Goal: Task Accomplishment & Management: Manage account settings

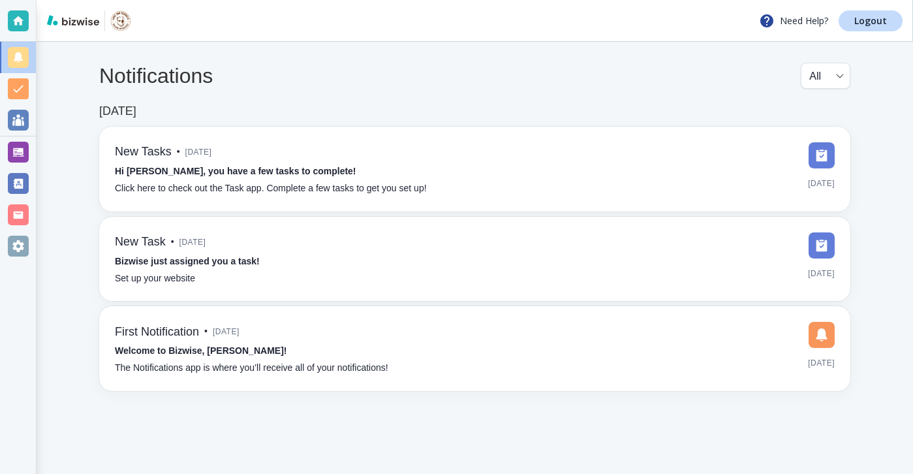
click at [28, 150] on div at bounding box center [18, 151] width 36 height 31
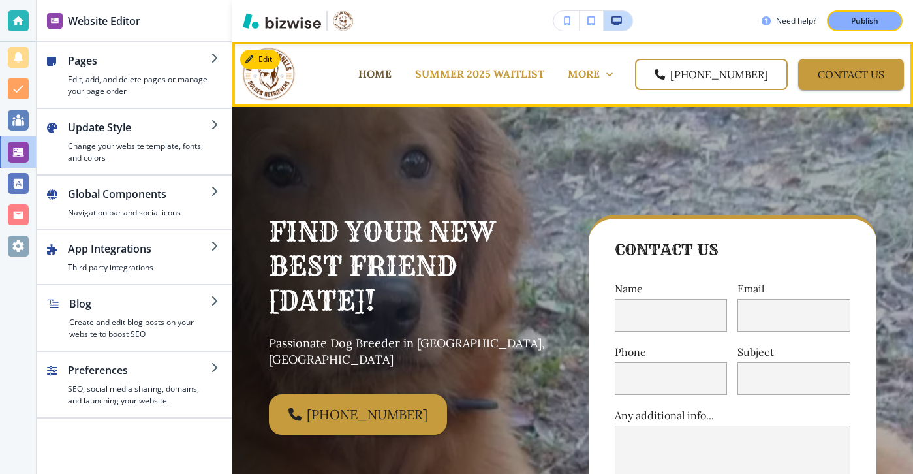
click at [392, 71] on p "HOME" at bounding box center [374, 74] width 33 height 15
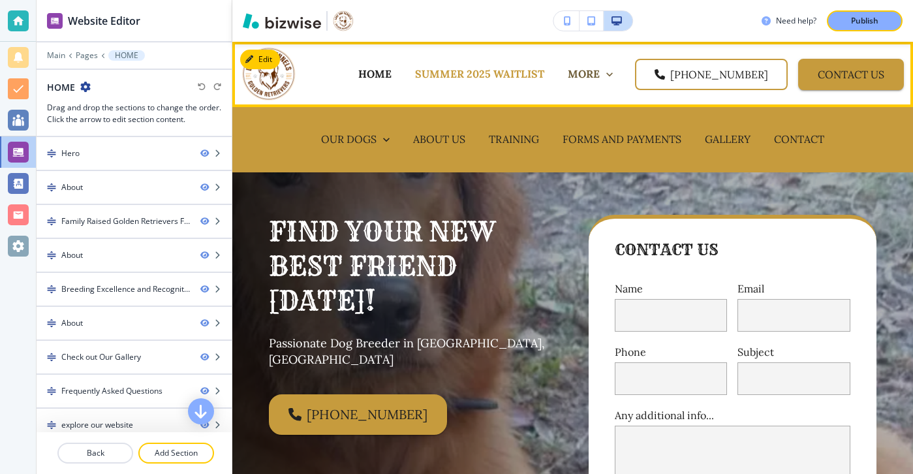
click at [600, 78] on p "MORE" at bounding box center [584, 74] width 32 height 15
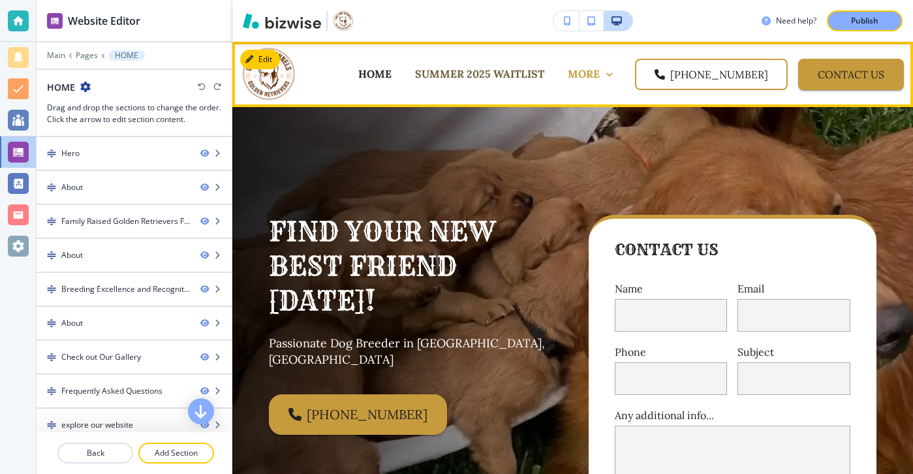
click at [540, 72] on p "SUMMER 2025 WAITLIST" at bounding box center [479, 74] width 129 height 15
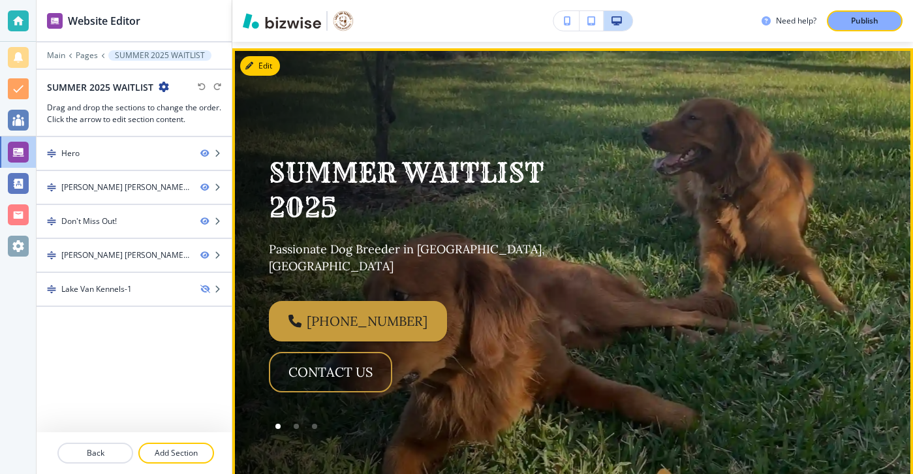
scroll to position [37, 0]
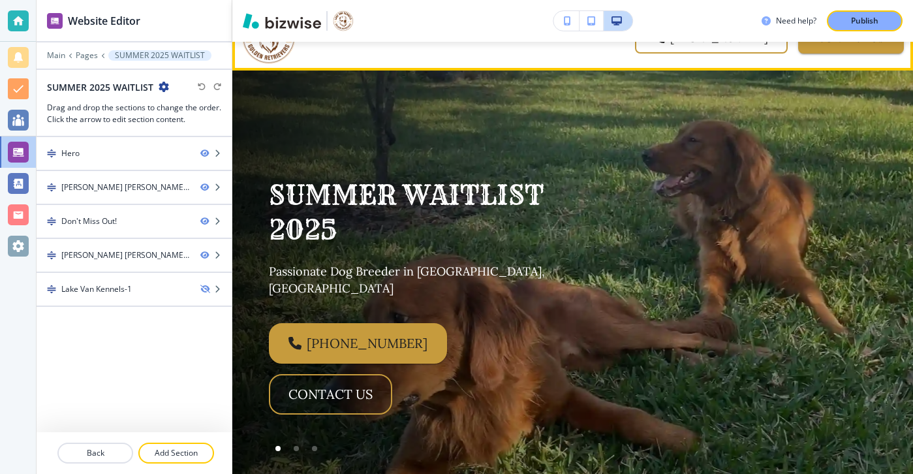
click at [263, 62] on img at bounding box center [268, 37] width 55 height 55
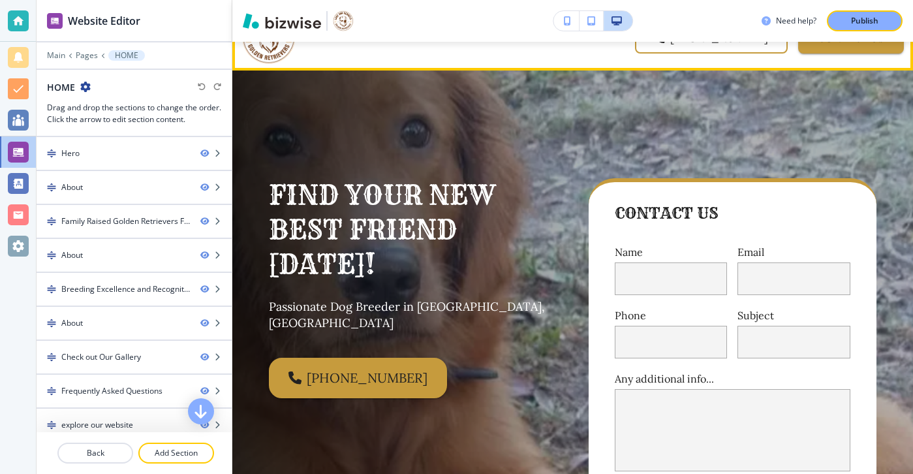
scroll to position [0, 0]
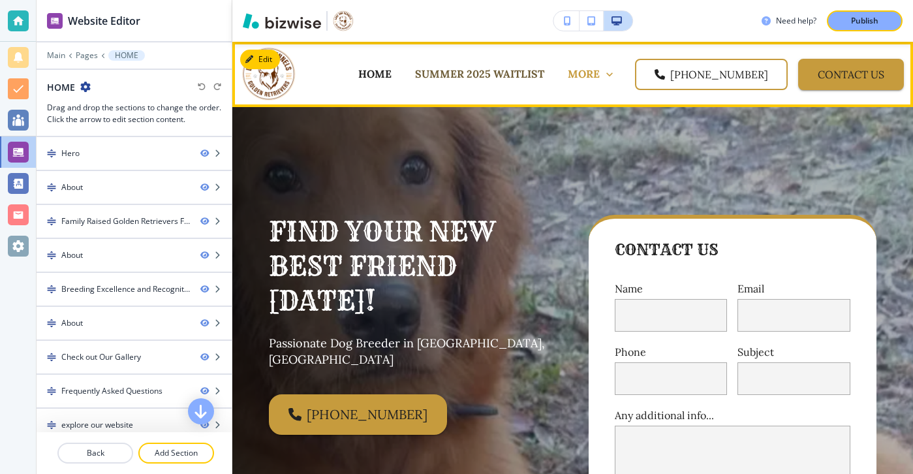
click at [544, 78] on p "SUMMER 2025 WAITLIST" at bounding box center [479, 74] width 129 height 15
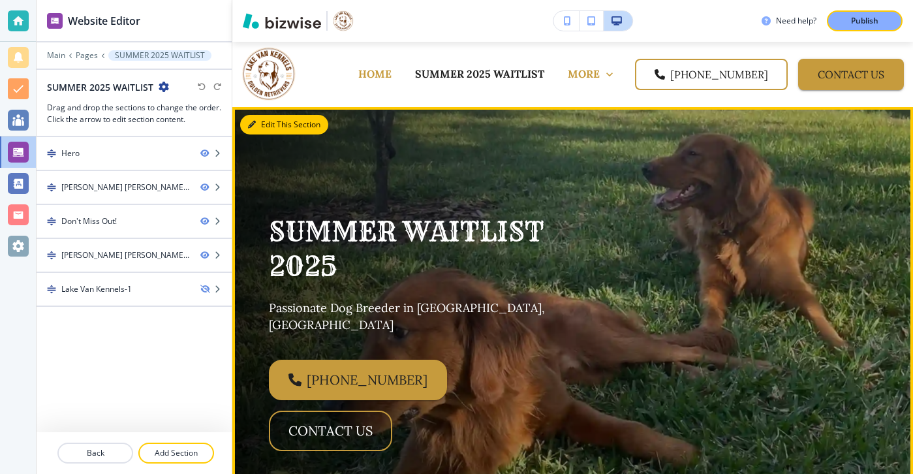
click at [270, 127] on button "Edit This Section" at bounding box center [284, 125] width 88 height 20
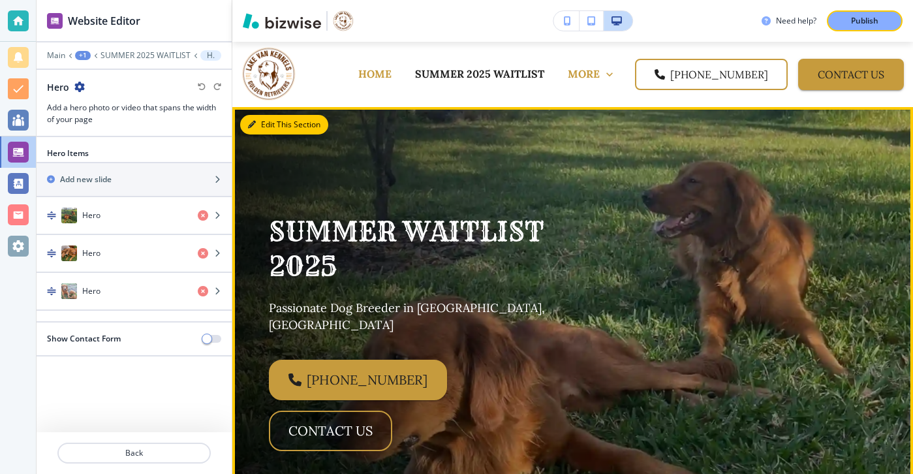
scroll to position [65, 0]
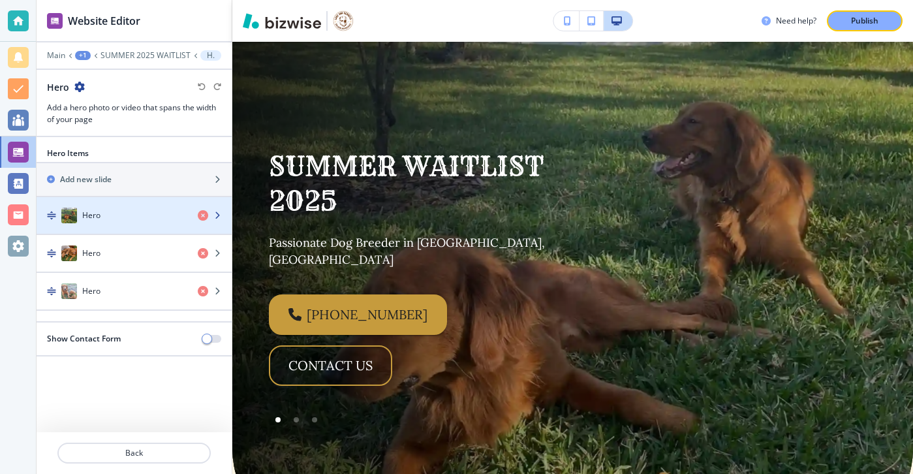
click at [168, 223] on div "Hero" at bounding box center [112, 216] width 151 height 16
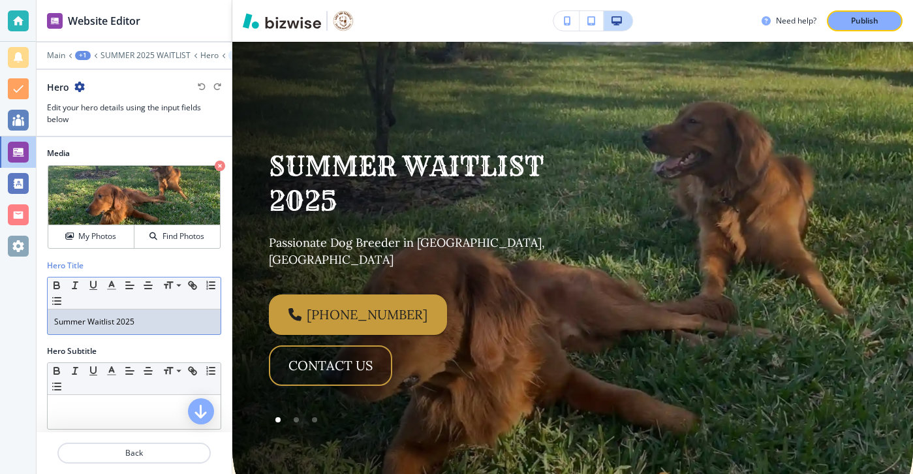
click at [146, 319] on p "Summer Waitlist 2025" at bounding box center [134, 322] width 160 height 12
drag, startPoint x: 86, startPoint y: 319, endPoint x: 60, endPoint y: 319, distance: 25.5
click at [60, 319] on p "Summer Waitlist 2026" at bounding box center [134, 322] width 160 height 12
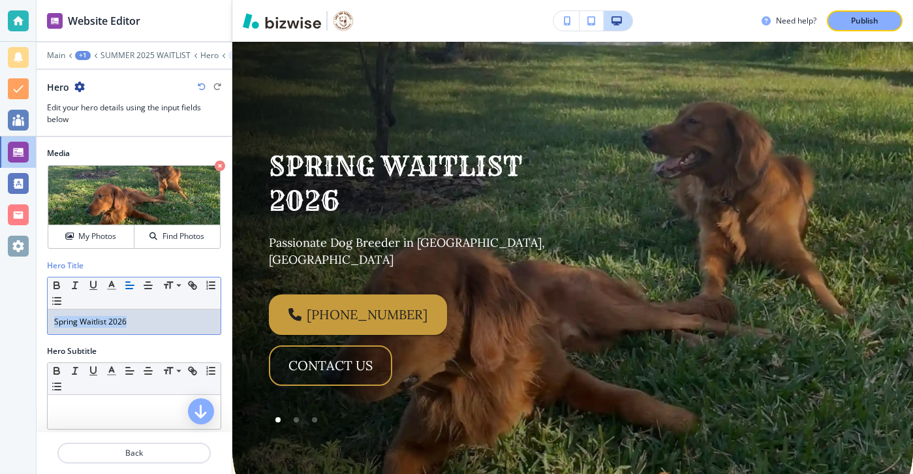
drag, startPoint x: 135, startPoint y: 322, endPoint x: -5, endPoint y: 323, distance: 140.3
click at [0, 0] on html "Website Editor Main +1 SUMMER 2025 WAITLIST Hero Hero Hero Edit your hero detai…" at bounding box center [456, 0] width 913 height 0
copy p "Spring Waitlist 2026"
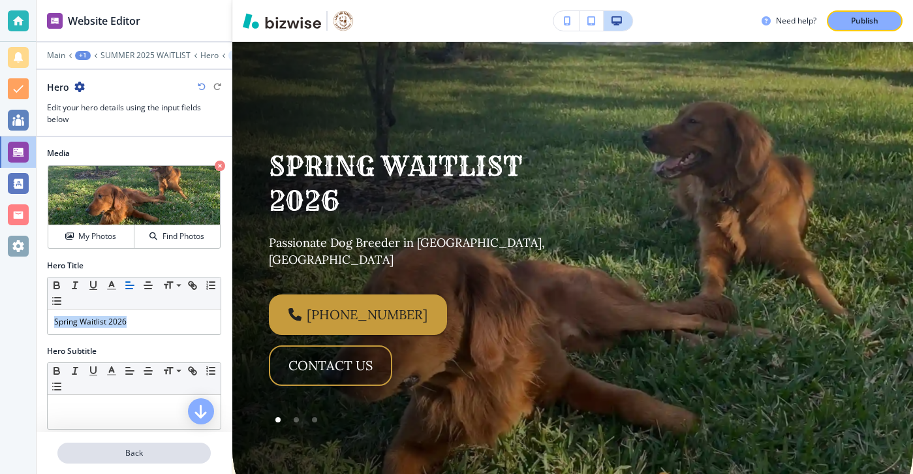
click at [125, 448] on p "Back" at bounding box center [134, 453] width 151 height 12
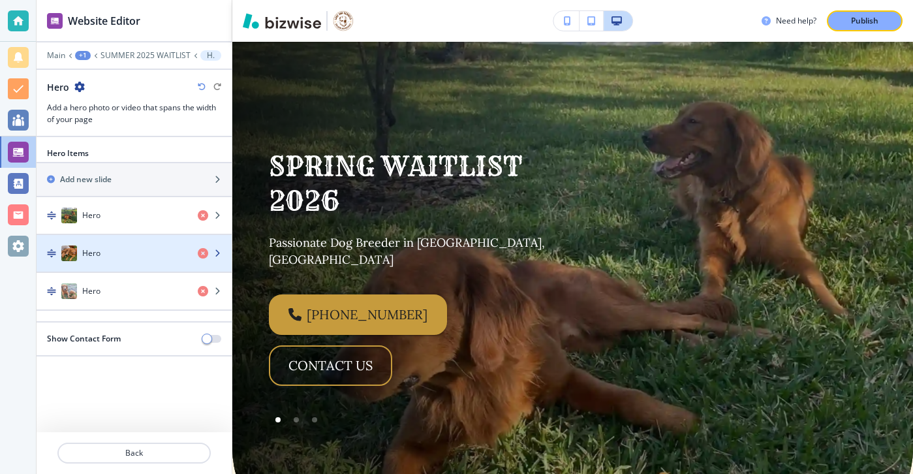
click at [135, 255] on div "Hero" at bounding box center [112, 253] width 151 height 16
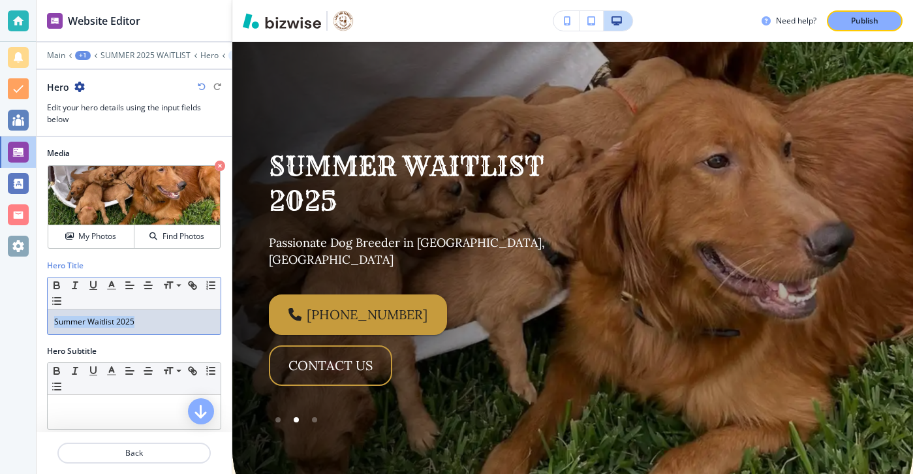
drag, startPoint x: 168, startPoint y: 311, endPoint x: 223, endPoint y: 324, distance: 55.7
click at [223, 324] on div "Hero Title Small Normal Large Huge Summer Waitlist 2025" at bounding box center [134, 303] width 195 height 86
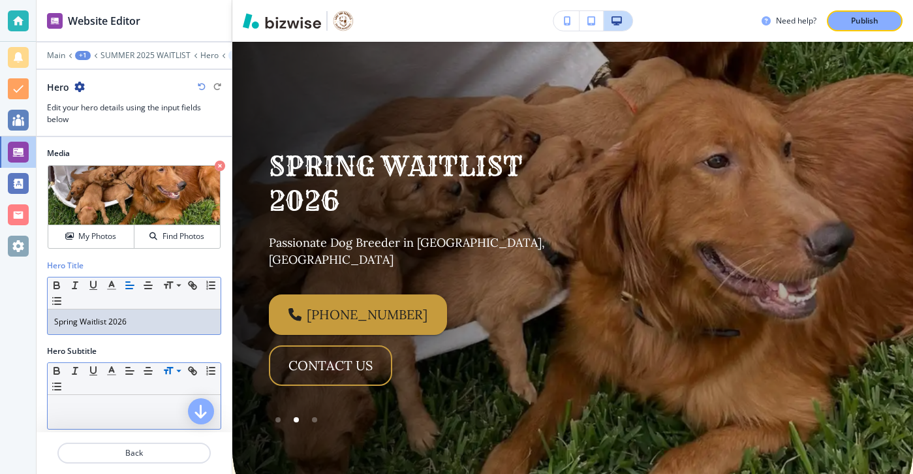
scroll to position [7, 0]
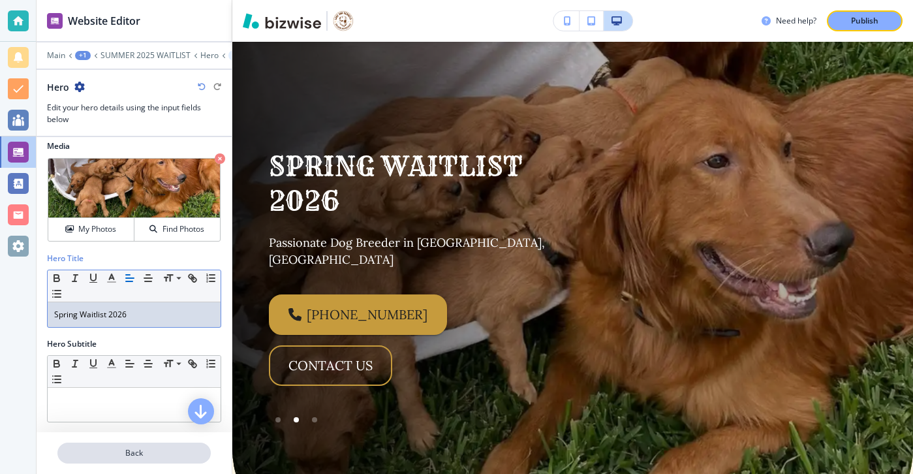
click at [150, 453] on p "Back" at bounding box center [134, 453] width 151 height 12
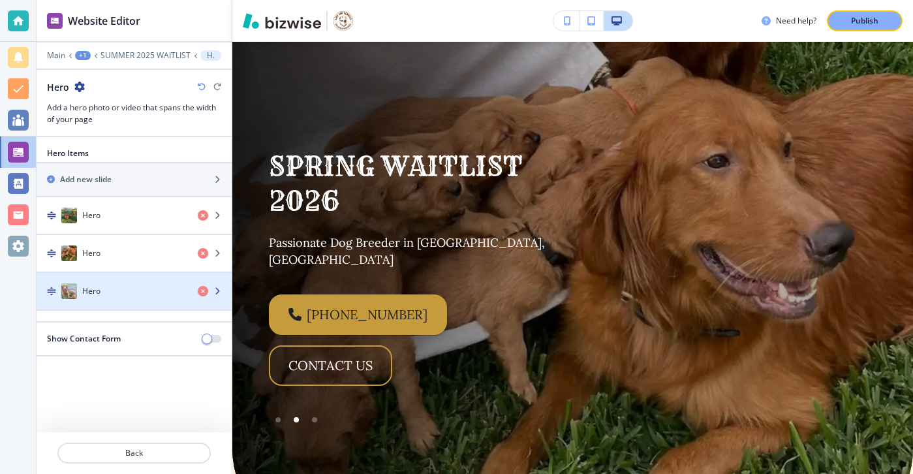
click at [123, 285] on div "Hero" at bounding box center [112, 291] width 151 height 16
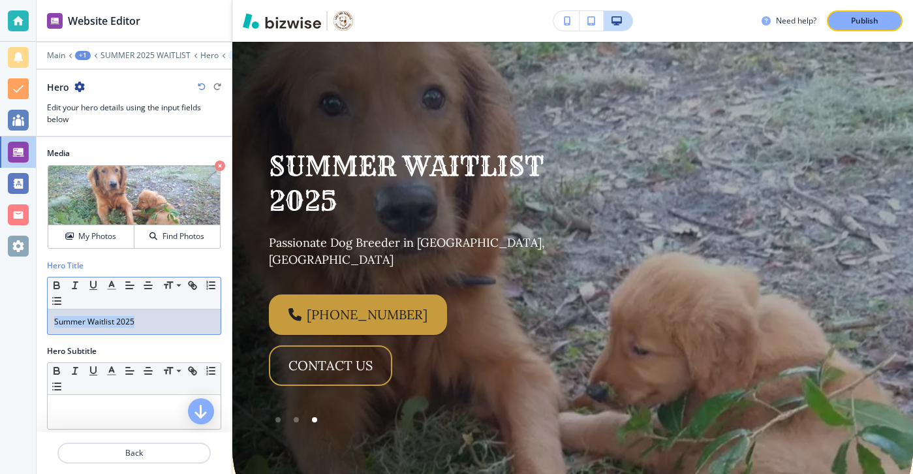
drag, startPoint x: 161, startPoint y: 322, endPoint x: -24, endPoint y: 322, distance: 185.4
click at [0, 0] on html "Website Editor Main +1 SUMMER 2025 WAITLIST Hero Hero Hero Edit your hero detai…" at bounding box center [456, 0] width 913 height 0
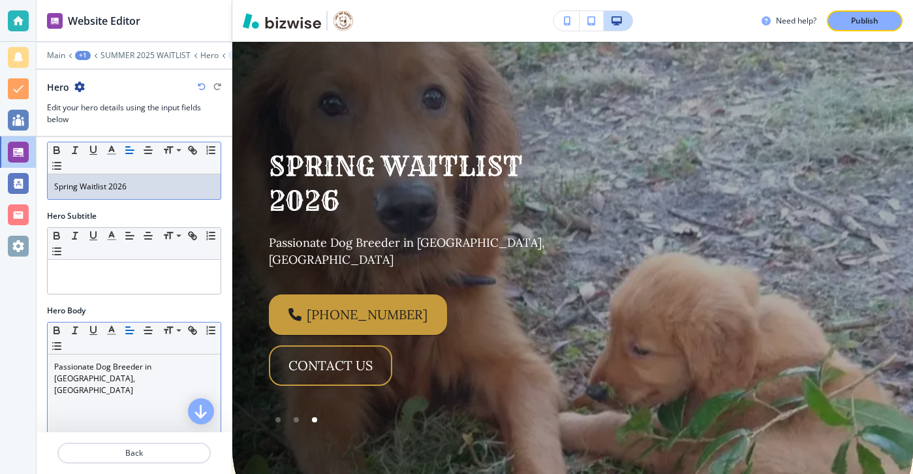
scroll to position [172, 0]
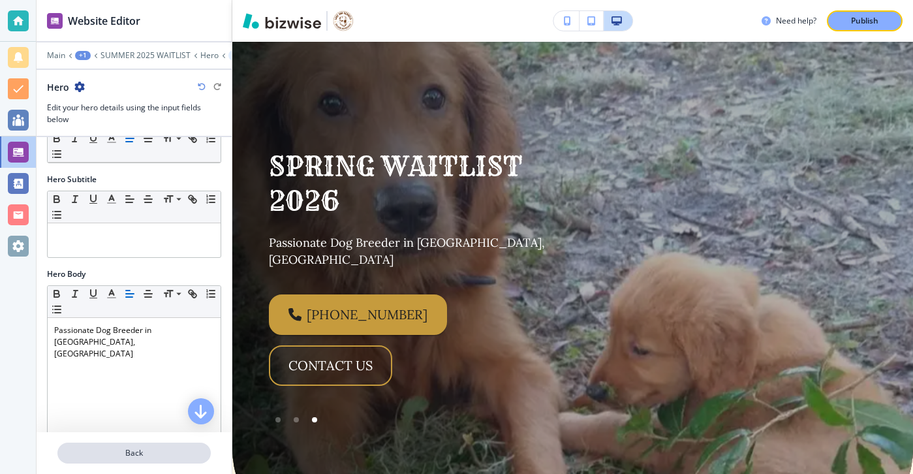
click at [99, 448] on p "Back" at bounding box center [134, 453] width 151 height 12
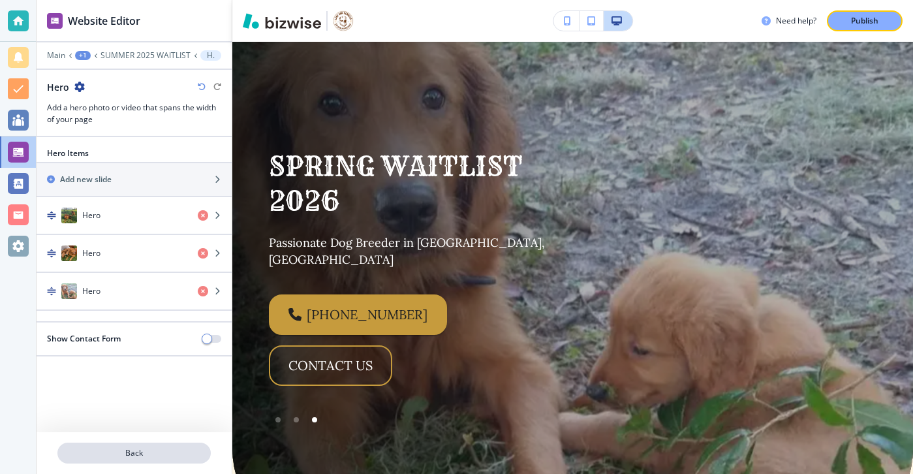
click at [117, 444] on button "Back" at bounding box center [133, 453] width 153 height 21
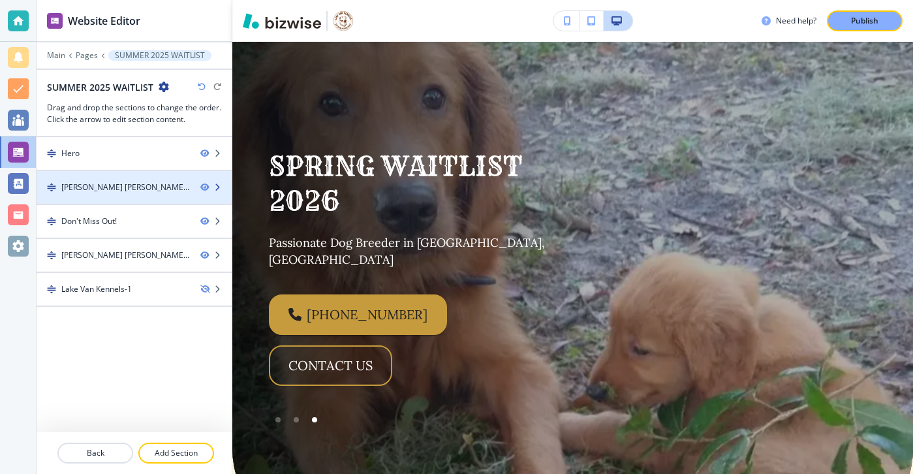
click at [106, 202] on div at bounding box center [134, 198] width 195 height 10
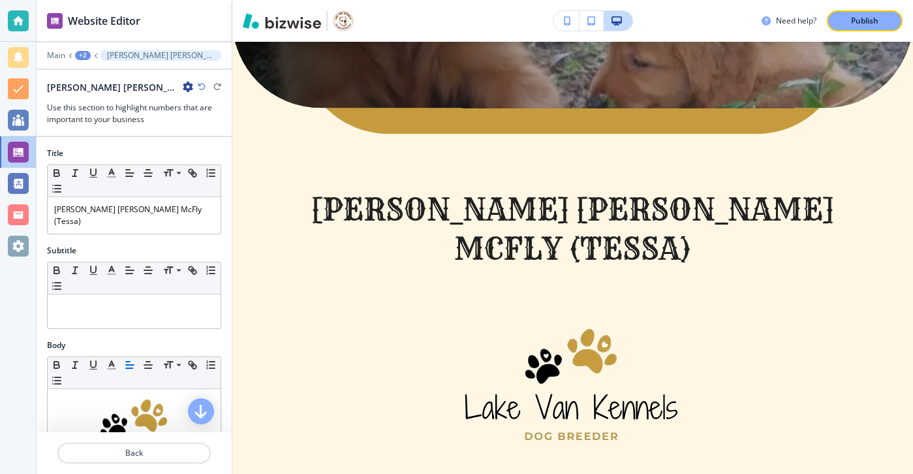
scroll to position [497, 0]
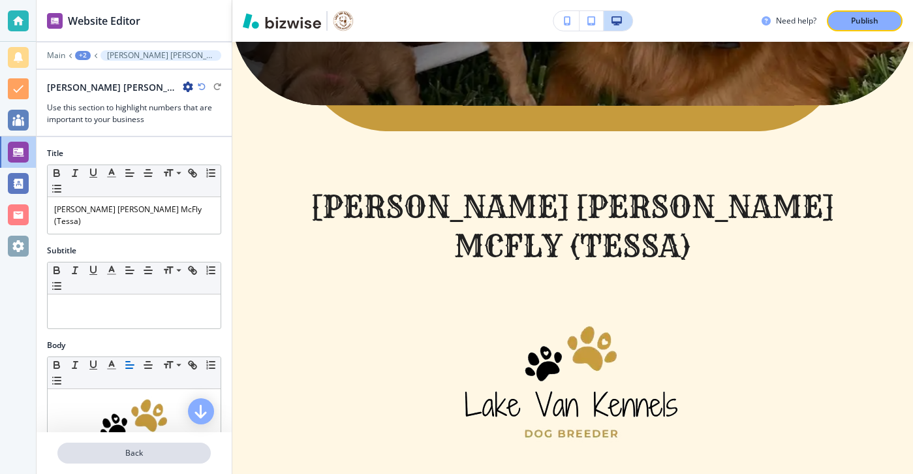
click at [122, 461] on button "Back" at bounding box center [133, 453] width 153 height 21
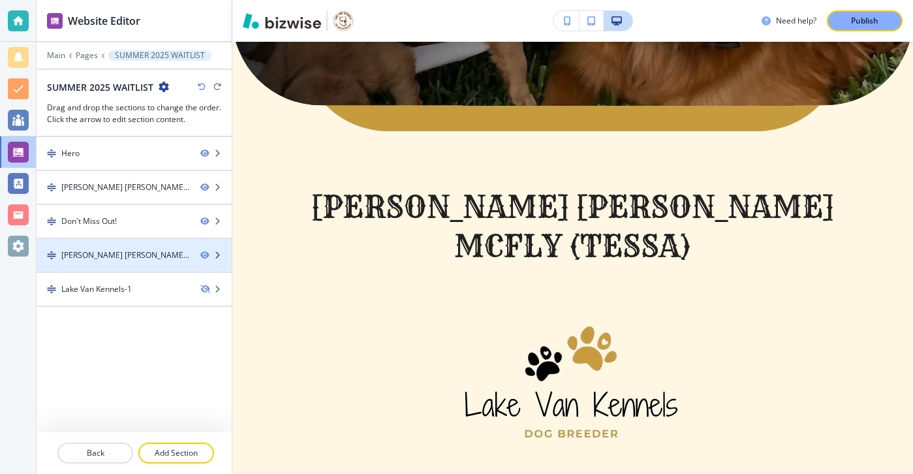
click at [144, 266] on div at bounding box center [134, 266] width 195 height 10
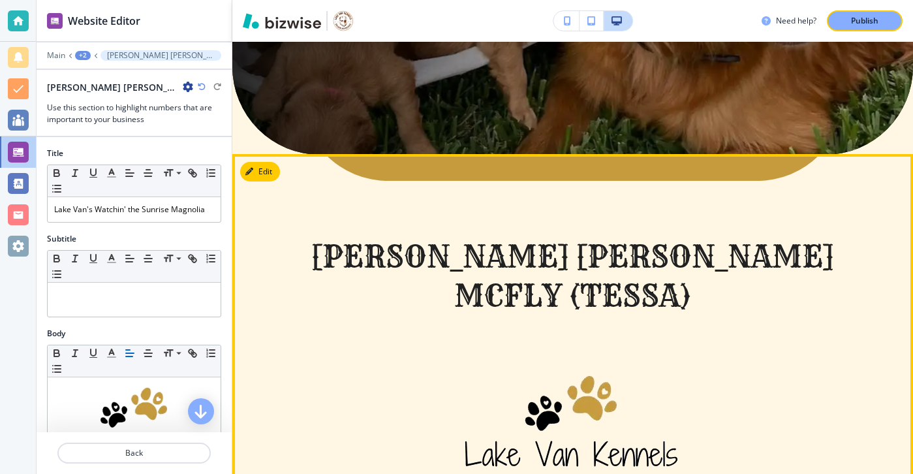
scroll to position [381, 0]
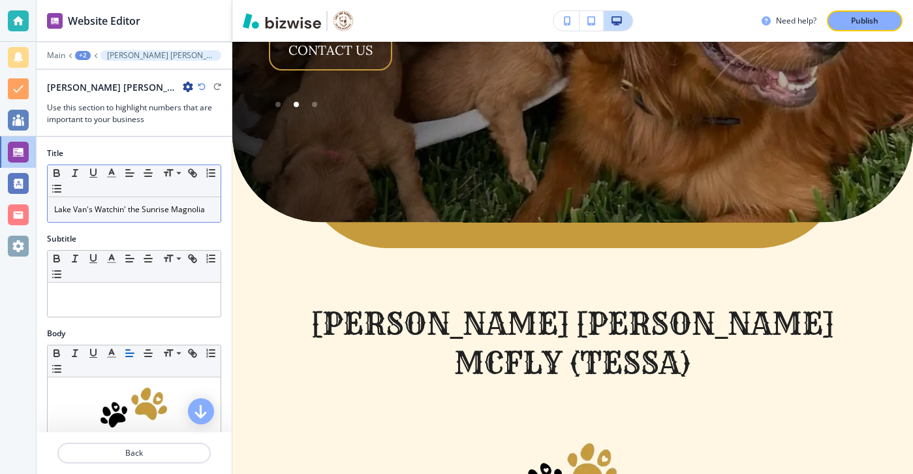
click at [178, 212] on p "Lake Van's Watchin' the Sunrise Magnolia" at bounding box center [134, 210] width 160 height 12
copy p "Lake Van's Watchin' the Sunrise Magnolia"
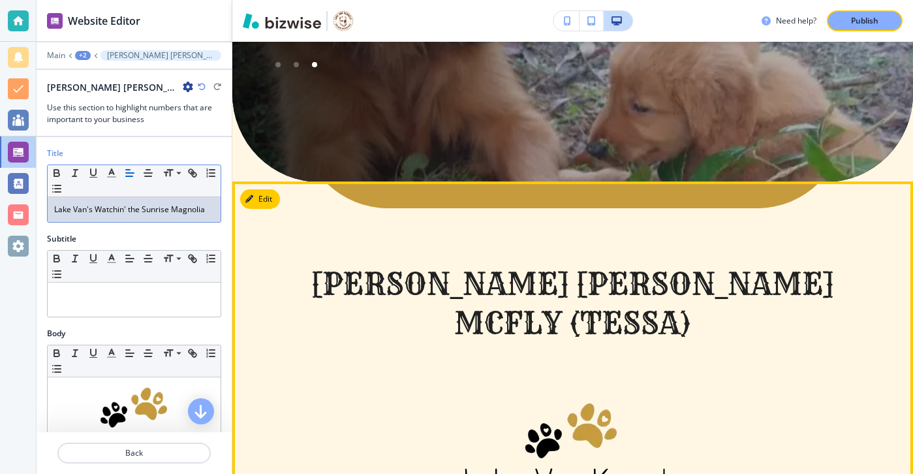
scroll to position [396, 0]
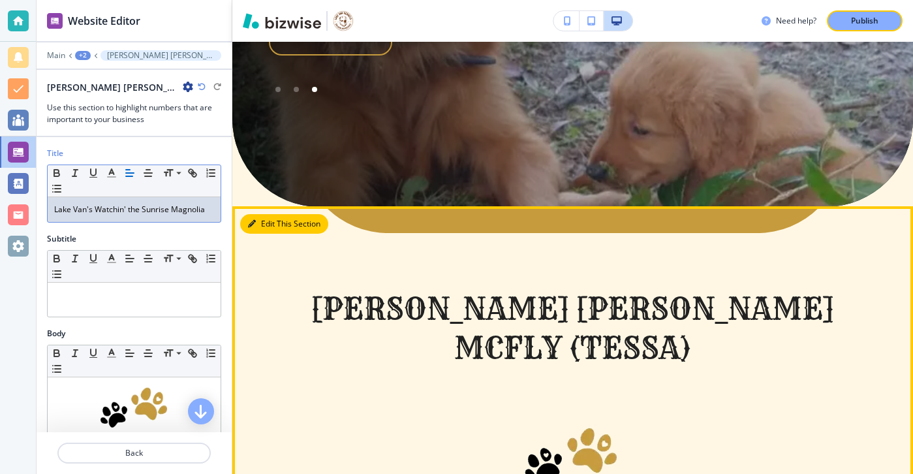
click at [269, 214] on button "Edit This Section" at bounding box center [284, 224] width 88 height 20
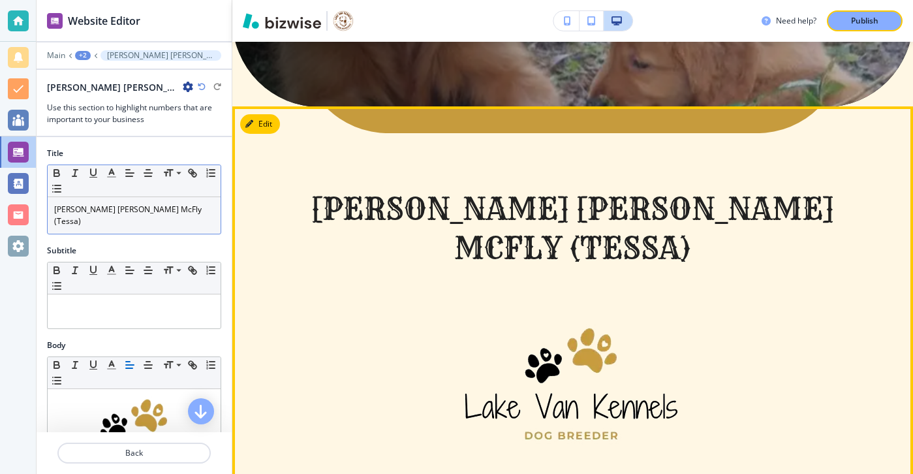
scroll to position [497, 0]
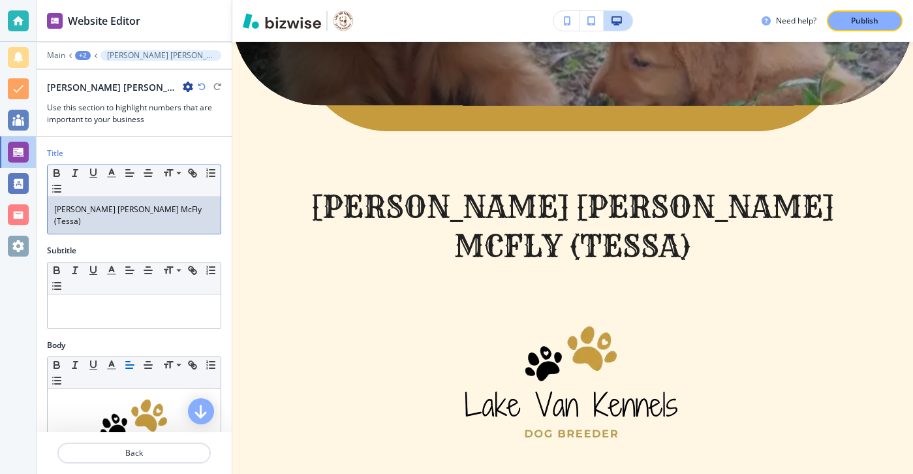
click at [189, 225] on div "Title Small Normal Large Huge Maggie Mae McFly (Tessa)" at bounding box center [134, 196] width 195 height 97
click at [191, 217] on div "Maggie Mae McFly (Tessa)" at bounding box center [134, 215] width 173 height 37
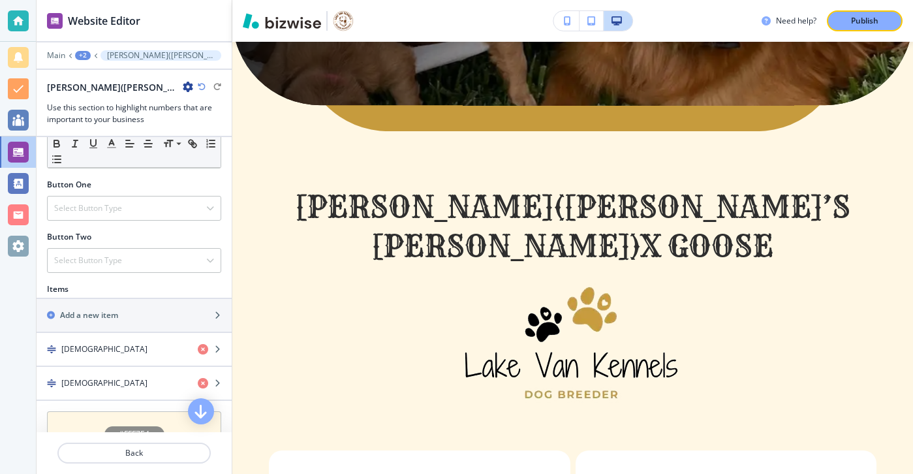
scroll to position [399, 0]
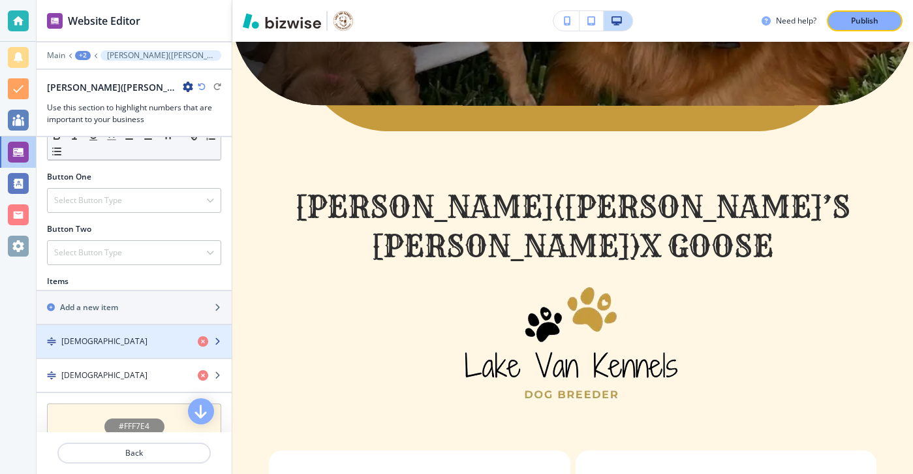
click at [164, 335] on div "Males" at bounding box center [112, 341] width 151 height 12
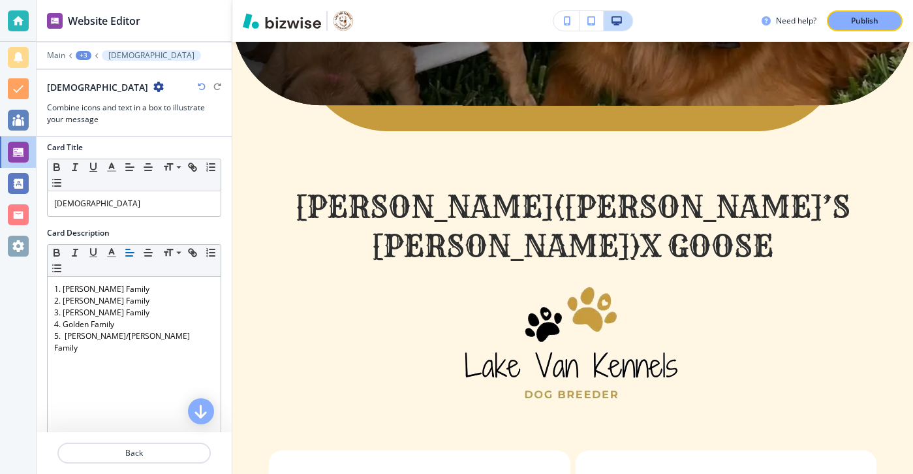
scroll to position [264, 0]
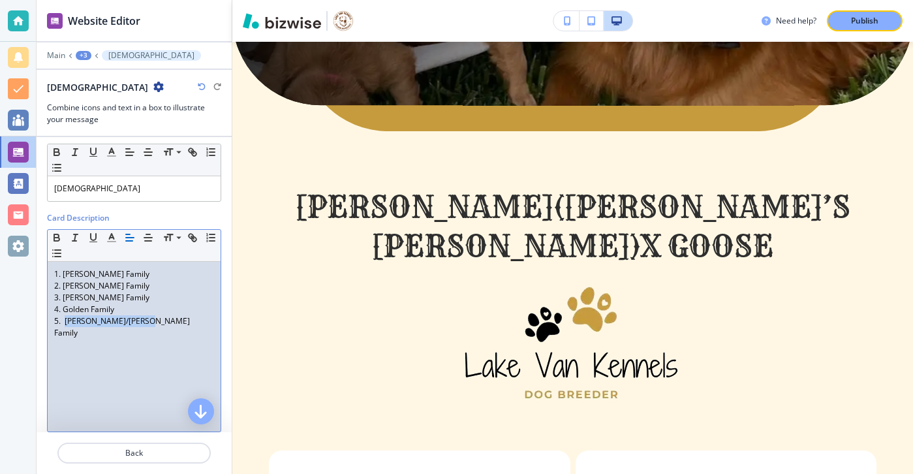
drag, startPoint x: 160, startPoint y: 326, endPoint x: 65, endPoint y: 324, distance: 94.7
click at [65, 324] on p "5. Valdez/Langan Family" at bounding box center [134, 326] width 160 height 23
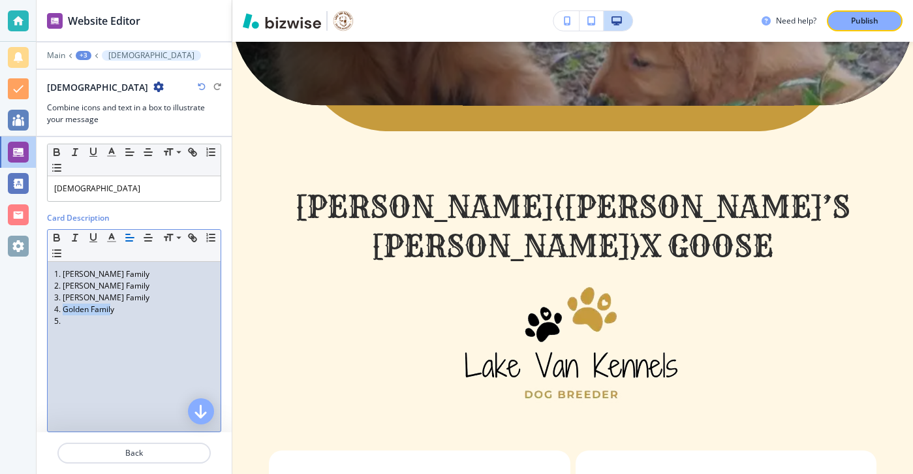
drag, startPoint x: 112, startPoint y: 310, endPoint x: 63, endPoint y: 309, distance: 49.6
click at [63, 309] on p "4. Golden Family" at bounding box center [134, 310] width 160 height 12
drag, startPoint x: 121, startPoint y: 295, endPoint x: 59, endPoint y: 296, distance: 61.4
click at [59, 296] on p "3. Swanson Family" at bounding box center [134, 298] width 160 height 12
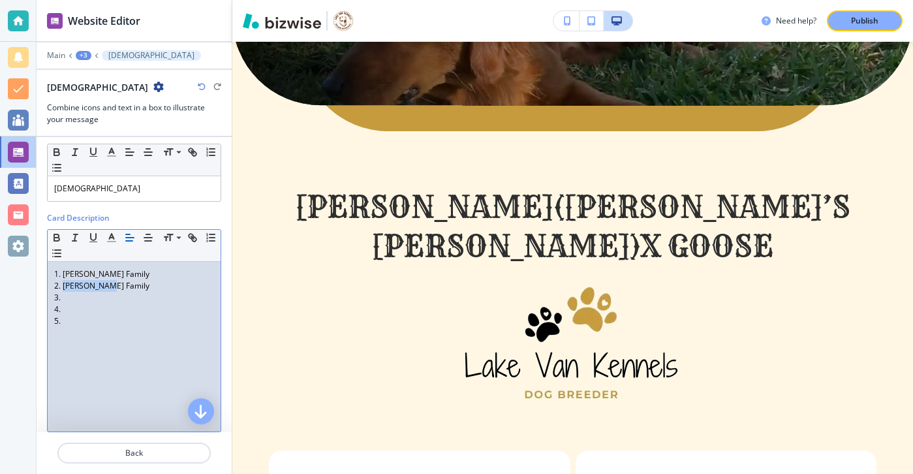
drag, startPoint x: 123, startPoint y: 288, endPoint x: 63, endPoint y: 290, distance: 60.1
click at [63, 290] on p "2. Hamm Family" at bounding box center [134, 286] width 160 height 12
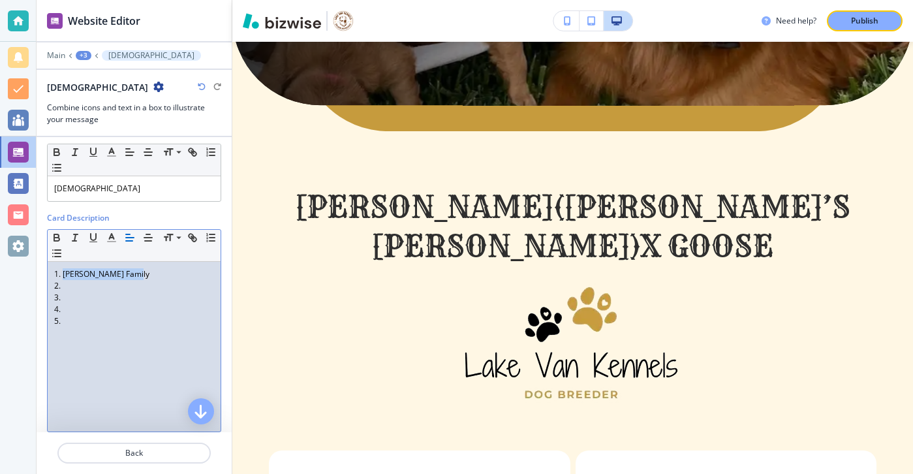
drag, startPoint x: 151, startPoint y: 275, endPoint x: 63, endPoint y: 273, distance: 87.5
click at [63, 273] on p "1. Kirkpatrick Family" at bounding box center [134, 274] width 160 height 12
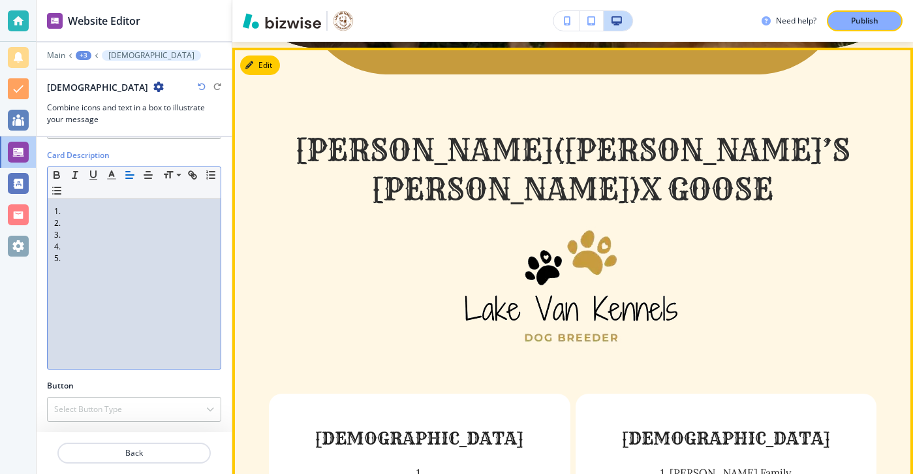
scroll to position [563, 0]
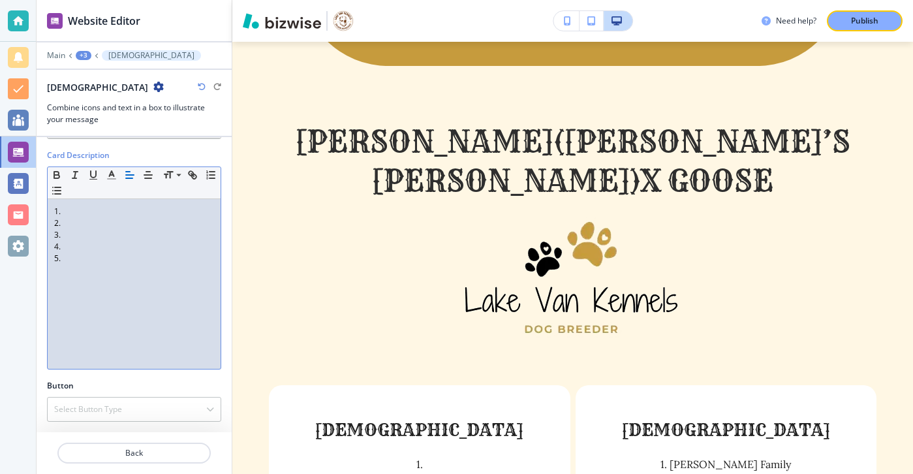
click at [52, 236] on div "1. 2. 3. 4. 5." at bounding box center [134, 284] width 173 height 170
click at [52, 242] on div "1. 2. 3. 4. 5." at bounding box center [134, 284] width 173 height 170
click at [50, 213] on div "1. 2. 3. 4. 5." at bounding box center [134, 284] width 173 height 170
click at [55, 221] on p "2." at bounding box center [134, 223] width 160 height 12
click at [64, 229] on p "3." at bounding box center [134, 235] width 160 height 12
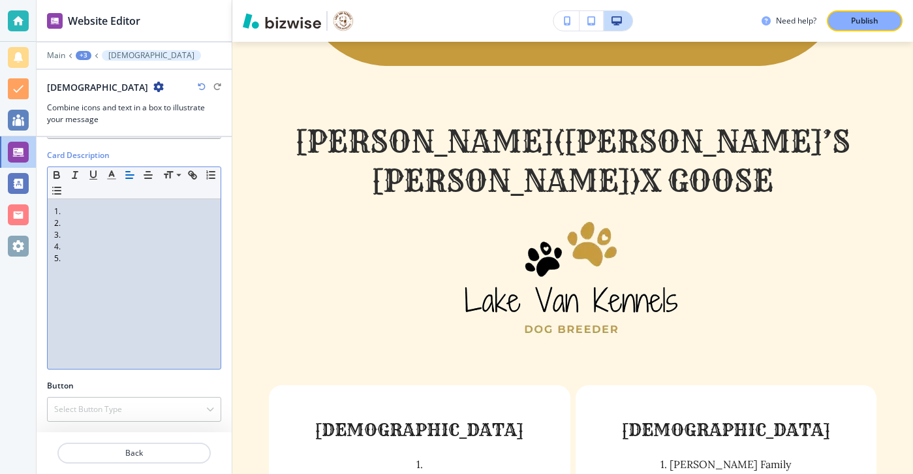
click at [65, 225] on p "2." at bounding box center [134, 223] width 160 height 12
click at [43, 225] on div "Card Description Small Normal Large Huge 1. 2. 3. 3. 4. 5." at bounding box center [134, 264] width 195 height 230
drag, startPoint x: 76, startPoint y: 278, endPoint x: 54, endPoint y: 181, distance: 99.0
click at [54, 181] on div "Small Normal Large Huge 1. 2. 3. 3. 4. 5." at bounding box center [134, 267] width 174 height 203
click at [129, 172] on line "button" at bounding box center [128, 172] width 4 height 0
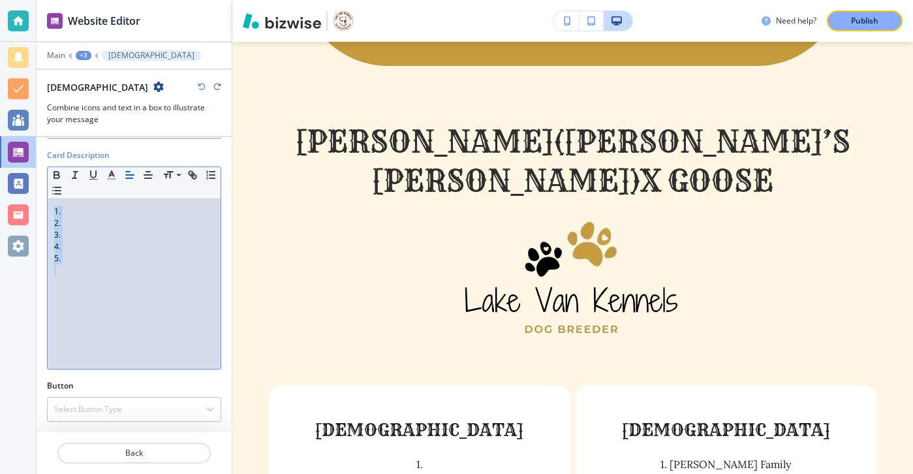
drag, startPoint x: 161, startPoint y: 294, endPoint x: 74, endPoint y: 188, distance: 136.8
click at [74, 188] on div "Small Normal Large Huge 1. 2. 3. 4. 5." at bounding box center [134, 267] width 174 height 203
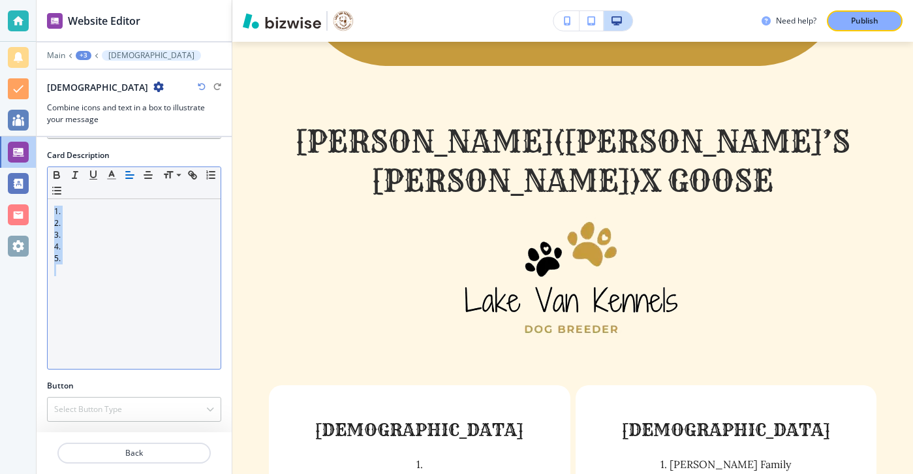
click at [128, 178] on line "button" at bounding box center [129, 178] width 7 height 0
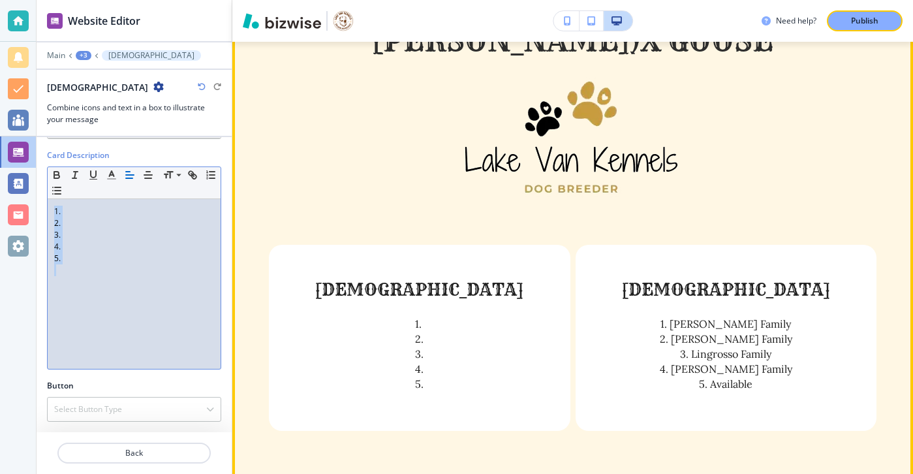
scroll to position [723, 0]
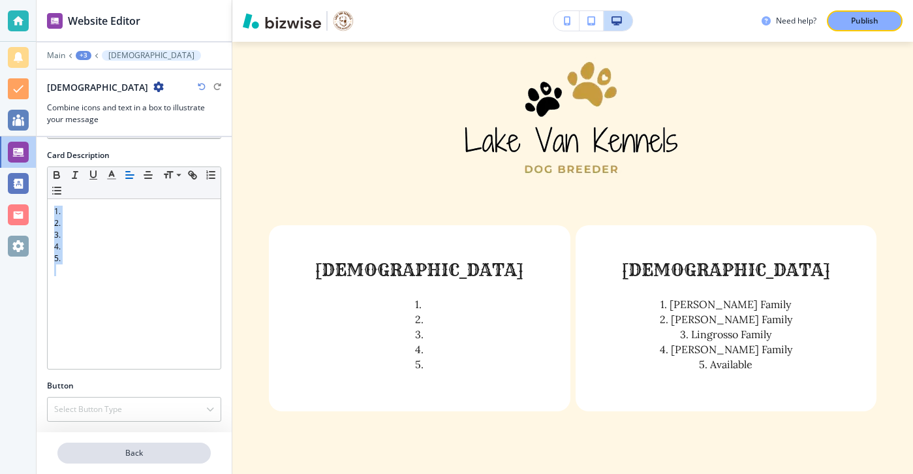
click at [159, 451] on p "Back" at bounding box center [134, 453] width 151 height 12
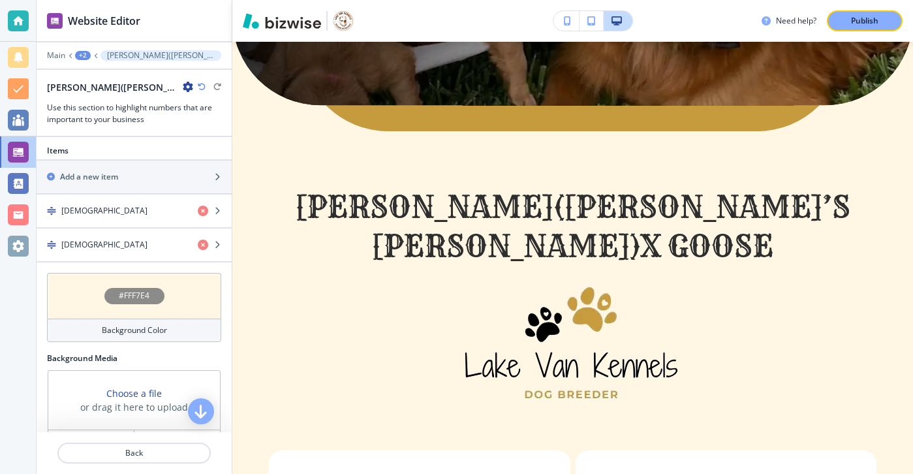
scroll to position [528, 0]
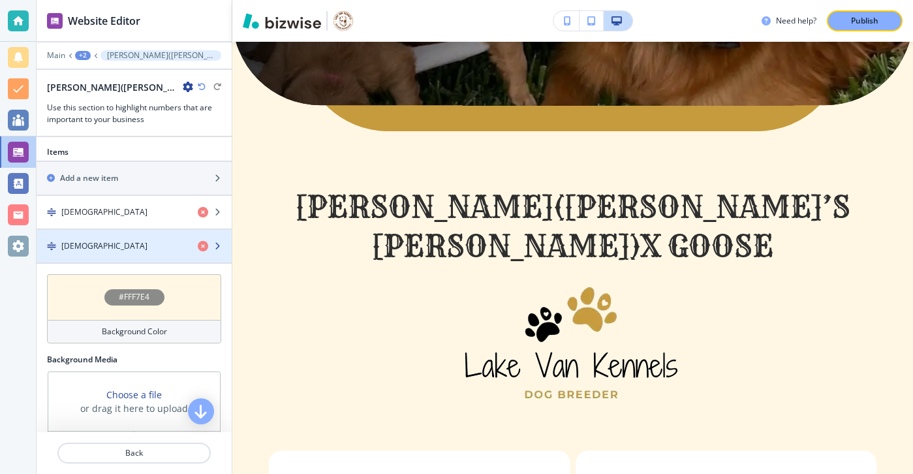
click at [143, 240] on div "Females" at bounding box center [112, 246] width 151 height 12
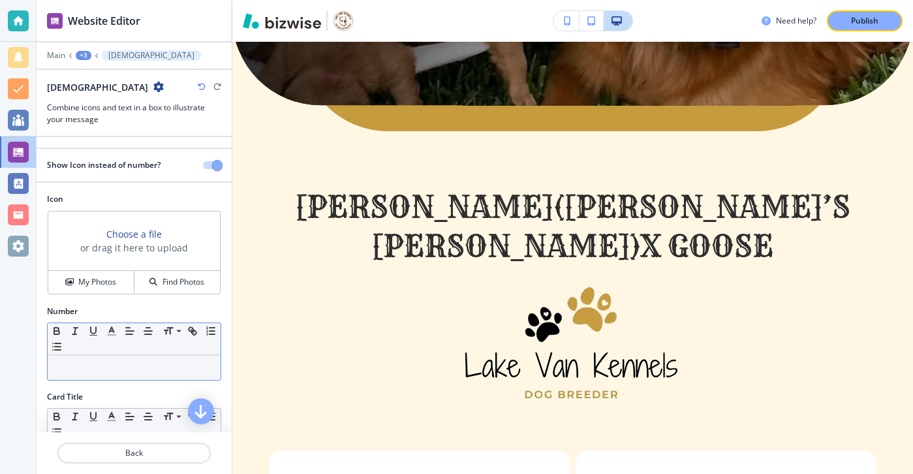
scroll to position [210, 0]
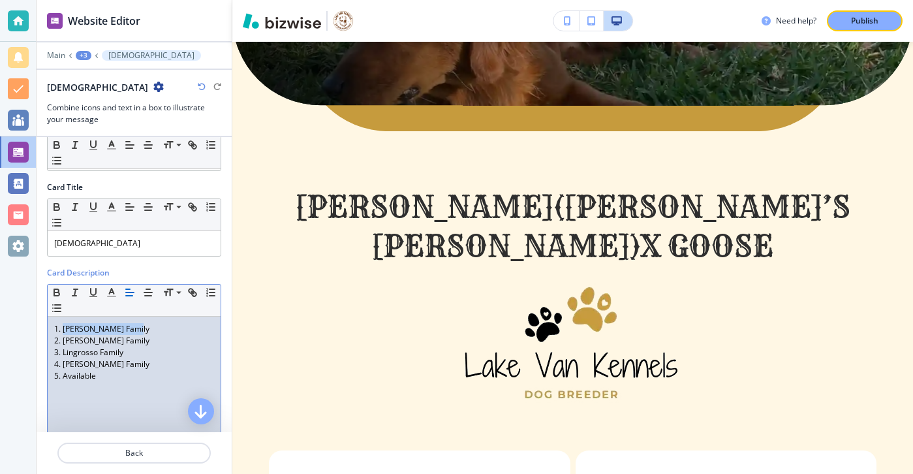
drag, startPoint x: 147, startPoint y: 327, endPoint x: 63, endPoint y: 330, distance: 83.6
click at [63, 330] on p "1. Kirkpatrick Family" at bounding box center [134, 329] width 160 height 12
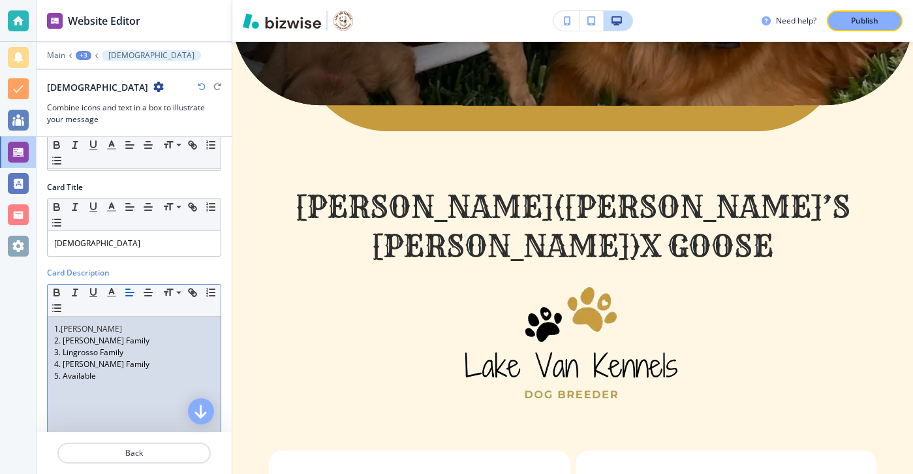
click at [94, 326] on span "KAITLYN ABADID" at bounding box center [91, 328] width 61 height 11
click at [118, 328] on span "Kaitlyn ABADID" at bounding box center [91, 328] width 61 height 11
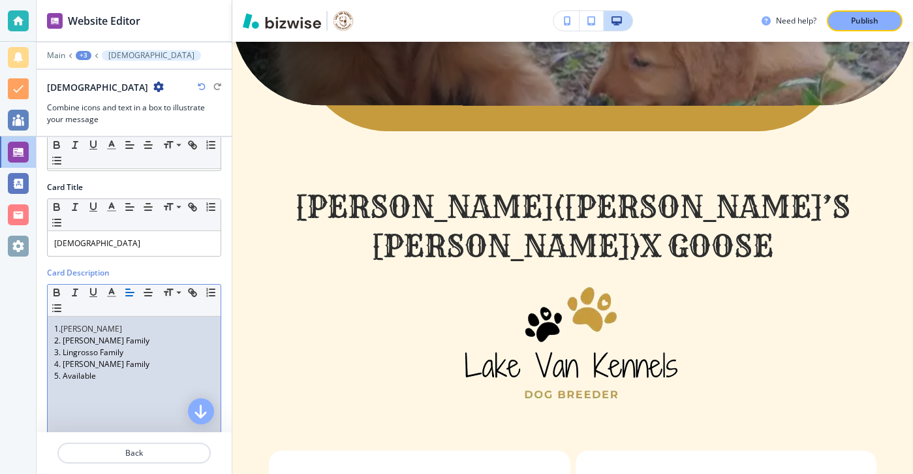
click at [127, 339] on p "2. Perez Family" at bounding box center [134, 341] width 160 height 12
click at [116, 373] on p "5. Available" at bounding box center [134, 376] width 160 height 12
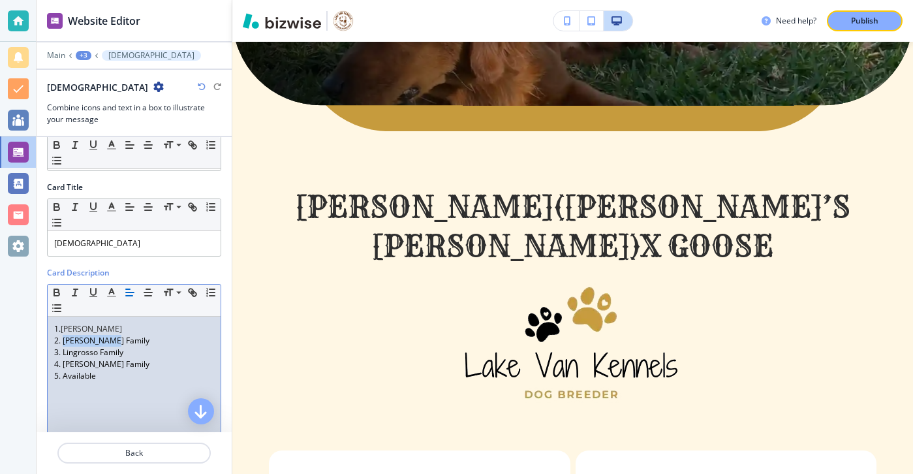
drag, startPoint x: 151, startPoint y: 337, endPoint x: 65, endPoint y: 338, distance: 86.8
click at [65, 338] on p "2. Perez Family" at bounding box center [134, 341] width 160 height 12
click at [117, 377] on p "5. Available" at bounding box center [134, 376] width 160 height 12
click at [124, 365] on p "4. Myslicki Family" at bounding box center [134, 364] width 160 height 12
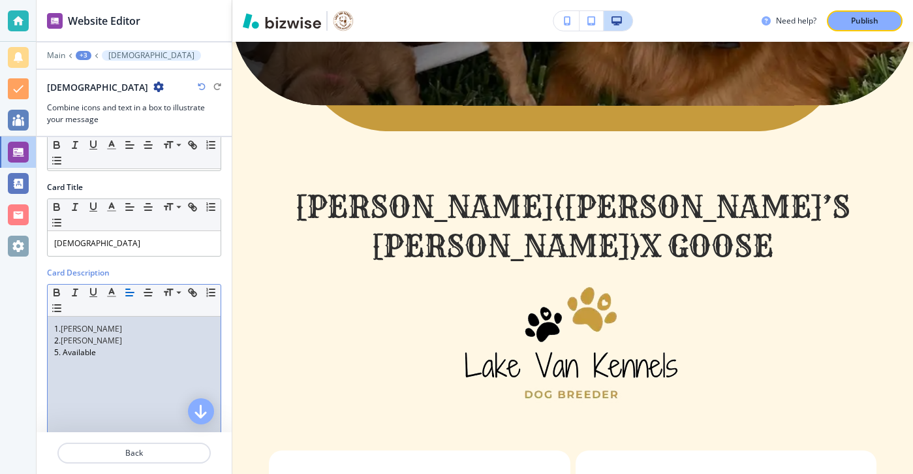
click at [57, 347] on p "5. Available" at bounding box center [134, 353] width 160 height 12
drag, startPoint x: 115, startPoint y: 350, endPoint x: 63, endPoint y: 351, distance: 52.2
click at [63, 351] on p "3. Available" at bounding box center [134, 353] width 160 height 12
copy p "Available"
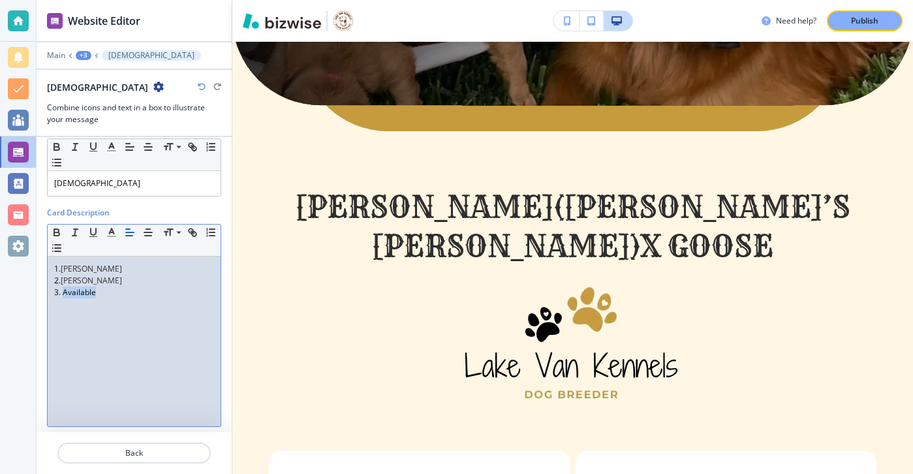
scroll to position [327, 0]
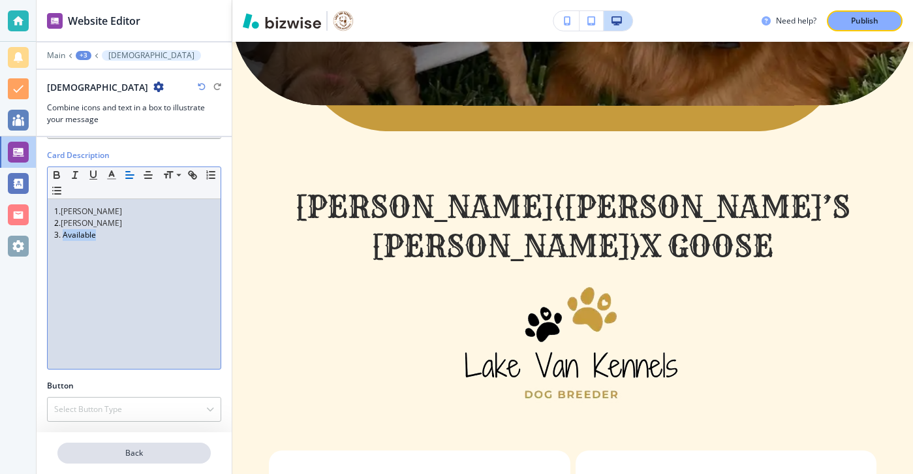
click at [111, 445] on button "Back" at bounding box center [133, 453] width 153 height 21
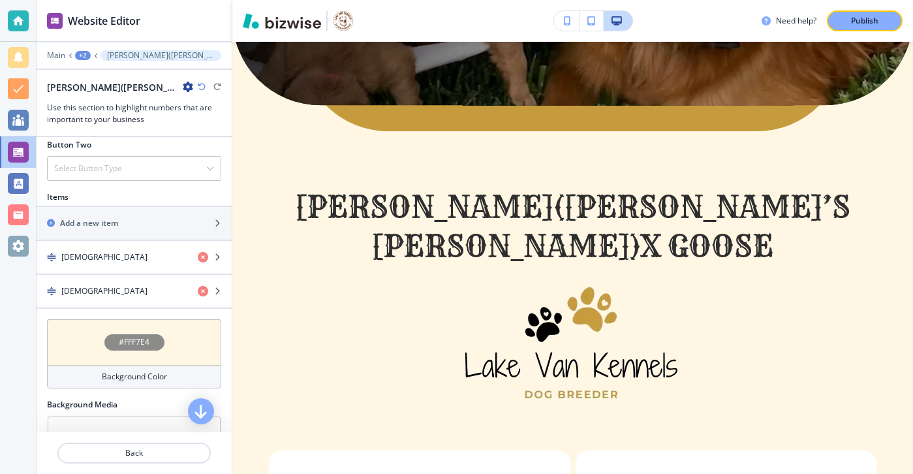
scroll to position [513, 0]
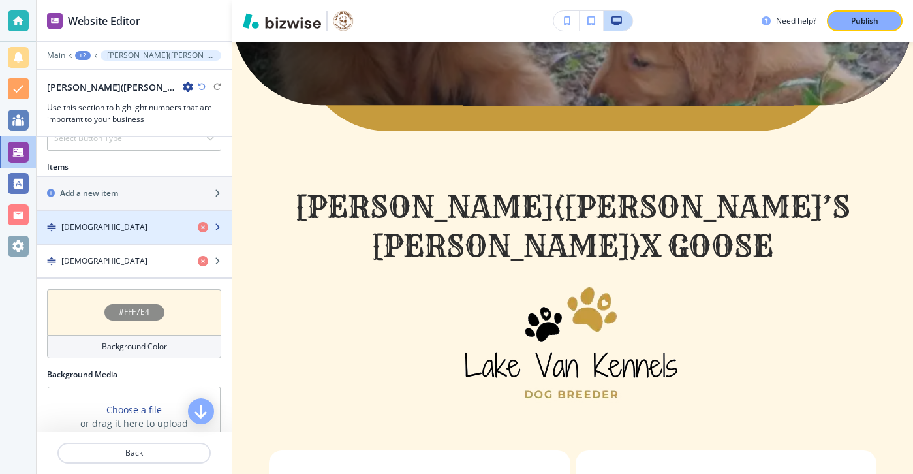
click at [99, 221] on div "Males" at bounding box center [112, 227] width 151 height 12
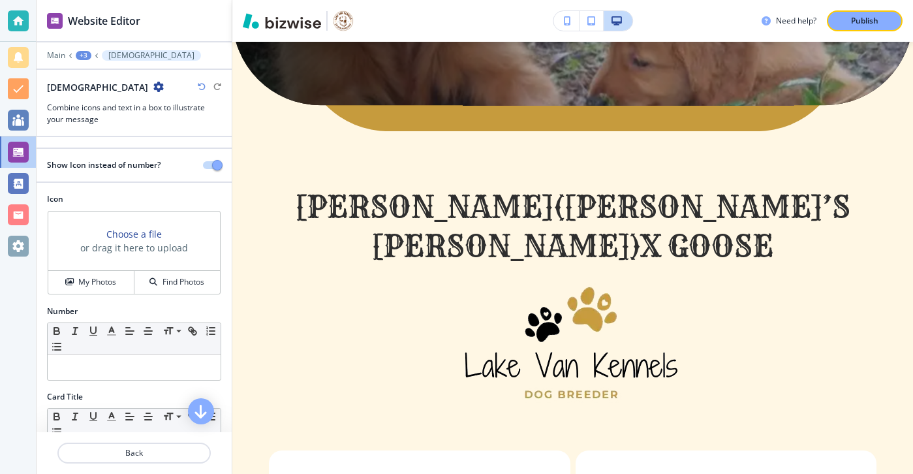
scroll to position [193, 0]
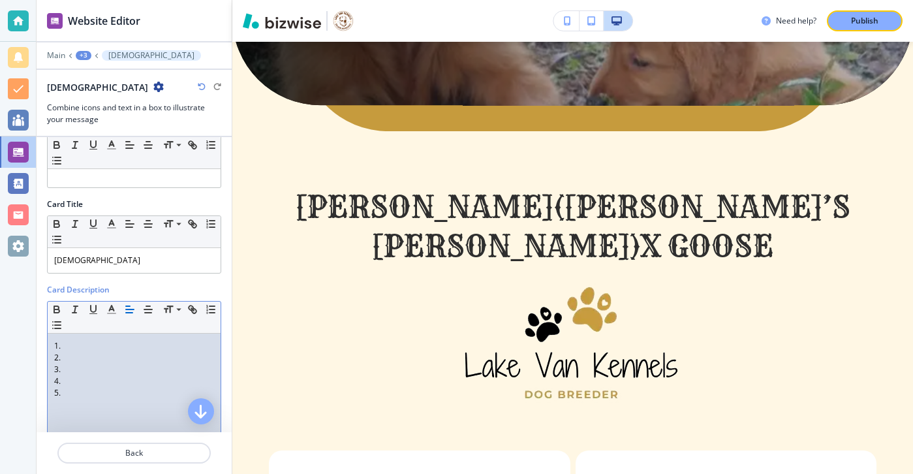
click at [80, 341] on p "1." at bounding box center [134, 346] width 160 height 12
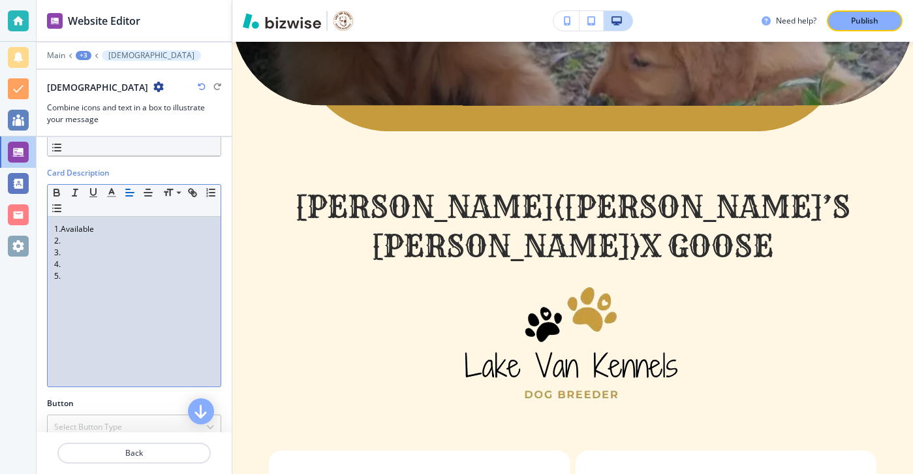
click at [66, 245] on p "2." at bounding box center [134, 241] width 160 height 12
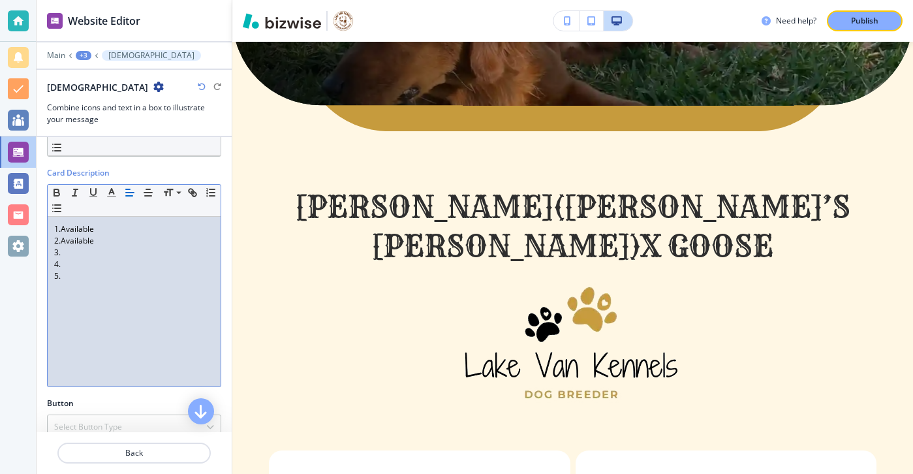
click at [63, 251] on p "3." at bounding box center [134, 253] width 160 height 12
click at [69, 259] on p "4." at bounding box center [134, 264] width 160 height 12
click at [74, 271] on p "5." at bounding box center [134, 276] width 160 height 12
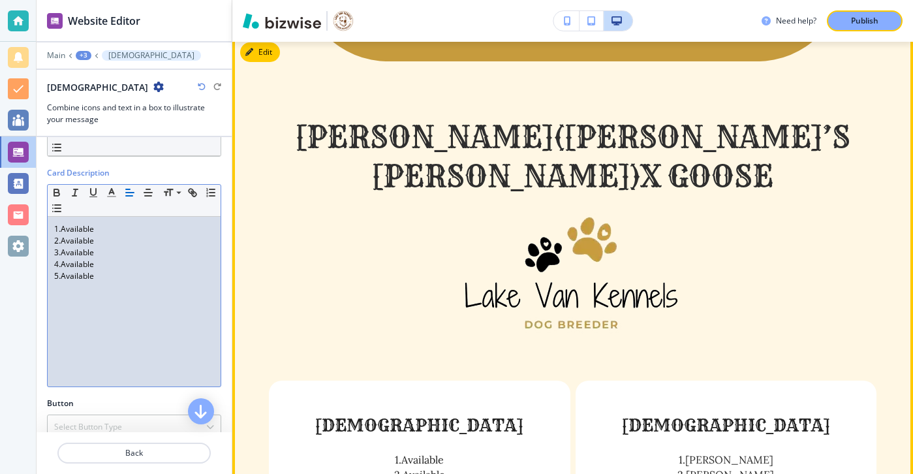
scroll to position [390, 0]
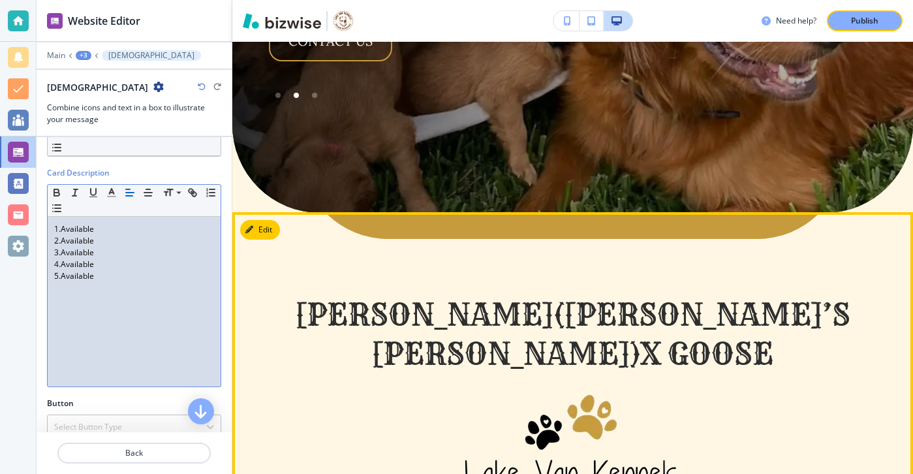
click at [272, 220] on button "Edit" at bounding box center [260, 230] width 40 height 20
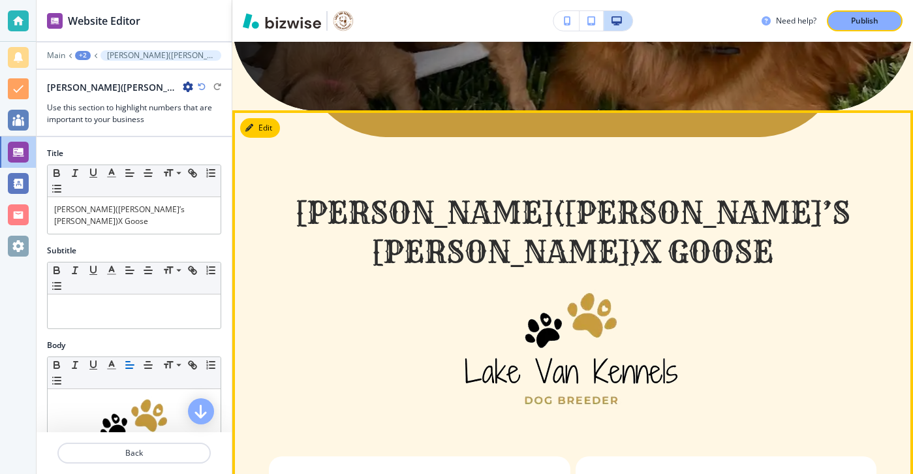
scroll to position [497, 0]
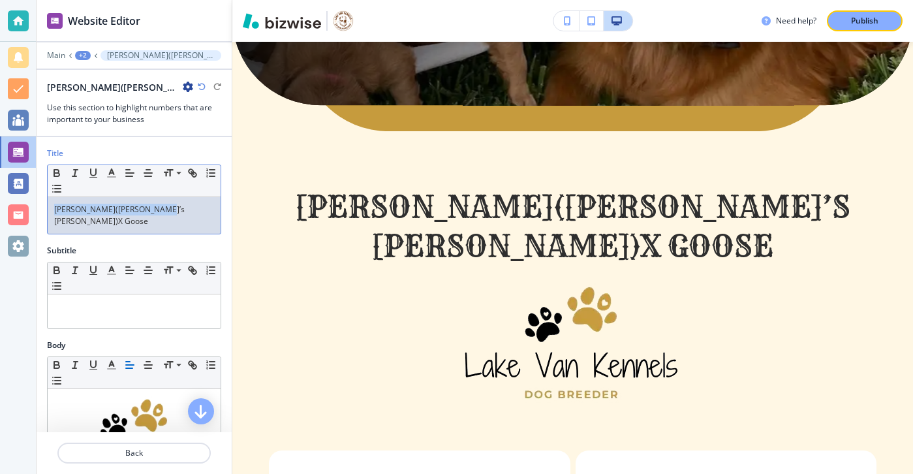
drag, startPoint x: 182, startPoint y: 219, endPoint x: 39, endPoint y: 211, distance: 143.2
click at [39, 211] on div "Title Small Normal Large Huge Tessa(Maggie’s Mae)X Goose" at bounding box center [134, 196] width 195 height 97
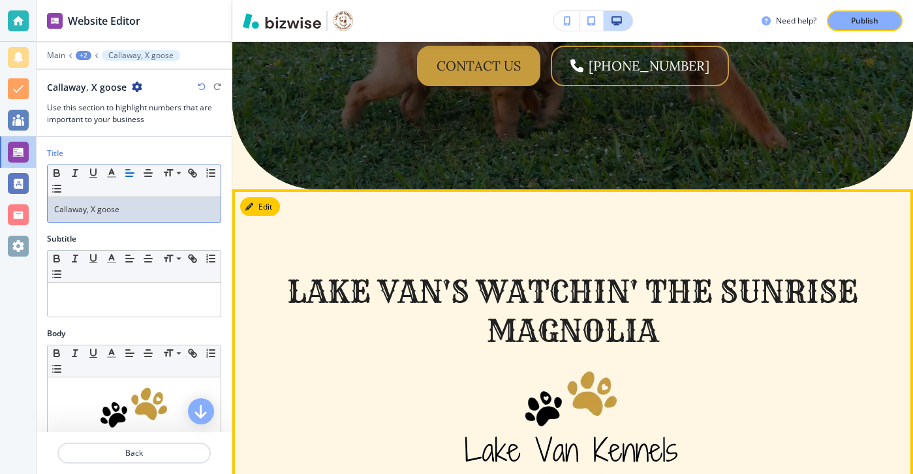
scroll to position [1266, 0]
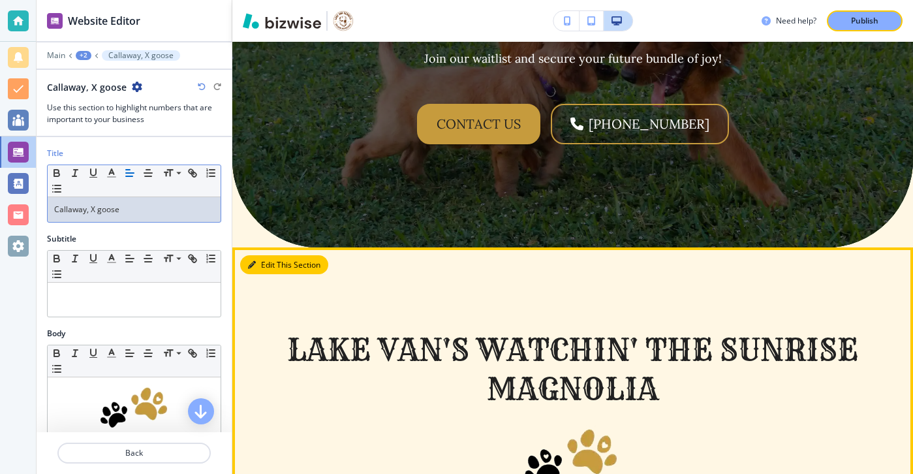
click at [274, 255] on button "Edit This Section" at bounding box center [284, 265] width 88 height 20
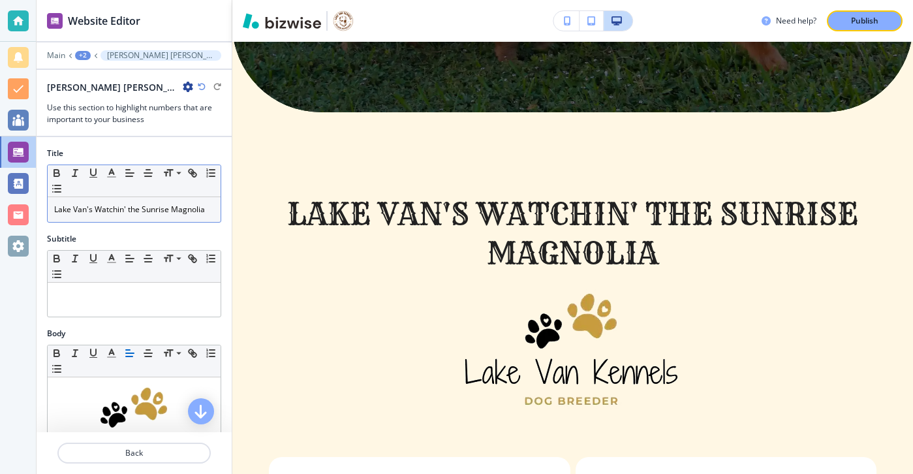
scroll to position [1408, 0]
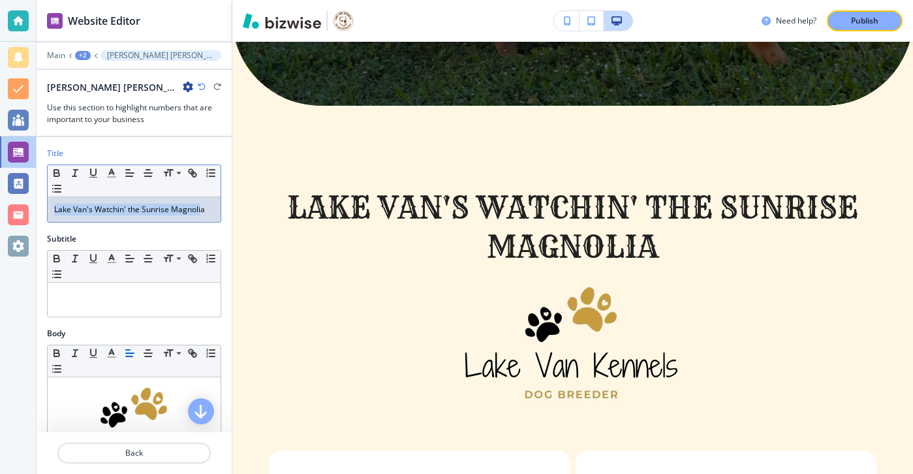
drag, startPoint x: 202, startPoint y: 210, endPoint x: 44, endPoint y: 211, distance: 158.6
click at [44, 211] on div "Title Small Normal Large Huge Lake Van's Watchin' the Sunrise Magnolia" at bounding box center [134, 191] width 195 height 86
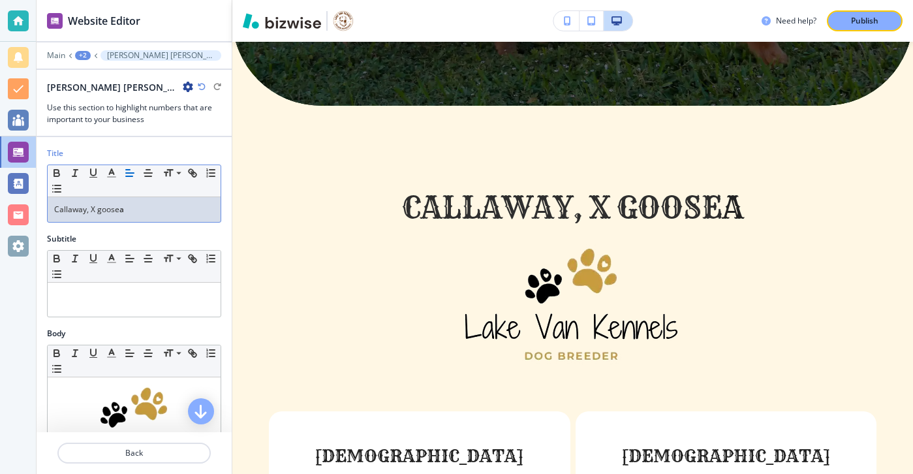
click at [129, 211] on p "Callaway, X goose a" at bounding box center [134, 210] width 160 height 12
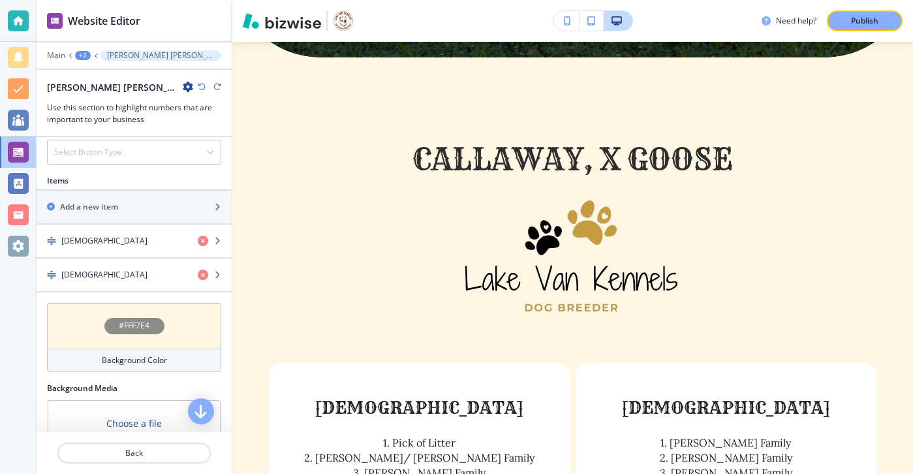
scroll to position [515, 0]
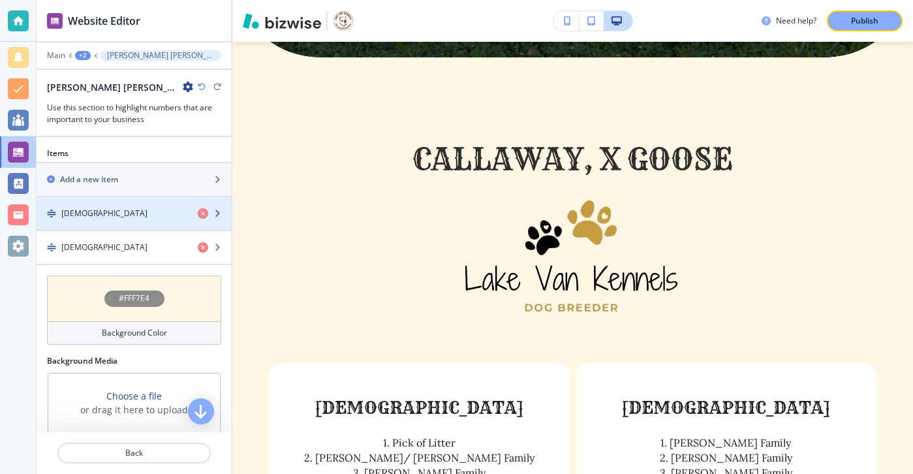
click at [79, 225] on div "button" at bounding box center [134, 224] width 195 height 10
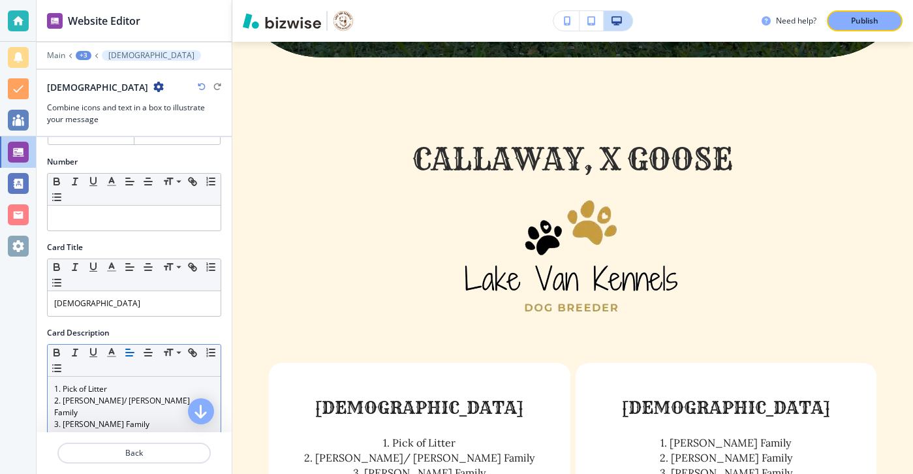
scroll to position [233, 0]
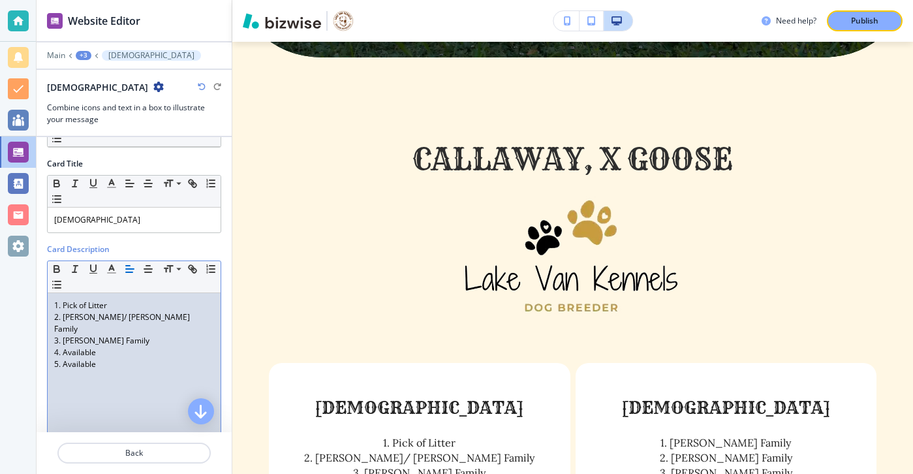
drag, startPoint x: 114, startPoint y: 299, endPoint x: 108, endPoint y: 304, distance: 8.4
click at [108, 304] on p "1. Pick of Litter" at bounding box center [134, 306] width 160 height 12
drag, startPoint x: 109, startPoint y: 305, endPoint x: 63, endPoint y: 305, distance: 45.7
click at [63, 305] on p "1. Pick of Litter" at bounding box center [134, 306] width 160 height 12
drag, startPoint x: 97, startPoint y: 358, endPoint x: 50, endPoint y: 322, distance: 59.5
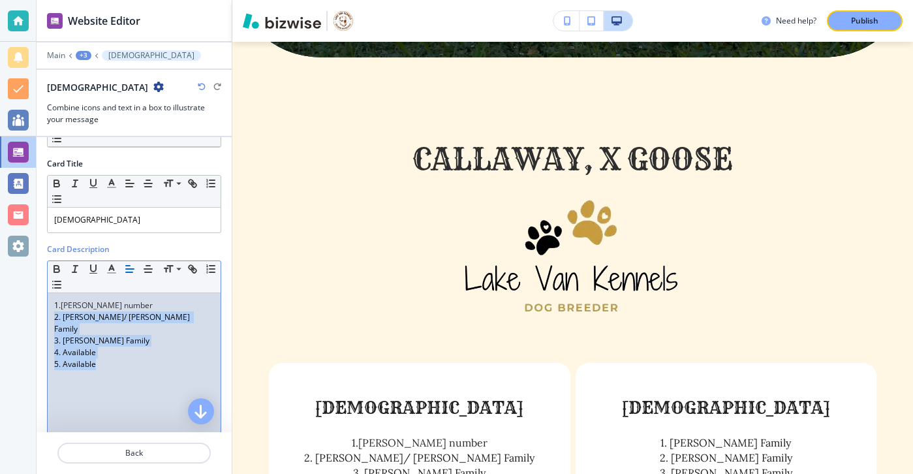
click at [50, 322] on div "1. Tom Andrews number 2. Robinson/ Harms Family 3. Beggs-Sleight Family 4. Avai…" at bounding box center [134, 378] width 173 height 170
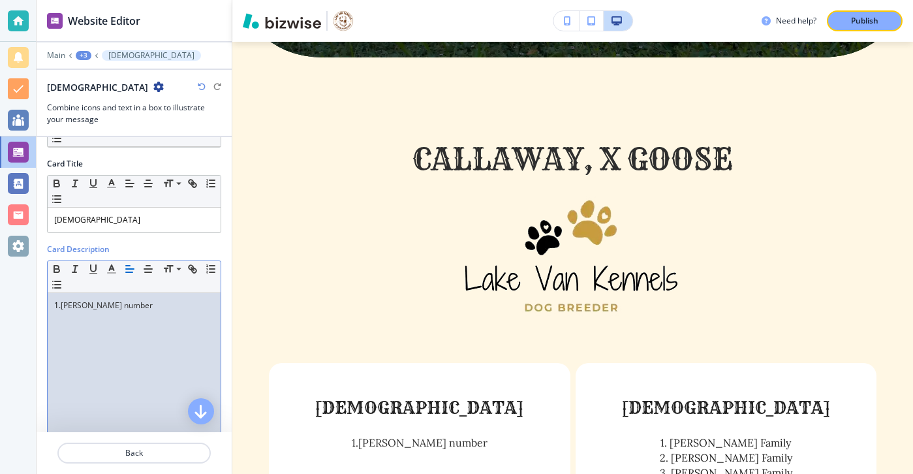
scroll to position [221, 0]
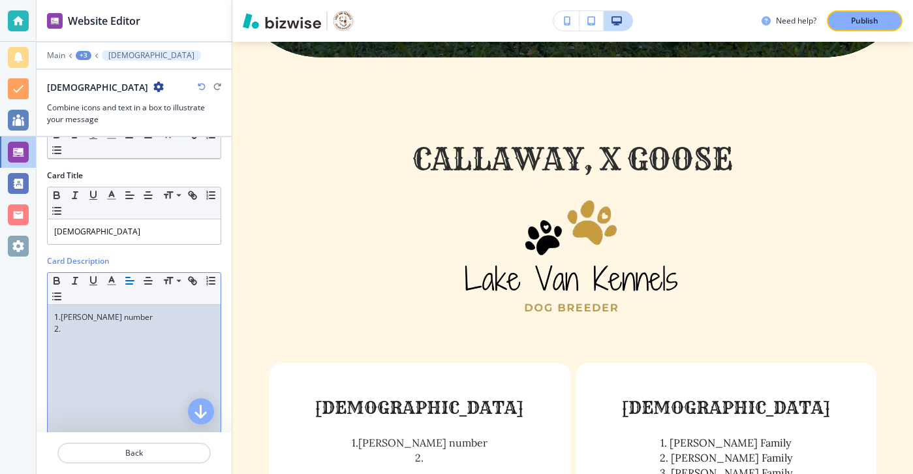
click at [72, 328] on p "2." at bounding box center [134, 329] width 160 height 12
drag, startPoint x: 147, startPoint y: 321, endPoint x: 114, endPoint y: 319, distance: 33.4
click at [114, 319] on p "1. Tom Andrews number" at bounding box center [134, 317] width 160 height 12
click at [108, 330] on p "2." at bounding box center [134, 329] width 160 height 12
click at [70, 332] on li "Avaliable" at bounding box center [140, 329] width 148 height 12
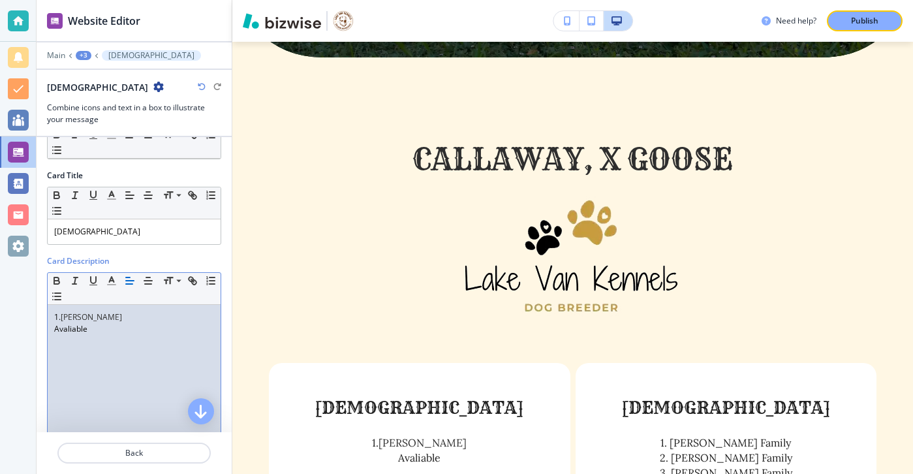
scroll to position [210, 0]
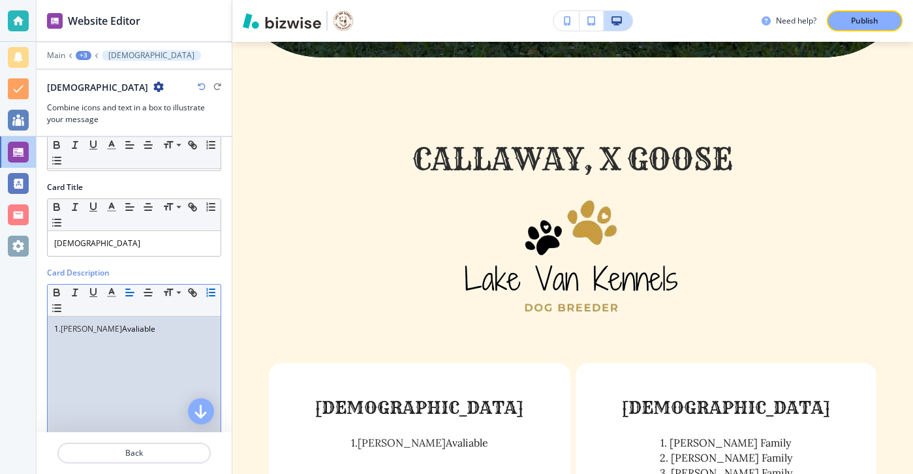
click at [208, 296] on icon "button" at bounding box center [211, 293] width 12 height 12
drag, startPoint x: 173, startPoint y: 333, endPoint x: 42, endPoint y: 331, distance: 130.6
click at [42, 331] on div "Card Description Small Normal Large Huge 1. Tom Andrews Avaliable" at bounding box center [134, 382] width 195 height 230
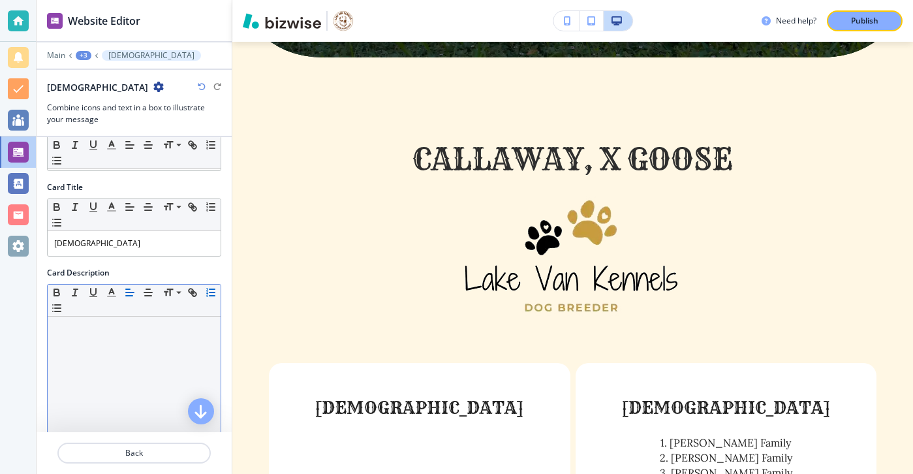
click at [216, 292] on icon "button" at bounding box center [211, 293] width 12 height 12
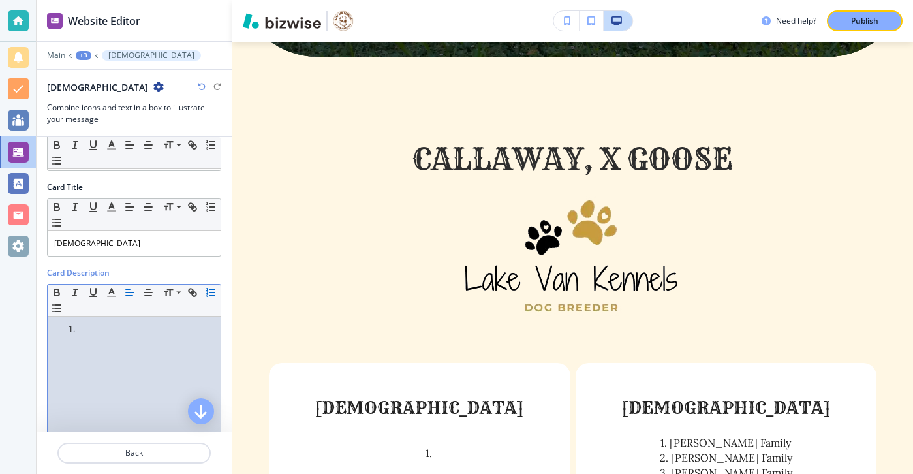
click at [65, 332] on ol at bounding box center [134, 329] width 160 height 12
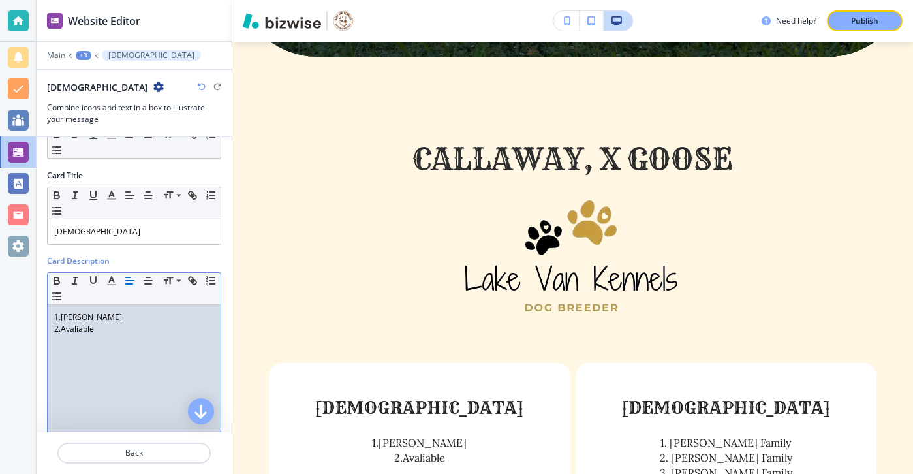
click at [65, 330] on p "2.Avaliable" at bounding box center [134, 329] width 160 height 12
click at [59, 329] on p "2.Avaliable" at bounding box center [134, 329] width 160 height 12
click at [61, 330] on p "2.Avaliable" at bounding box center [134, 329] width 160 height 12
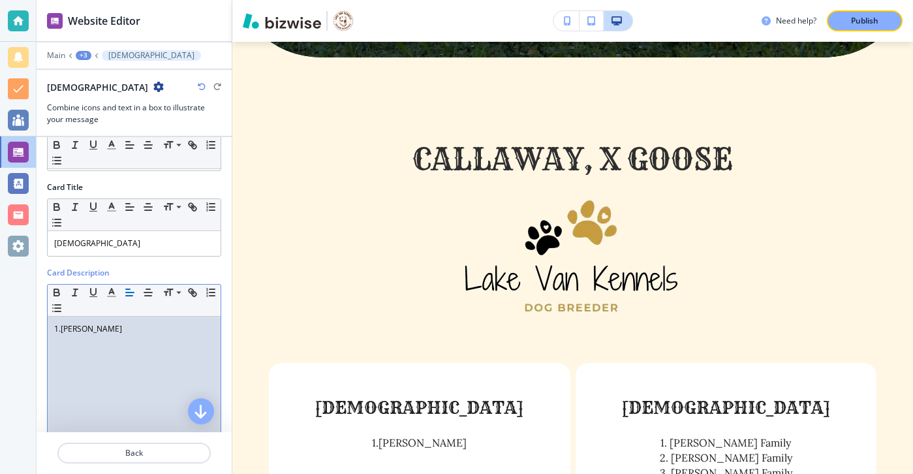
drag, startPoint x: 154, startPoint y: 332, endPoint x: -23, endPoint y: 328, distance: 177.6
click at [0, 0] on html "Website Editor Main +3 Males Males Combine icons and text in a box to illustrat…" at bounding box center [456, 0] width 913 height 0
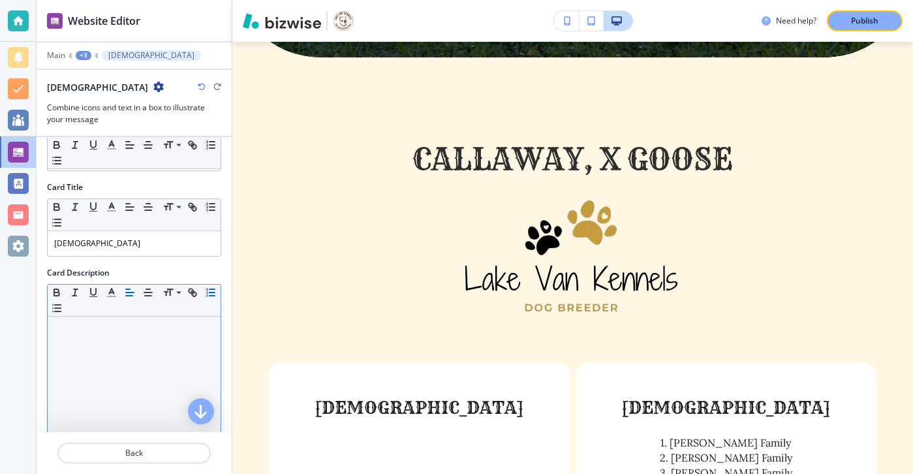
click at [209, 287] on icon "button" at bounding box center [211, 293] width 12 height 12
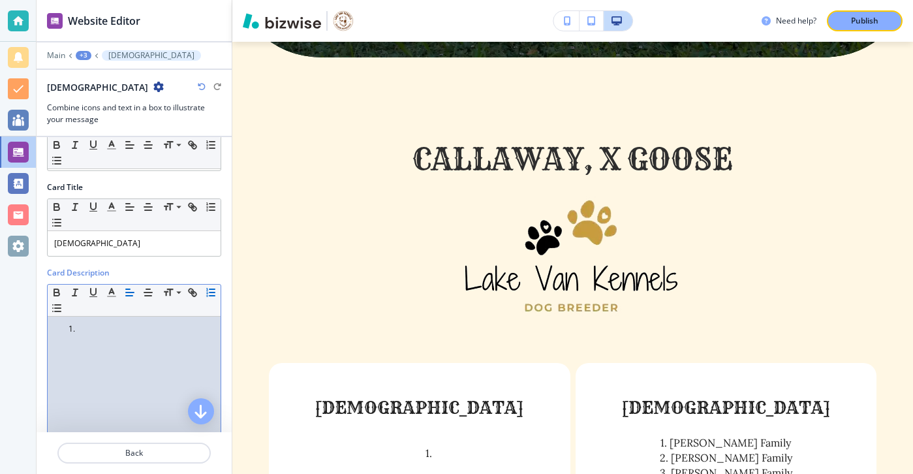
click at [57, 326] on ol at bounding box center [134, 329] width 160 height 12
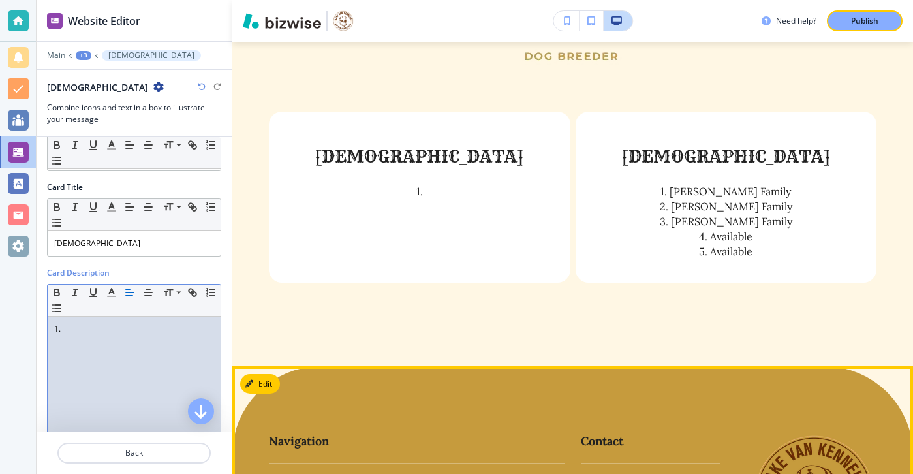
scroll to position [1692, 0]
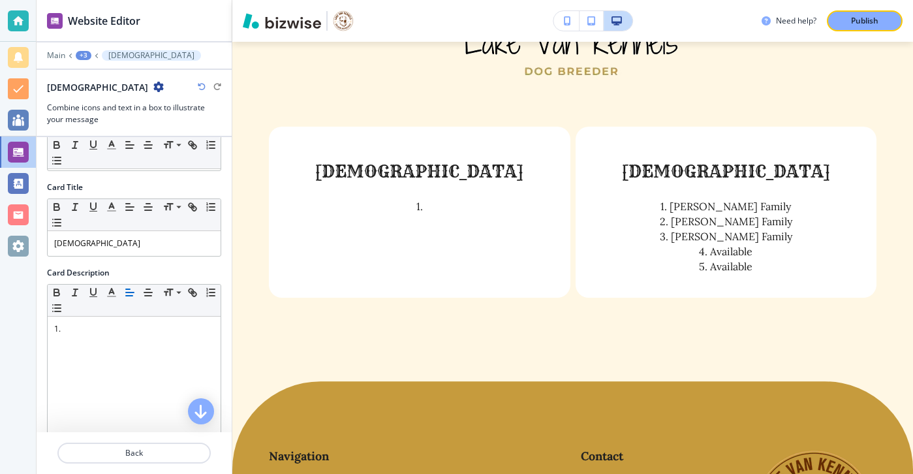
click at [201, 90] on icon "button" at bounding box center [202, 87] width 8 height 8
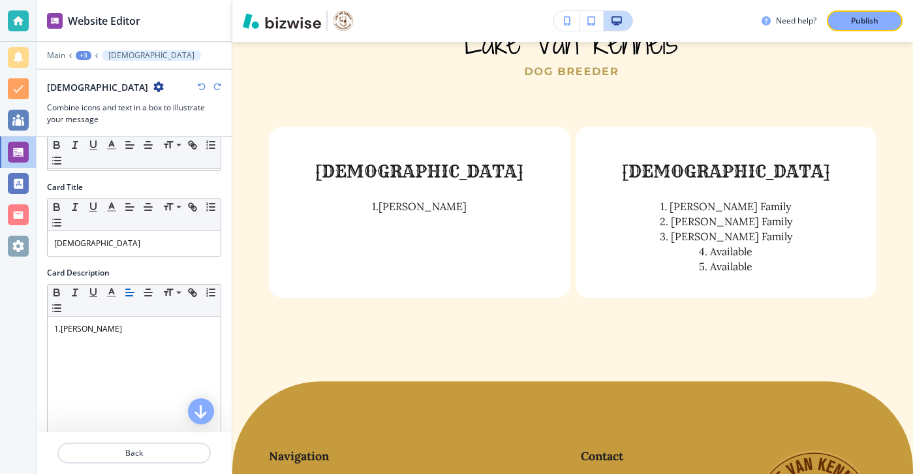
click at [201, 90] on icon "button" at bounding box center [202, 87] width 8 height 8
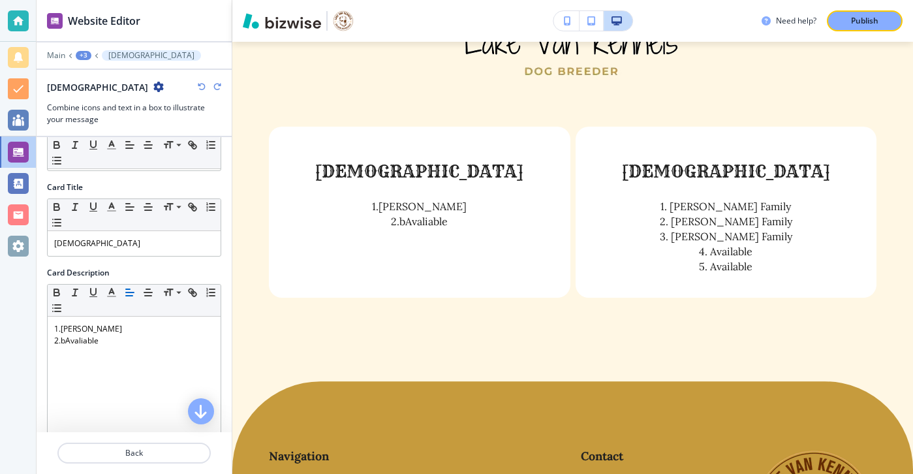
click at [201, 90] on icon "button" at bounding box center [202, 87] width 8 height 8
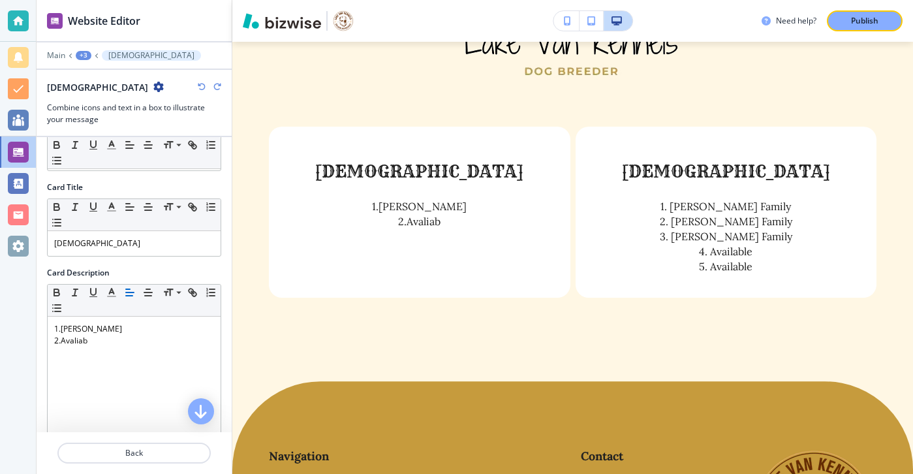
click at [201, 90] on icon "button" at bounding box center [202, 87] width 8 height 8
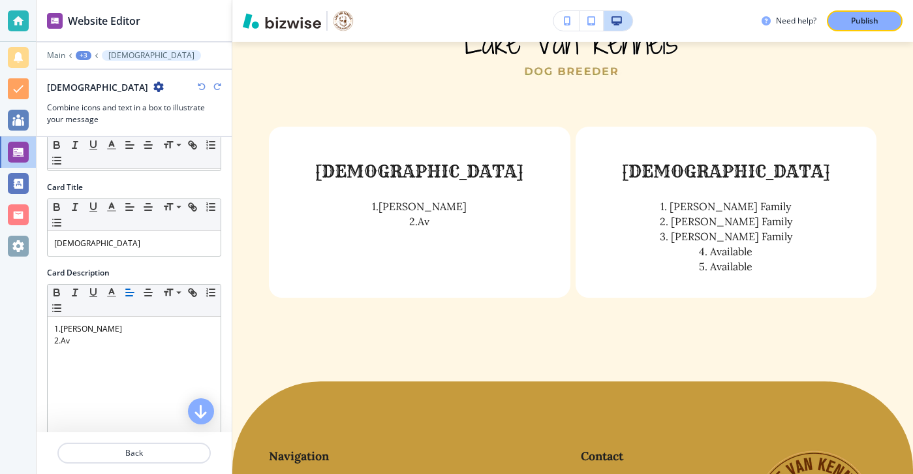
click at [201, 90] on icon "button" at bounding box center [202, 87] width 8 height 8
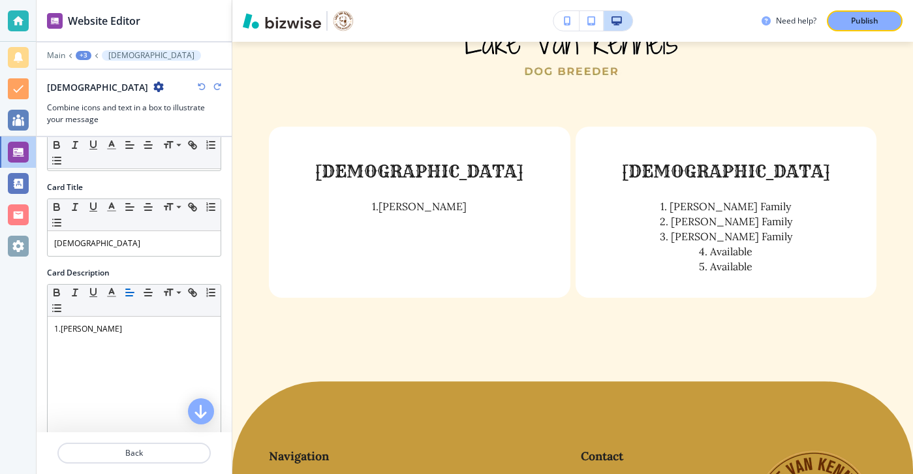
click at [201, 90] on icon "button" at bounding box center [202, 87] width 8 height 8
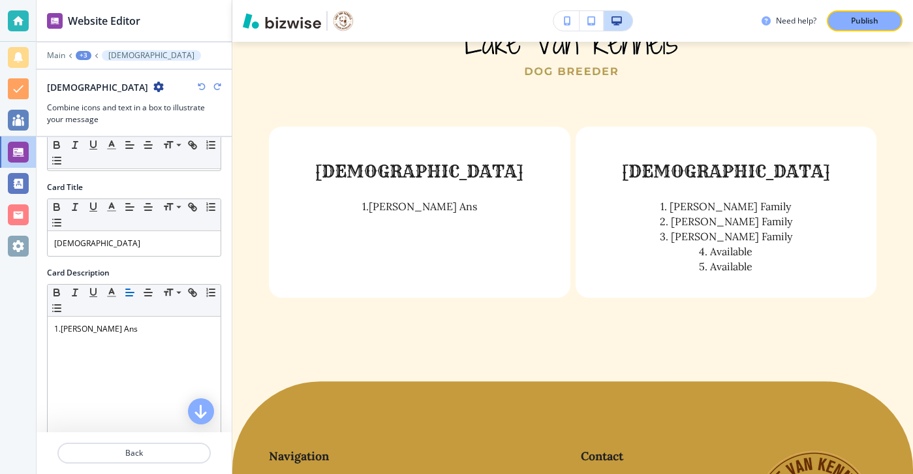
click at [201, 90] on icon "button" at bounding box center [202, 87] width 8 height 8
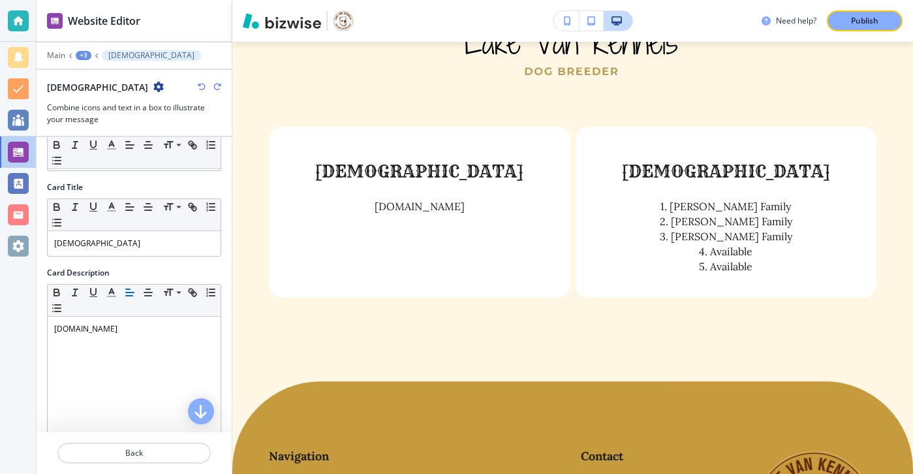
click at [201, 90] on icon "button" at bounding box center [202, 87] width 8 height 8
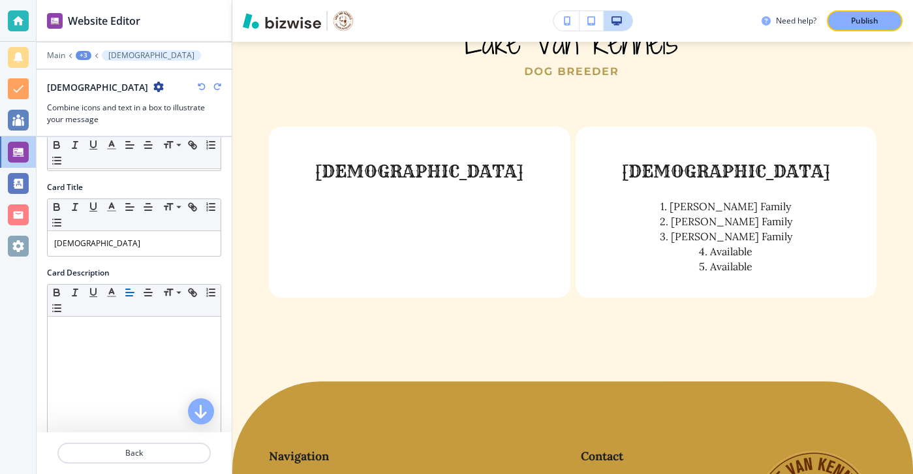
click at [201, 90] on icon "button" at bounding box center [202, 87] width 8 height 8
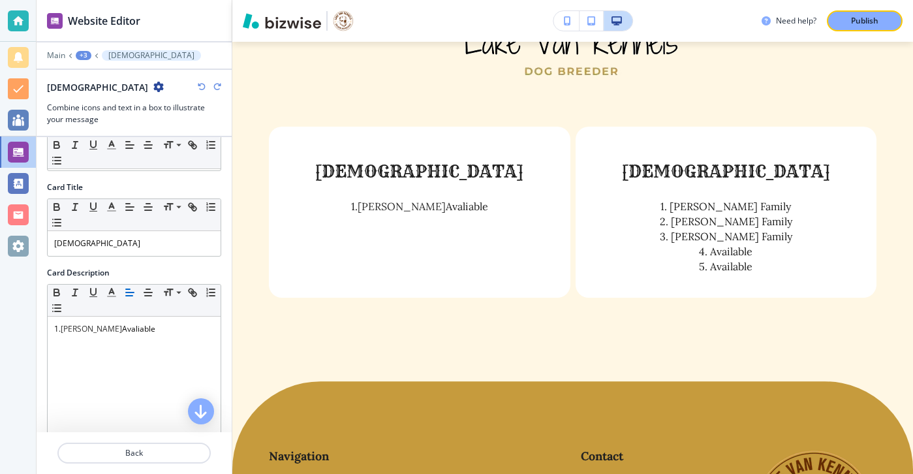
click at [201, 90] on icon "button" at bounding box center [202, 87] width 8 height 8
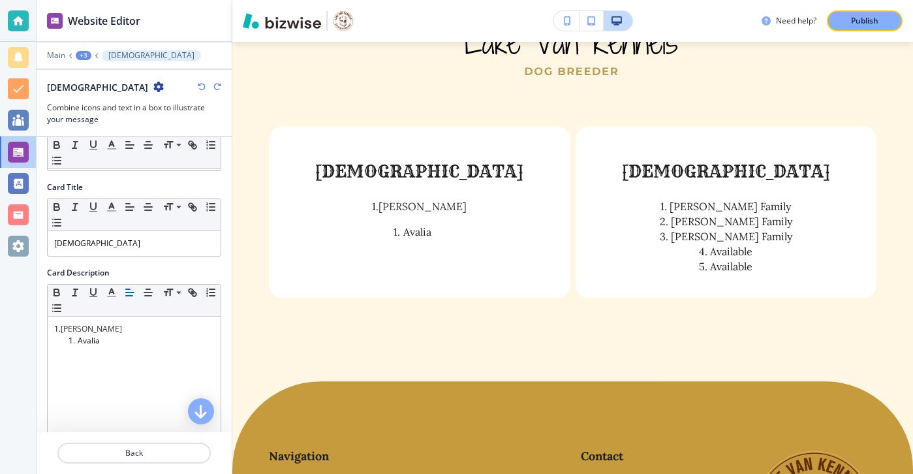
click at [201, 90] on icon "button" at bounding box center [202, 87] width 8 height 8
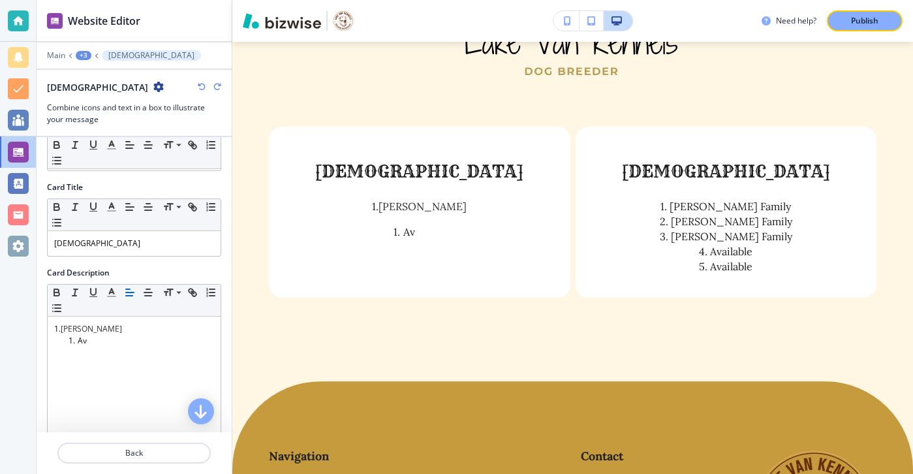
click at [201, 90] on icon "button" at bounding box center [202, 87] width 8 height 8
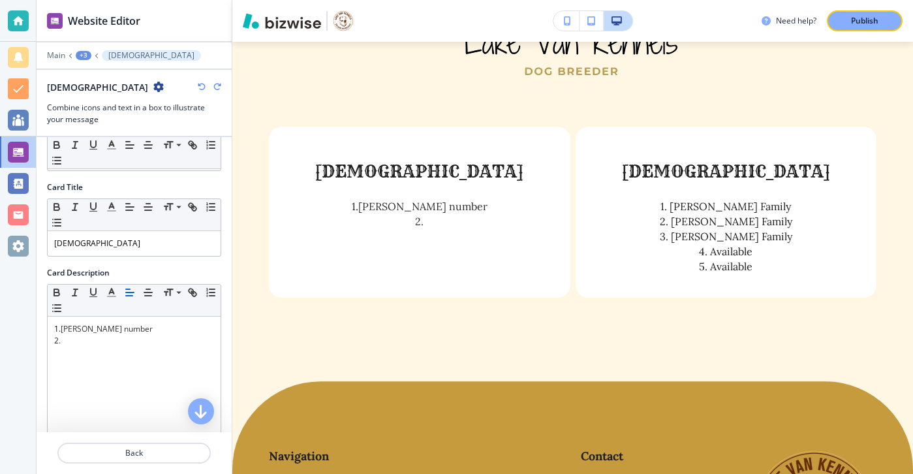
click at [201, 90] on icon "button" at bounding box center [202, 87] width 8 height 8
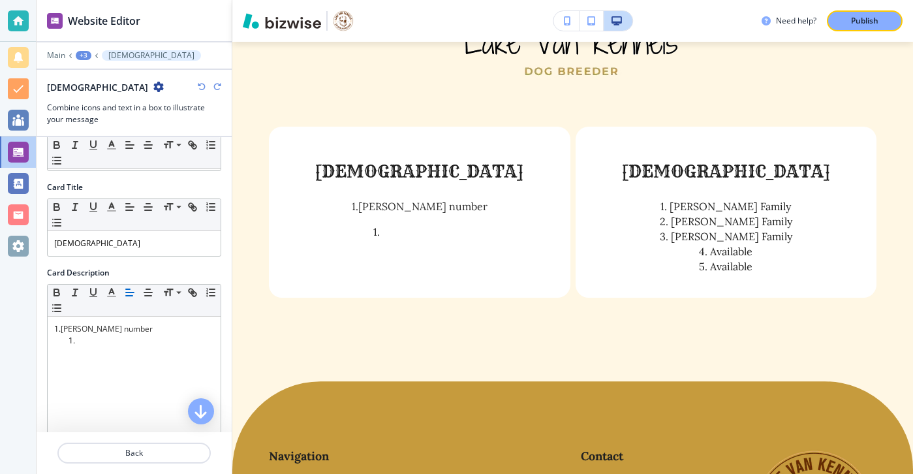
click at [201, 90] on icon "button" at bounding box center [202, 87] width 8 height 8
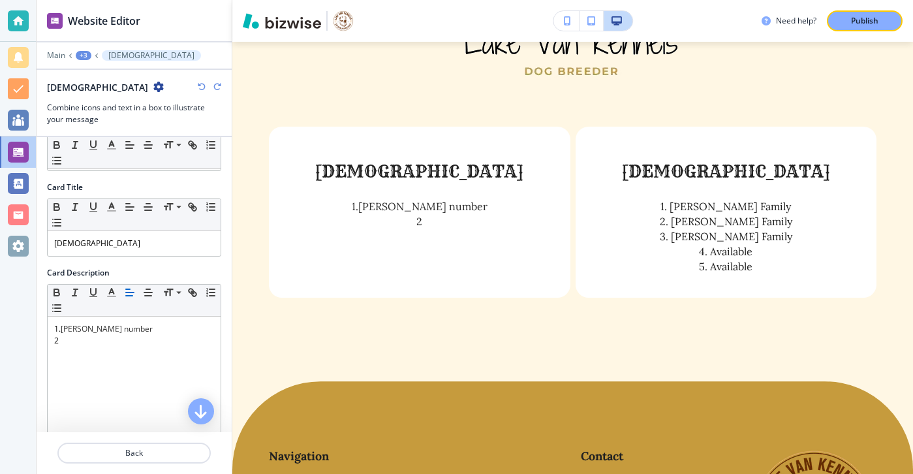
click at [201, 90] on icon "button" at bounding box center [202, 87] width 8 height 8
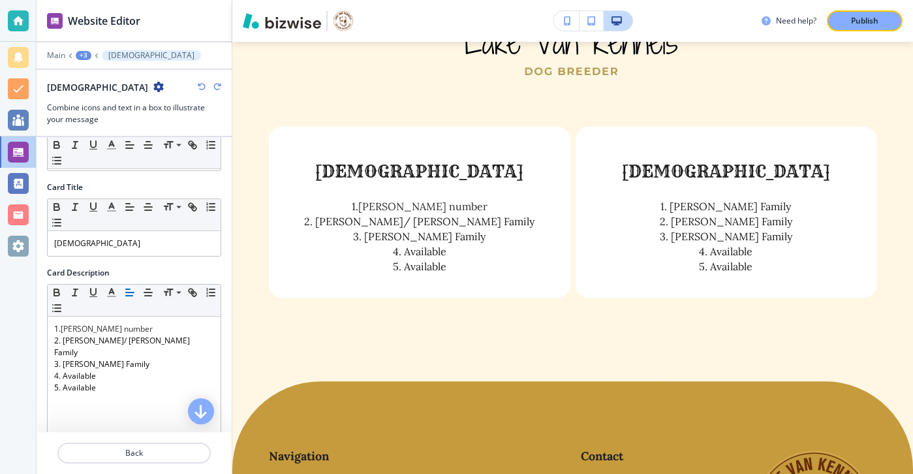
click at [201, 90] on icon "button" at bounding box center [202, 87] width 8 height 8
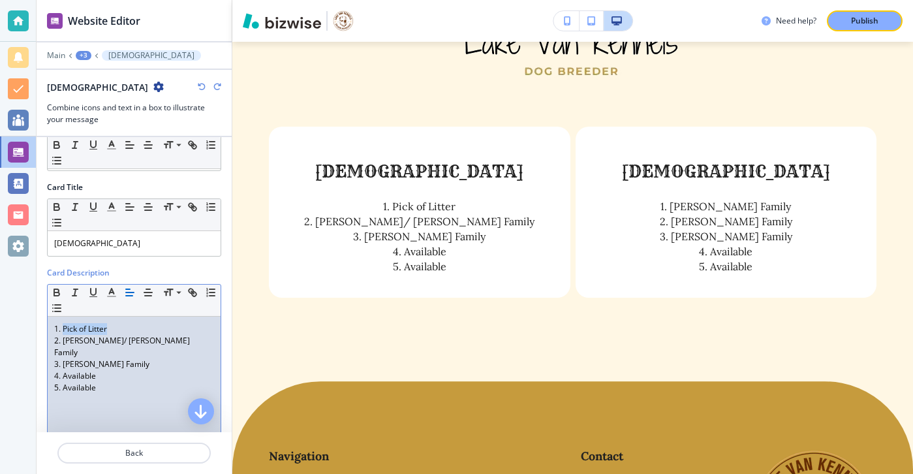
drag, startPoint x: 131, startPoint y: 332, endPoint x: 63, endPoint y: 331, distance: 67.9
click at [63, 331] on p "1. Pick of Litter" at bounding box center [134, 329] width 160 height 12
drag, startPoint x: 161, startPoint y: 344, endPoint x: 63, endPoint y: 341, distance: 97.9
click at [63, 341] on p "2. Robinson/ Harms Family" at bounding box center [134, 346] width 160 height 23
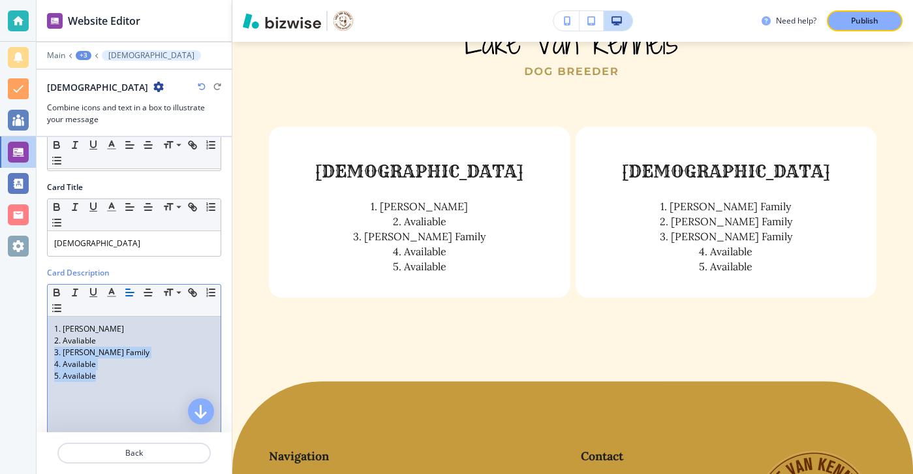
drag, startPoint x: 104, startPoint y: 382, endPoint x: 50, endPoint y: 352, distance: 61.9
click at [50, 352] on div "1. Tom Andrews 2. Avaliable 3. Beggs-Sleight Family 4. Available 5. Available" at bounding box center [134, 402] width 173 height 170
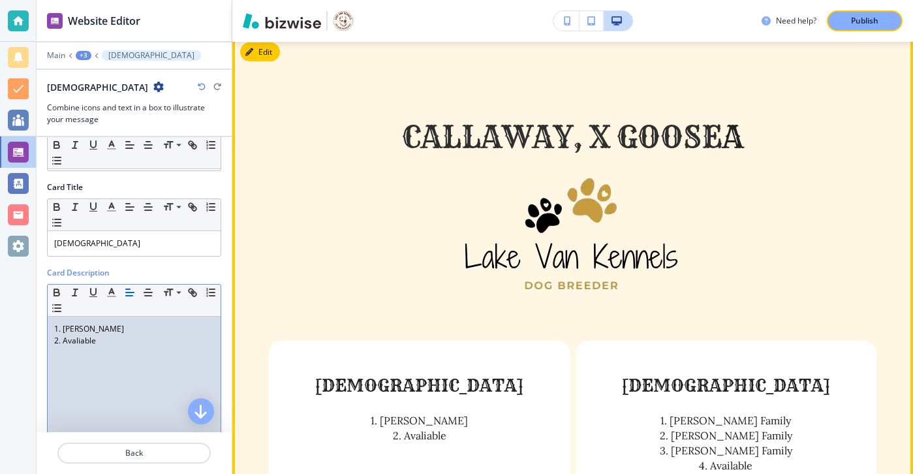
scroll to position [1649, 0]
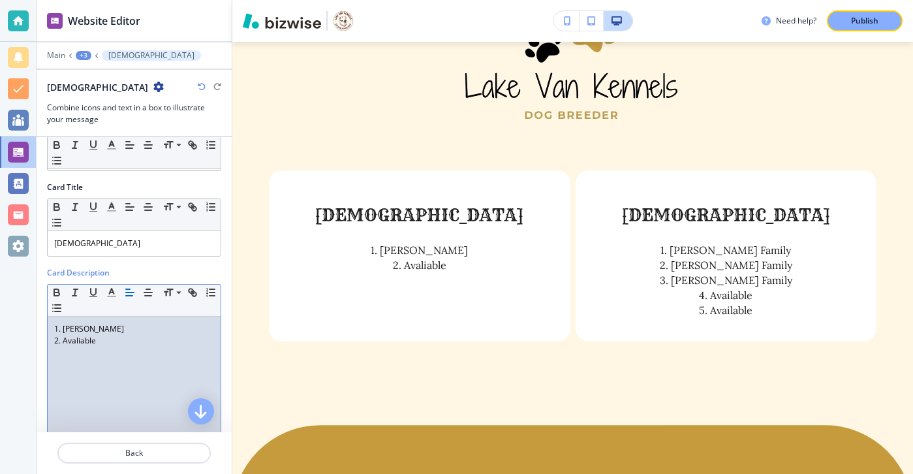
drag, startPoint x: 181, startPoint y: 347, endPoint x: 131, endPoint y: 352, distance: 50.5
click at [131, 352] on p at bounding box center [134, 353] width 160 height 12
click at [132, 354] on p at bounding box center [134, 353] width 160 height 12
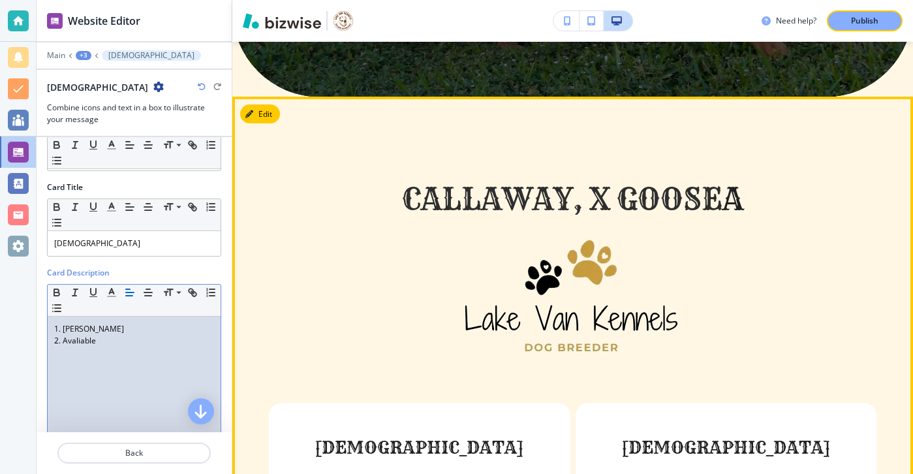
scroll to position [1397, 0]
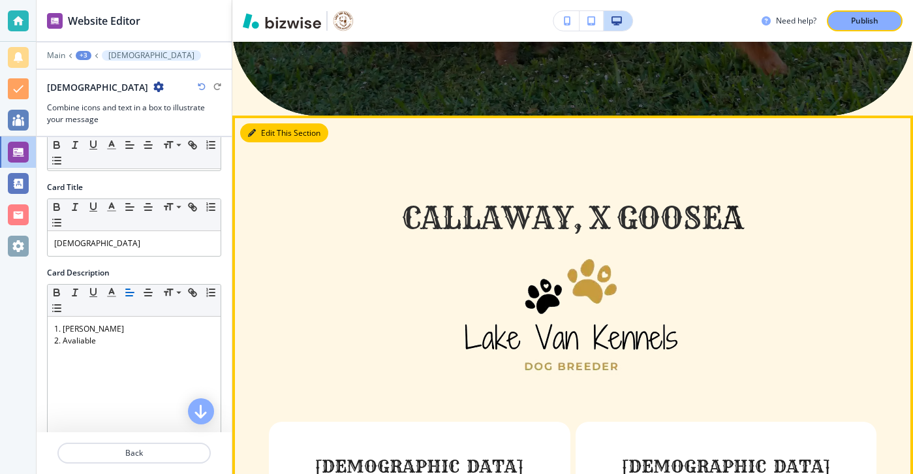
click at [275, 123] on button "Edit This Section" at bounding box center [284, 133] width 88 height 20
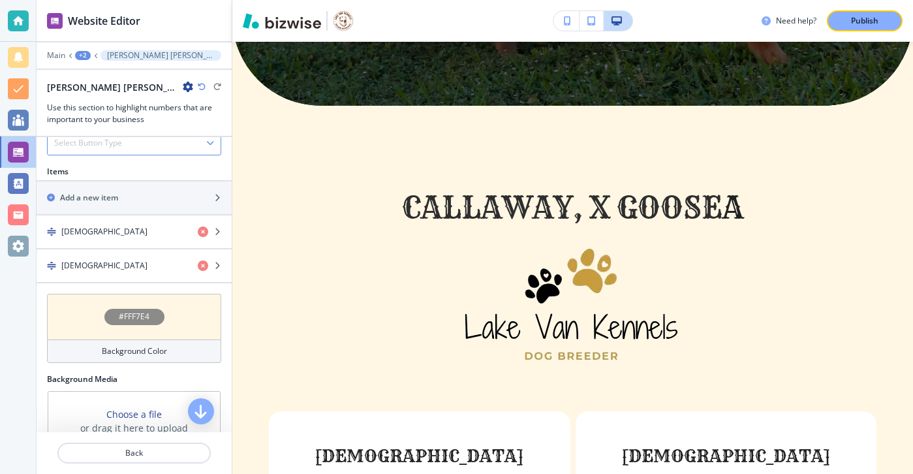
scroll to position [512, 0]
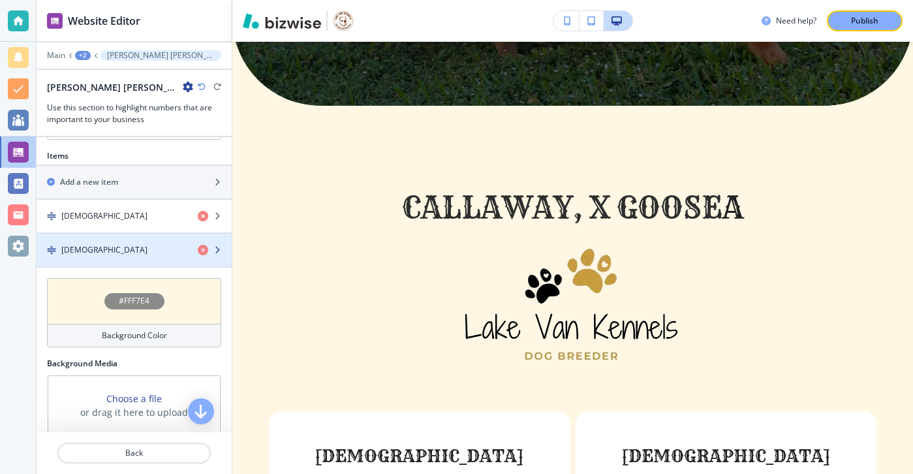
click at [114, 249] on div "Females" at bounding box center [112, 250] width 151 height 12
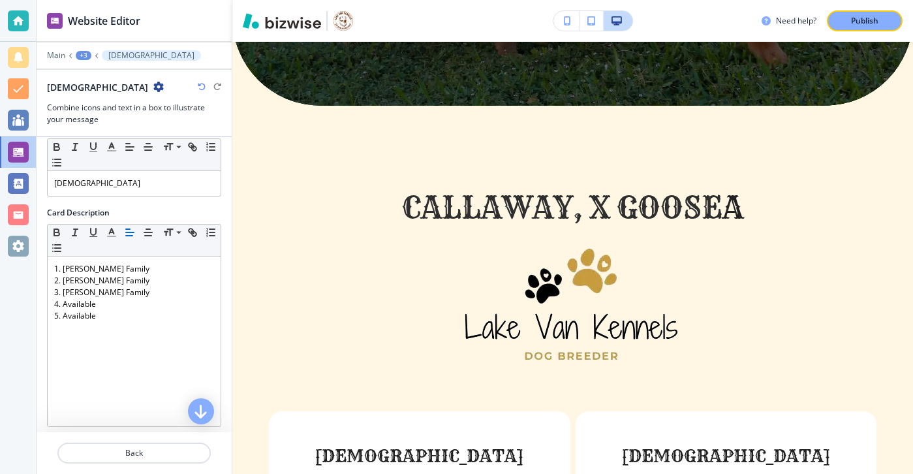
scroll to position [327, 0]
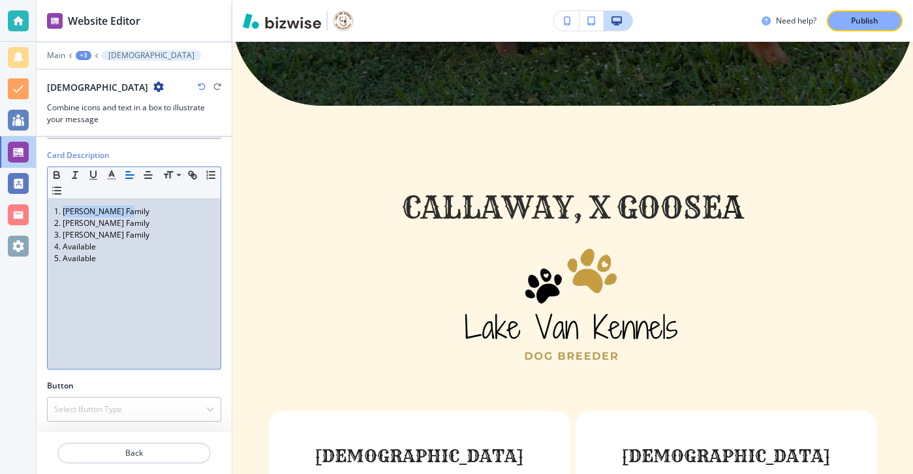
drag, startPoint x: 129, startPoint y: 213, endPoint x: 63, endPoint y: 213, distance: 65.9
click at [62, 213] on p "1. Boatright Family" at bounding box center [134, 212] width 160 height 12
click at [93, 210] on span "CARYNA Peterson" at bounding box center [91, 211] width 61 height 11
click at [123, 219] on p "2. McLaulin Family" at bounding box center [134, 223] width 160 height 12
drag, startPoint x: 108, startPoint y: 256, endPoint x: 47, endPoint y: 234, distance: 64.6
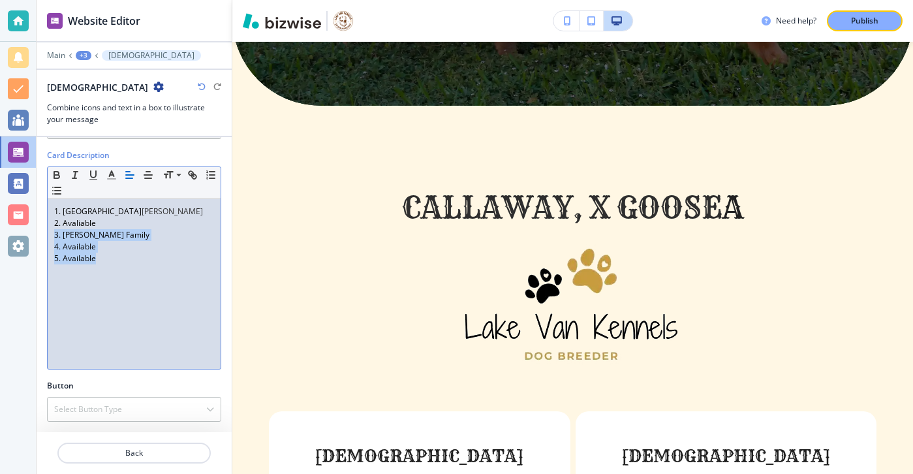
click at [48, 234] on div "1. Caryna Peterson 2. Avaliable 3. Myslicki Family 4. Available 5. Available" at bounding box center [134, 284] width 173 height 170
click at [90, 219] on p "2. Avaliable" at bounding box center [134, 223] width 160 height 12
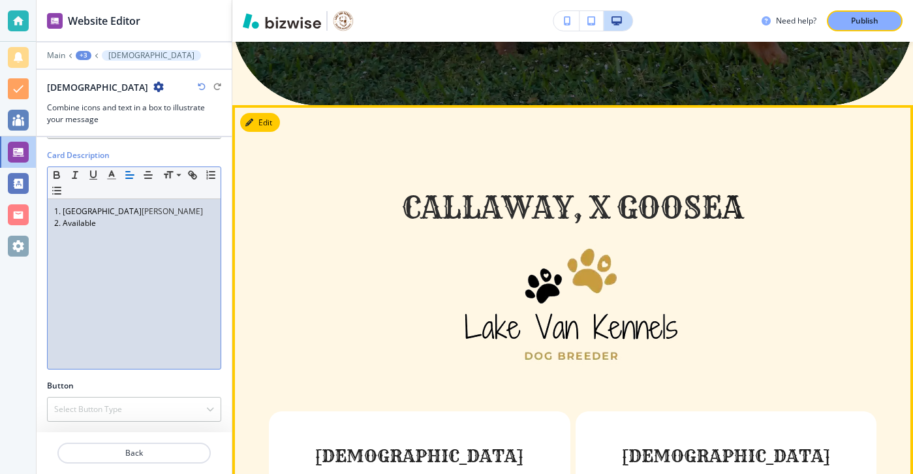
click at [271, 105] on div "Callaway, X goose a Males 1. Tom Andrews 2. Avaliable Females 1. Caryna Peterso…" at bounding box center [572, 370] width 681 height 531
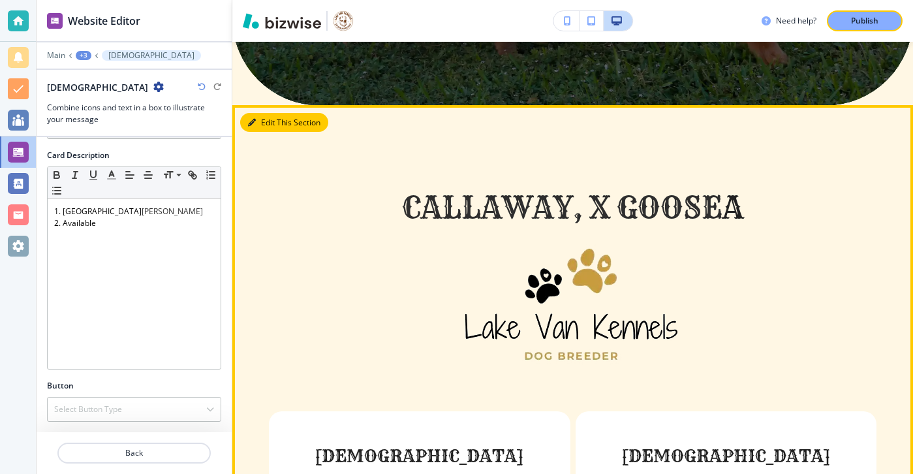
click at [269, 113] on button "Edit This Section" at bounding box center [284, 123] width 88 height 20
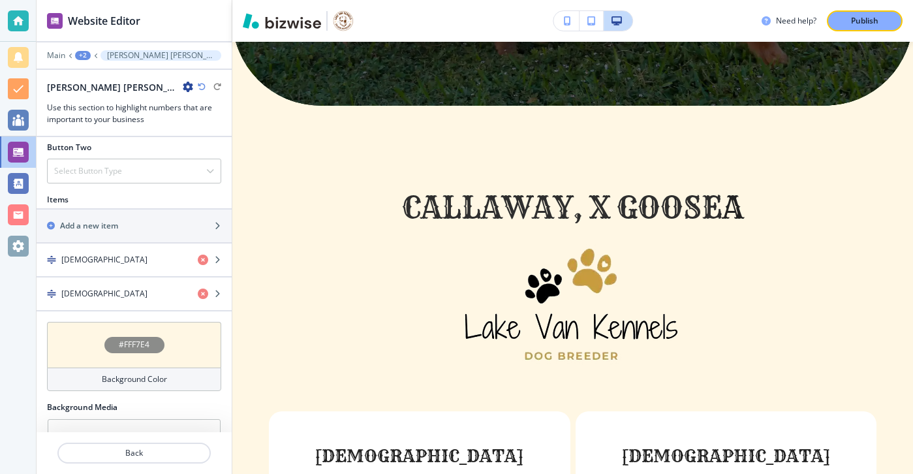
scroll to position [550, 0]
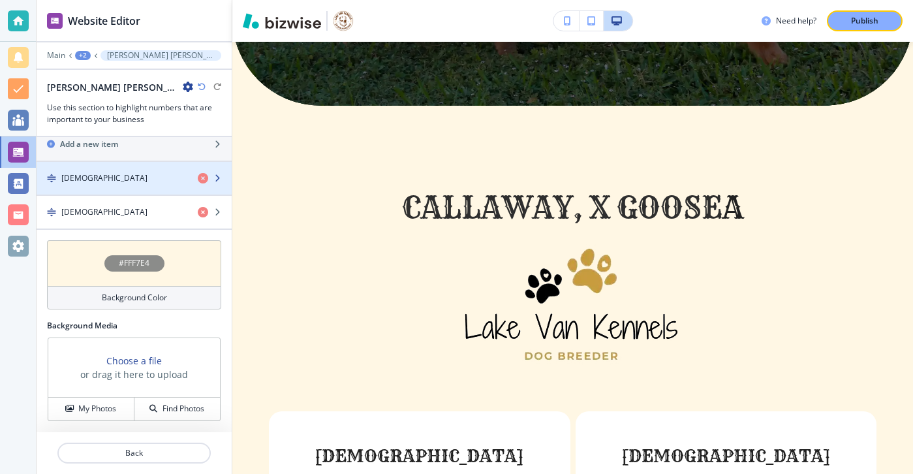
click at [138, 172] on div "Males" at bounding box center [112, 178] width 151 height 12
click at [137, 172] on div "Males" at bounding box center [112, 178] width 151 height 12
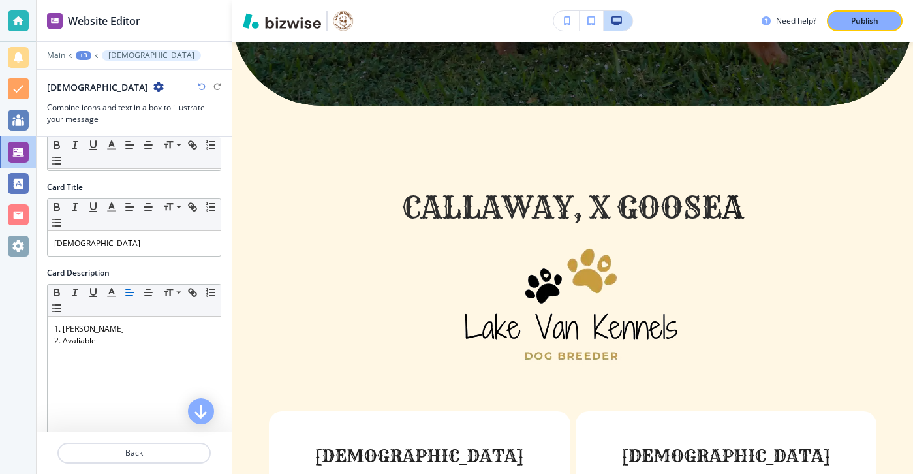
scroll to position [237, 0]
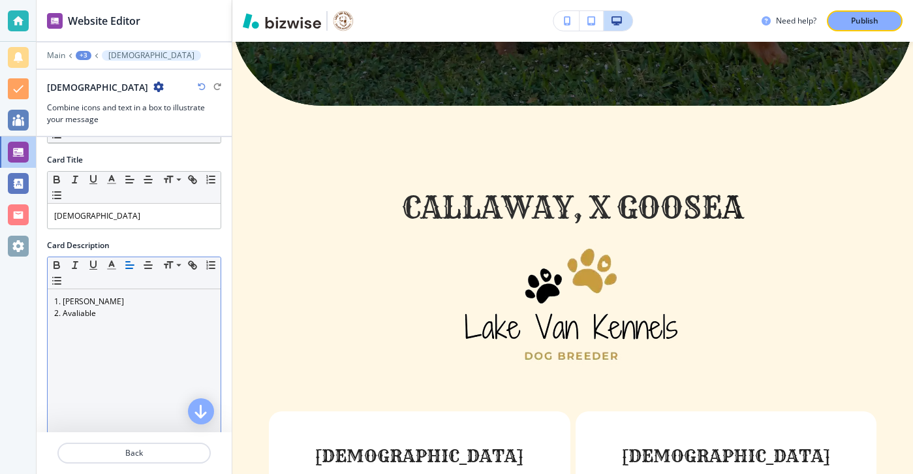
click at [81, 313] on p "2. Avaliable" at bounding box center [134, 313] width 160 height 12
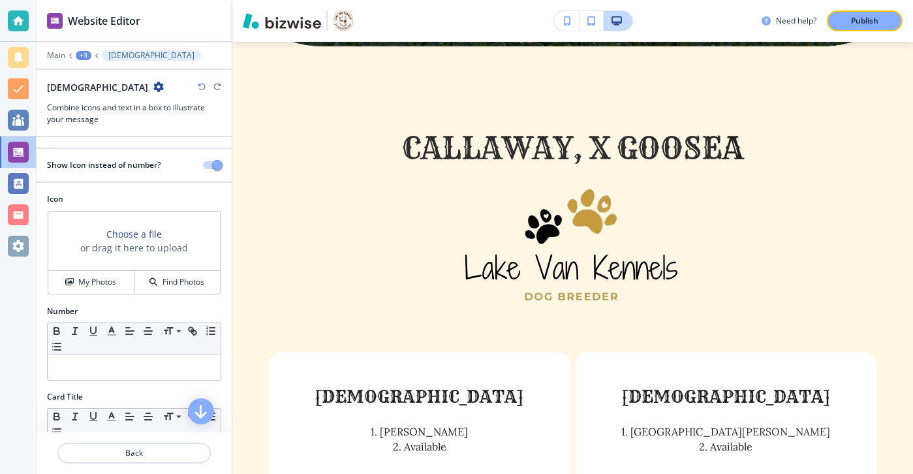
scroll to position [1343, 0]
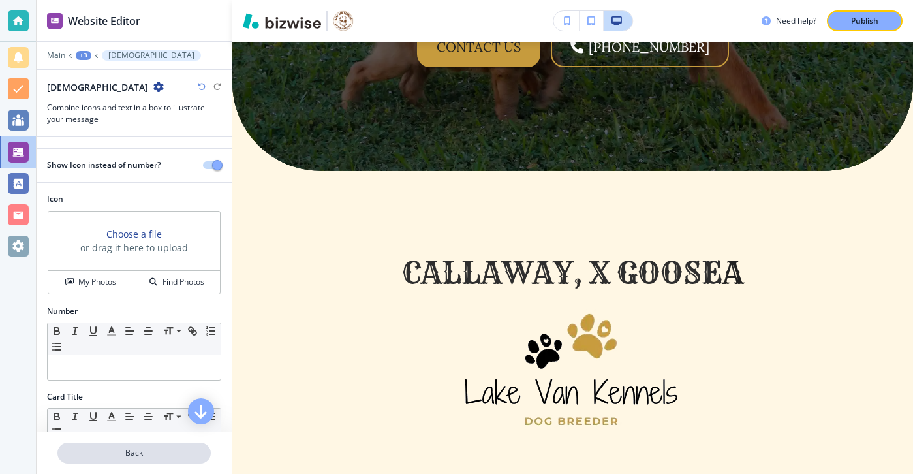
click at [125, 447] on p "Back" at bounding box center [134, 453] width 151 height 12
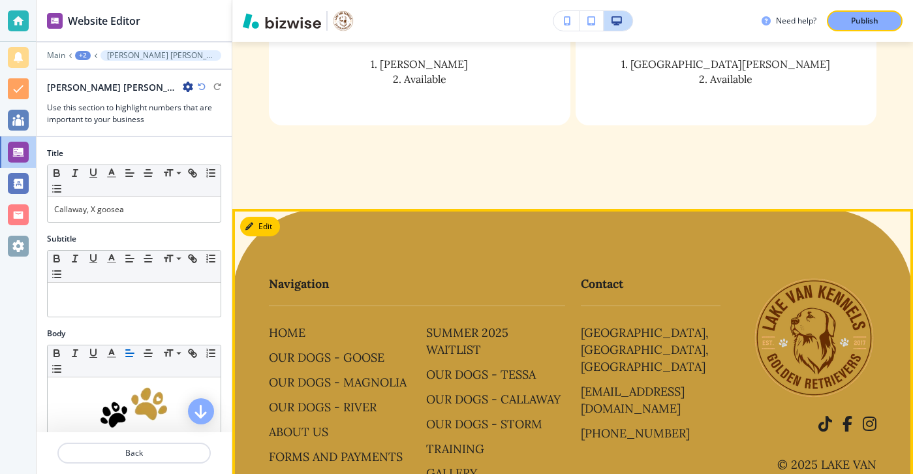
scroll to position [1810, 0]
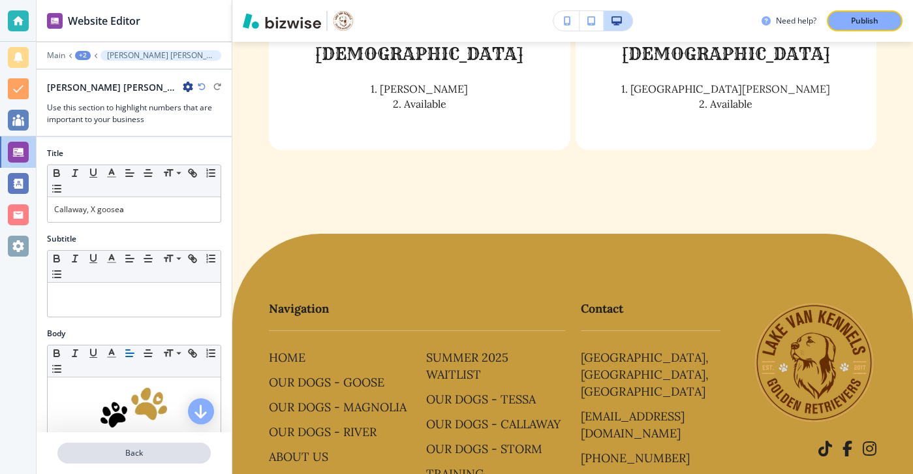
click at [163, 452] on p "Back" at bounding box center [134, 453] width 151 height 12
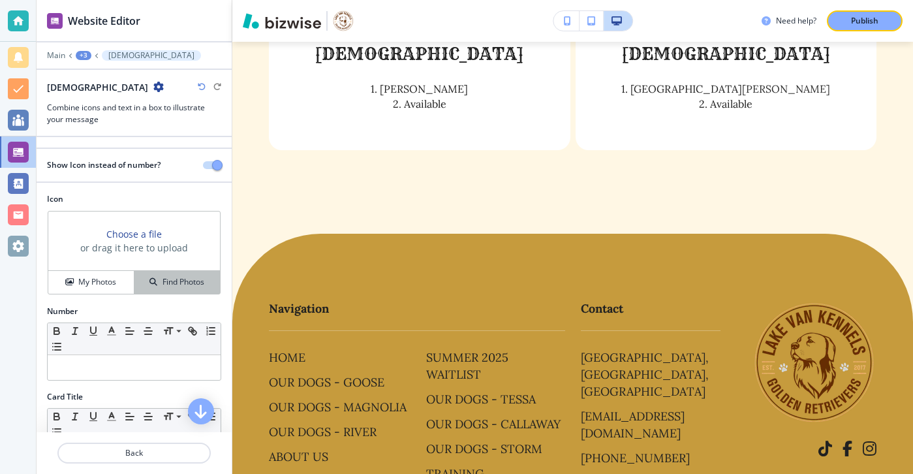
scroll to position [0, 0]
click at [141, 444] on button "Back" at bounding box center [133, 453] width 153 height 21
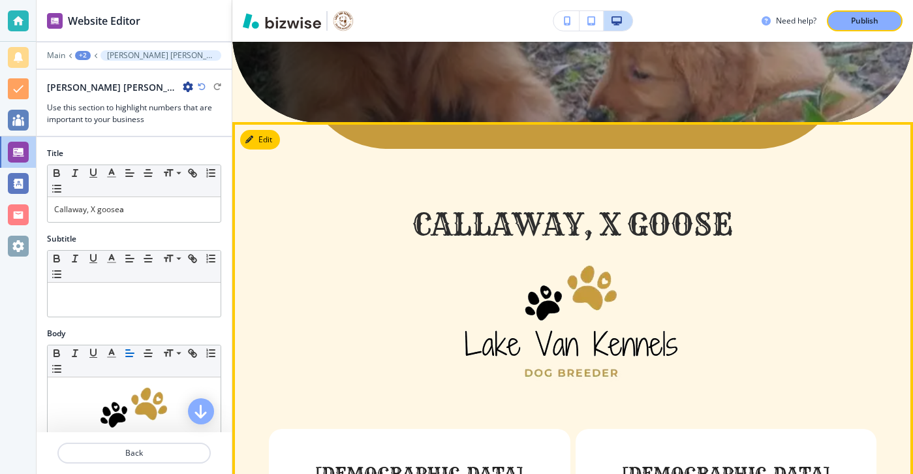
click at [275, 130] on button "Edit" at bounding box center [260, 140] width 40 height 20
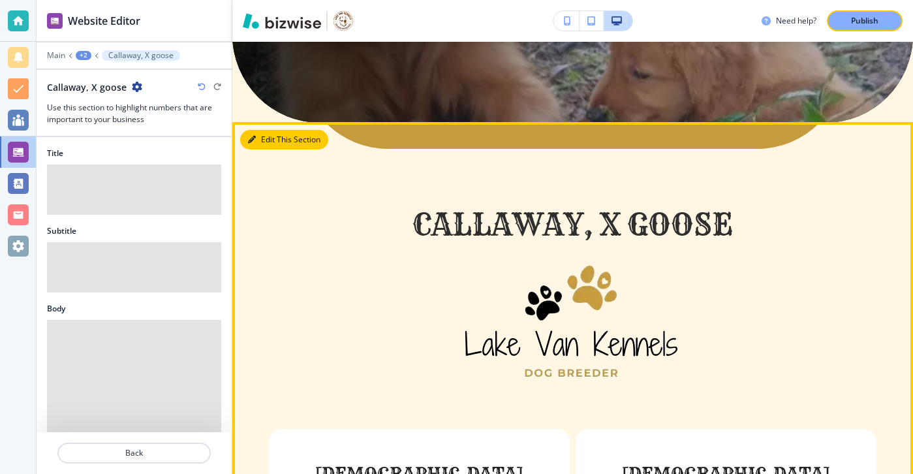
scroll to position [497, 0]
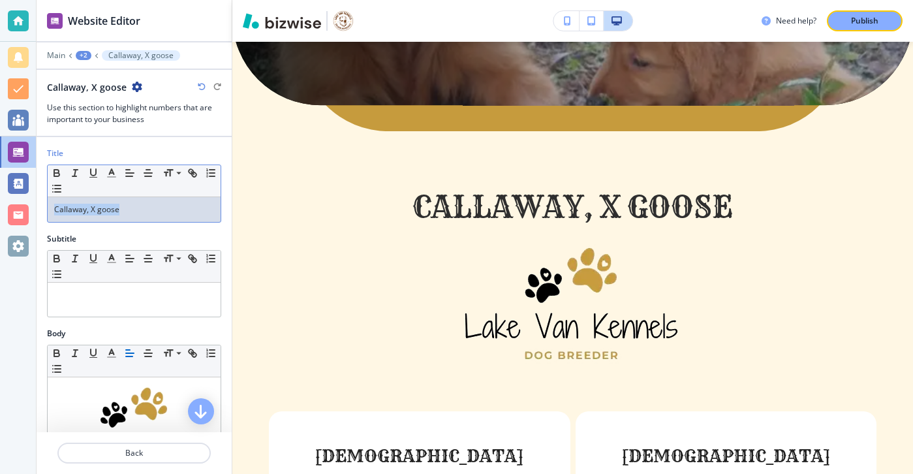
drag, startPoint x: 165, startPoint y: 198, endPoint x: 187, endPoint y: 209, distance: 24.5
click at [187, 209] on div "Callaway, X goose" at bounding box center [134, 209] width 173 height 25
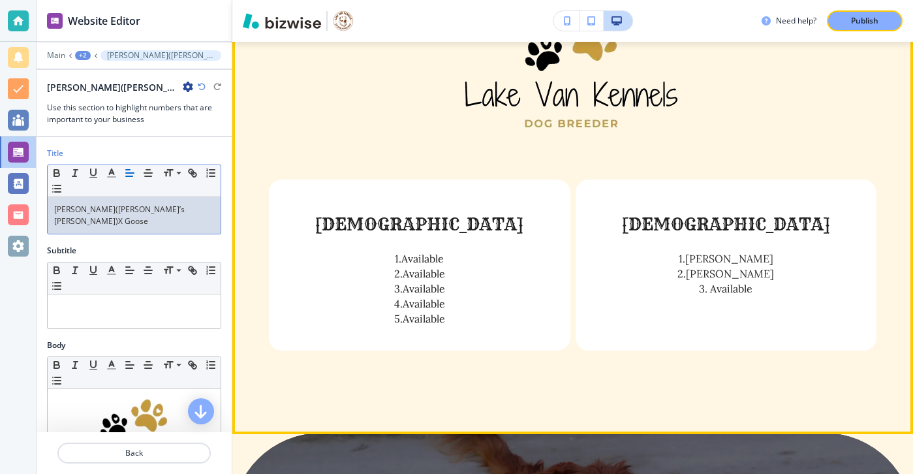
scroll to position [829, 0]
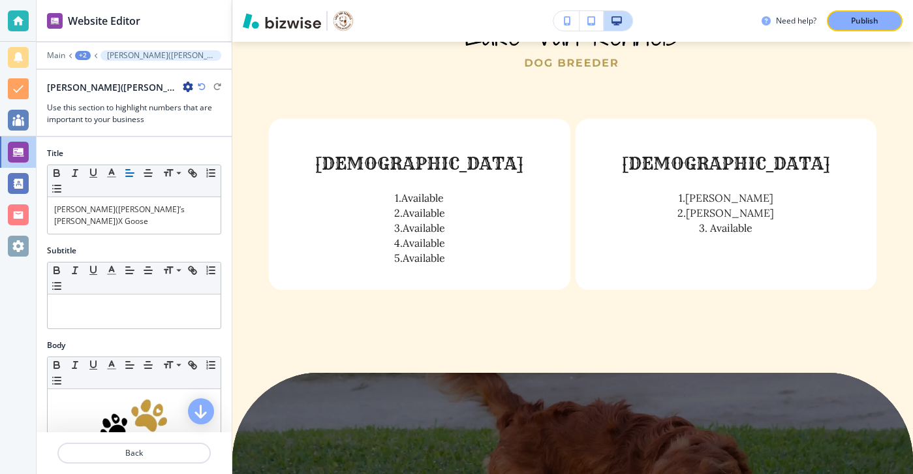
click at [186, 87] on icon "button" at bounding box center [188, 87] width 10 height 10
click at [208, 127] on p "Duplicate Section" at bounding box center [219, 133] width 67 height 12
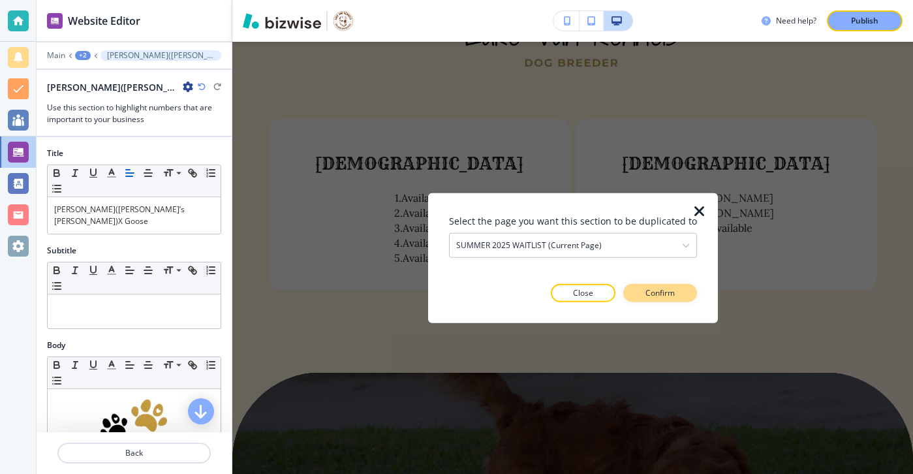
click at [630, 300] on button "Confirm" at bounding box center [660, 292] width 74 height 18
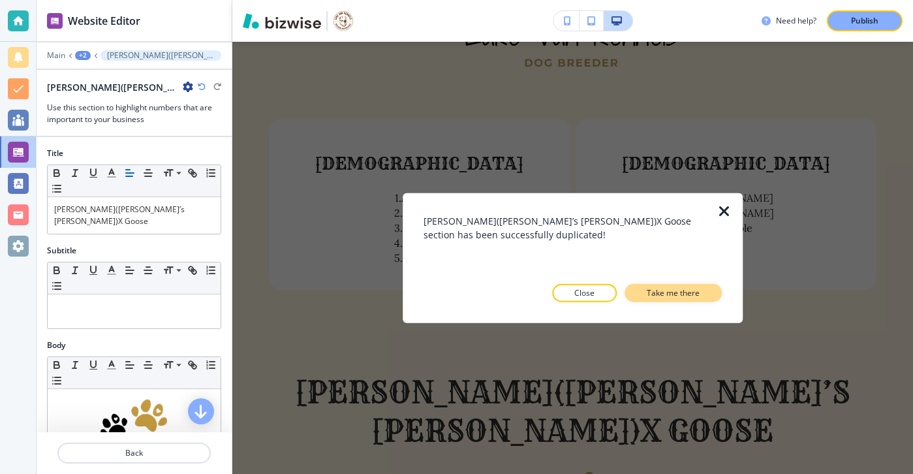
click at [630, 298] on button "Take me there" at bounding box center [673, 292] width 97 height 18
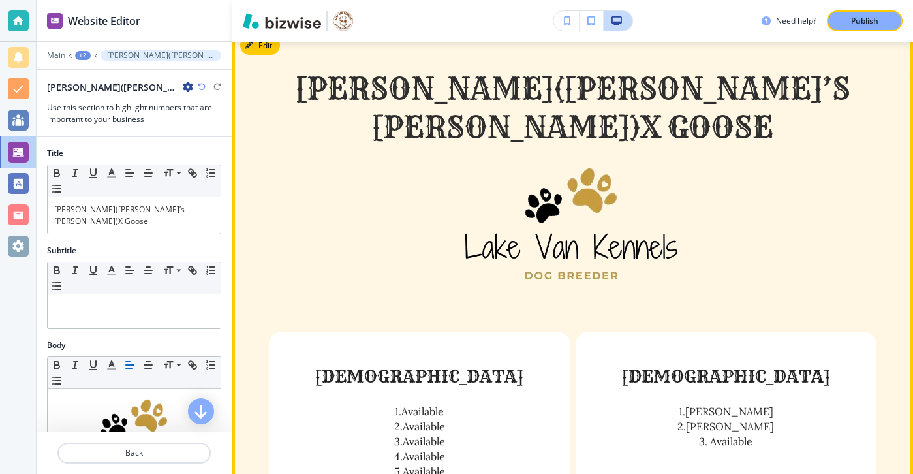
scroll to position [999, 0]
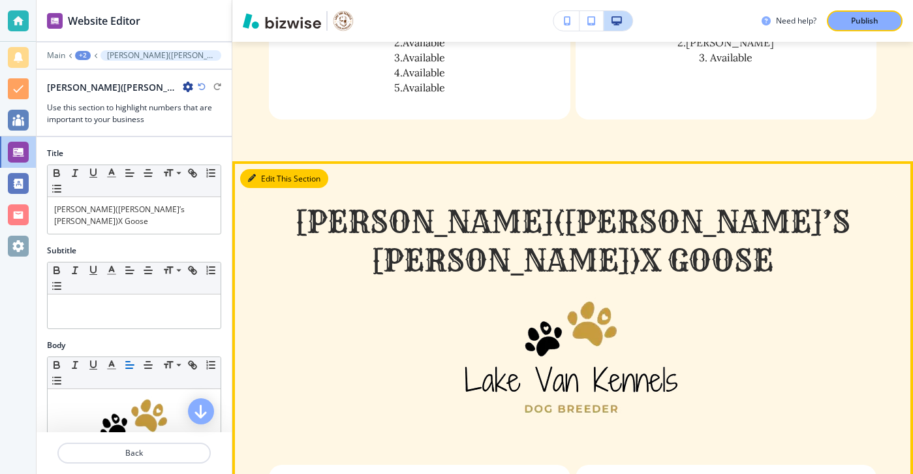
click at [272, 169] on button "Edit This Section" at bounding box center [284, 179] width 88 height 20
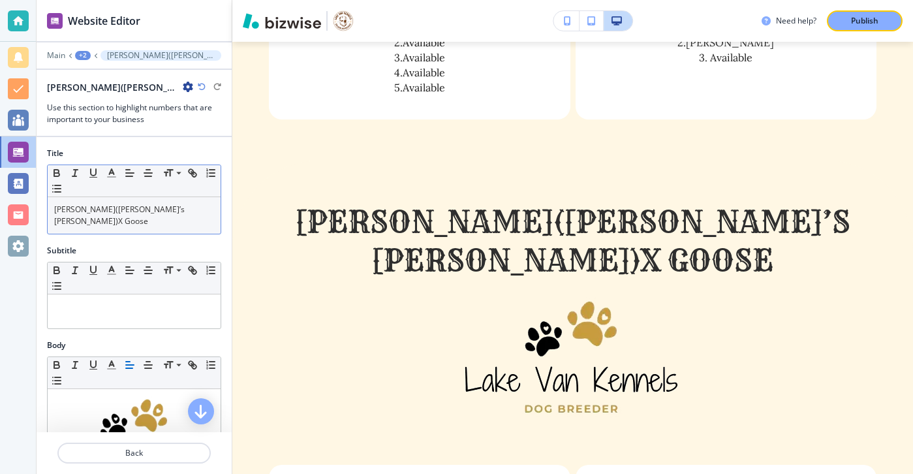
click at [179, 202] on div "Tessa(Maggie’s Mae)X Goose" at bounding box center [134, 215] width 173 height 37
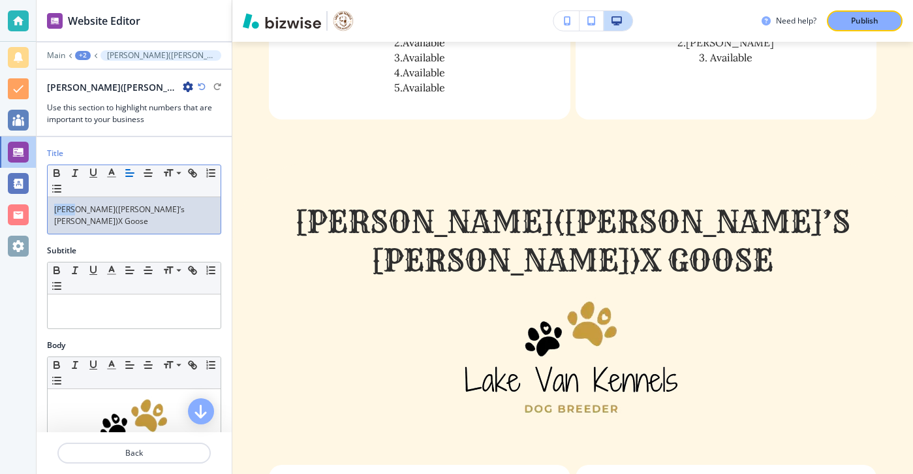
click at [180, 202] on div "Tessa(Maggie’s Mae)X Goose" at bounding box center [134, 215] width 173 height 37
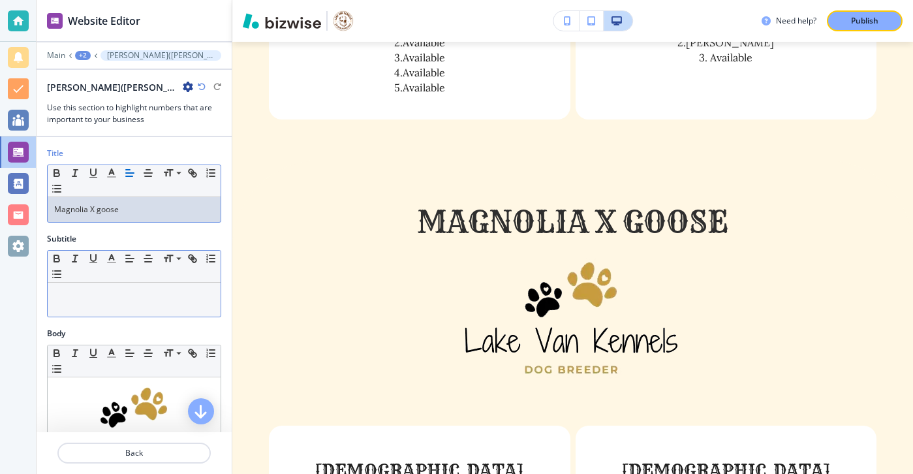
click at [207, 283] on div at bounding box center [134, 300] width 173 height 34
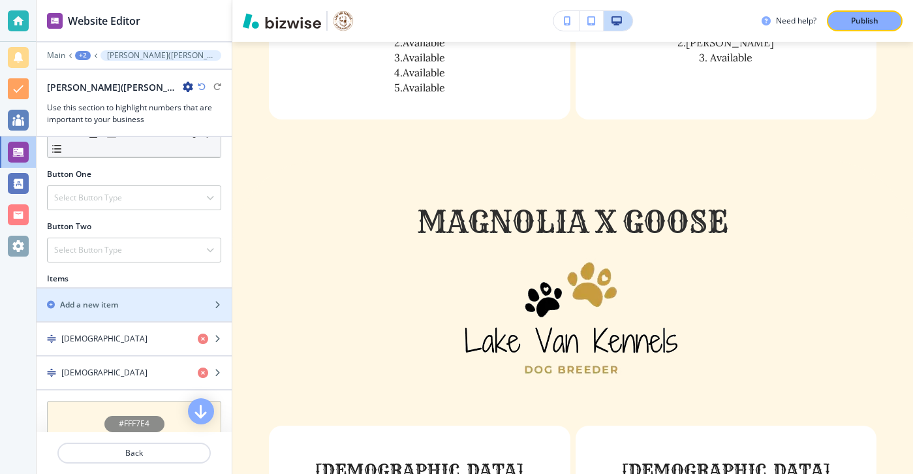
scroll to position [399, 0]
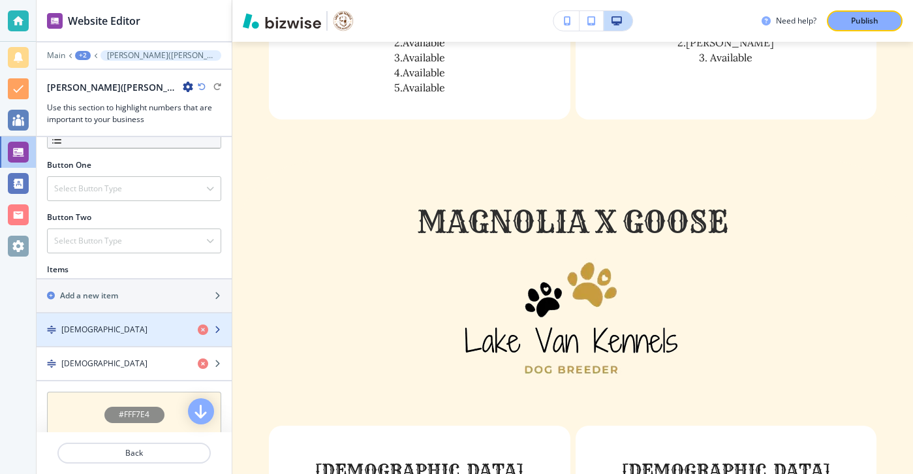
click at [132, 330] on div "Males" at bounding box center [112, 330] width 151 height 12
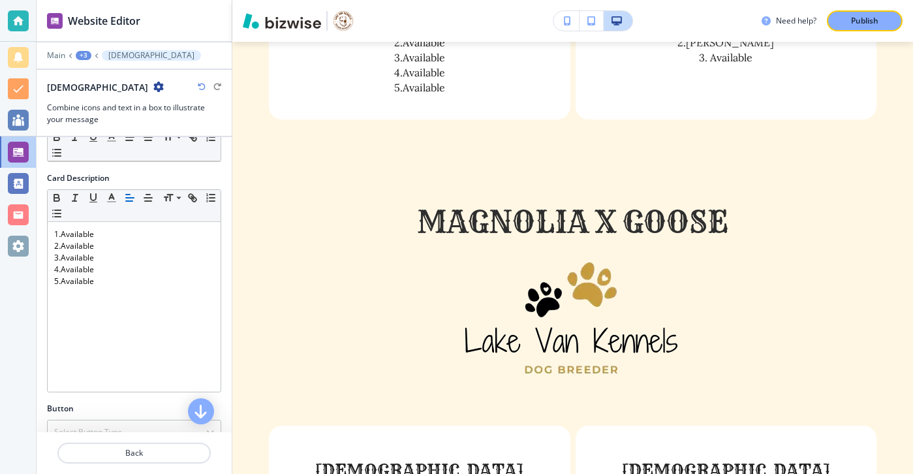
scroll to position [289, 0]
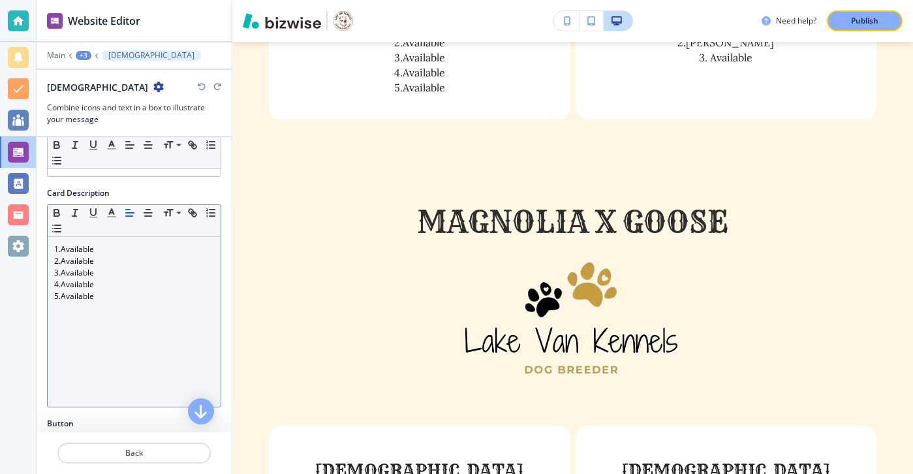
click at [97, 257] on p "2.Available" at bounding box center [134, 261] width 160 height 12
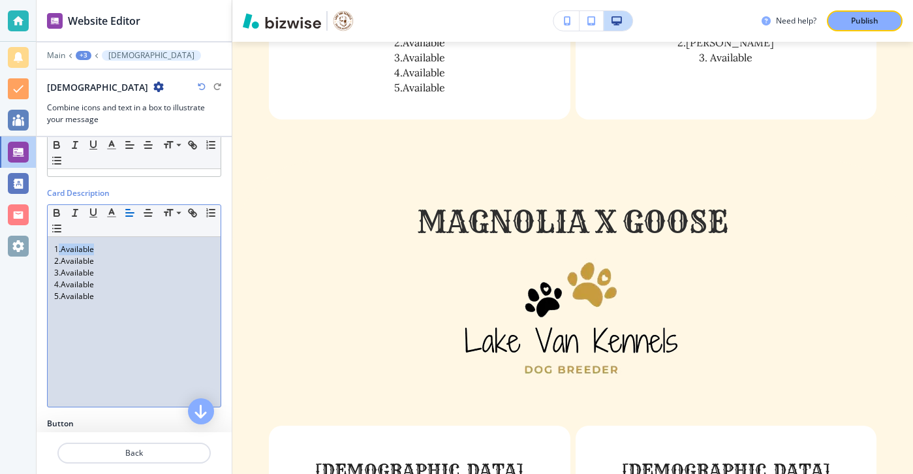
drag, startPoint x: 97, startPoint y: 249, endPoint x: 59, endPoint y: 250, distance: 37.2
click at [59, 250] on p "1.Available" at bounding box center [134, 249] width 160 height 12
click at [56, 249] on p "1 Caroline Beggs" at bounding box center [134, 249] width 160 height 12
click at [205, 90] on icon "button" at bounding box center [202, 87] width 8 height 8
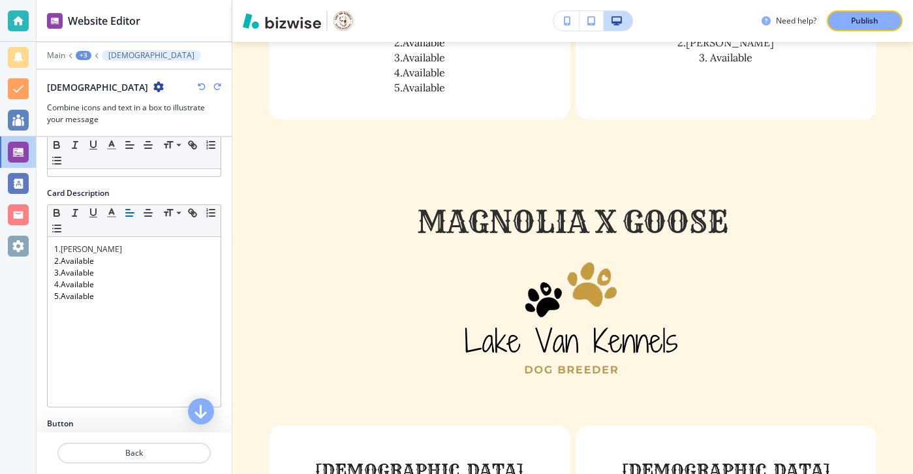
click at [205, 90] on icon "button" at bounding box center [202, 87] width 8 height 8
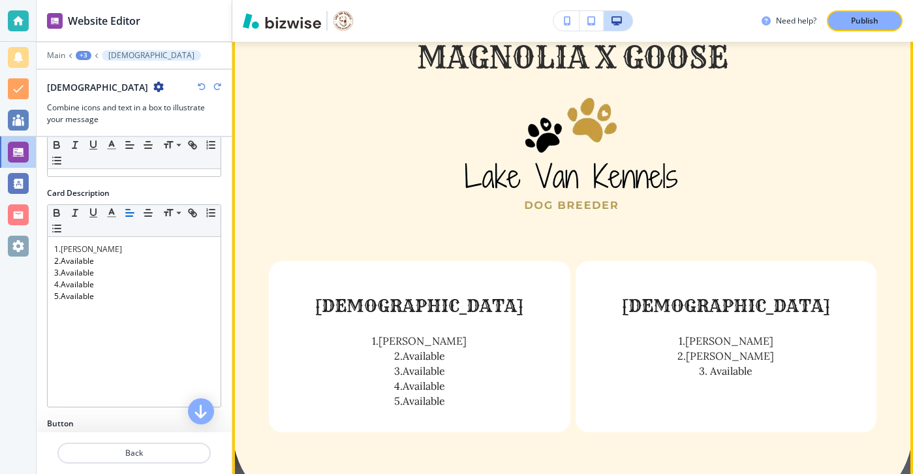
scroll to position [1166, 0]
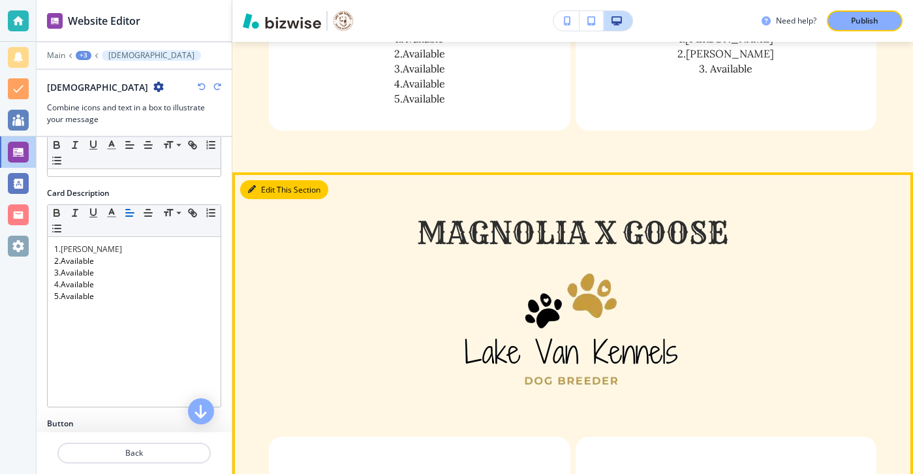
click at [278, 180] on button "Edit This Section" at bounding box center [284, 190] width 88 height 20
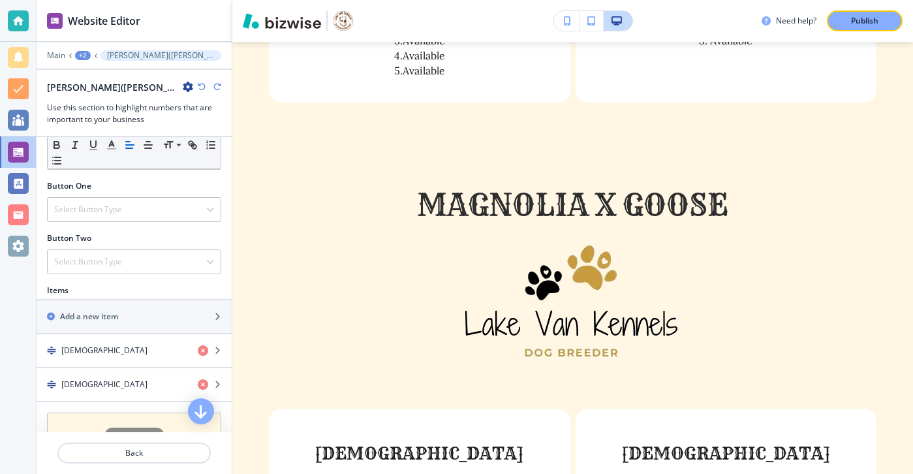
scroll to position [454, 0]
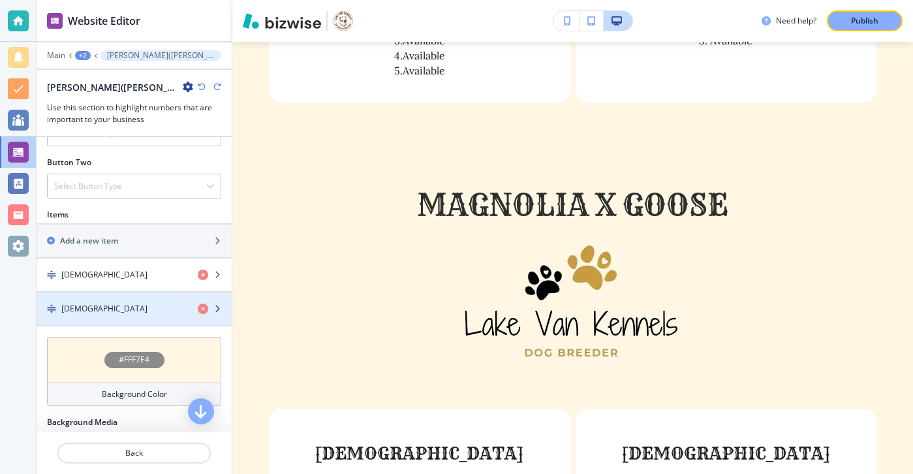
click at [115, 320] on div "button" at bounding box center [134, 320] width 195 height 10
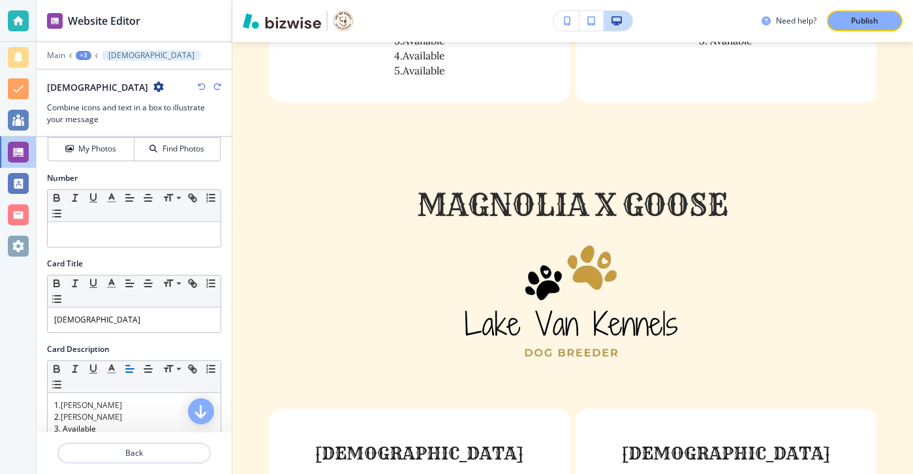
scroll to position [164, 0]
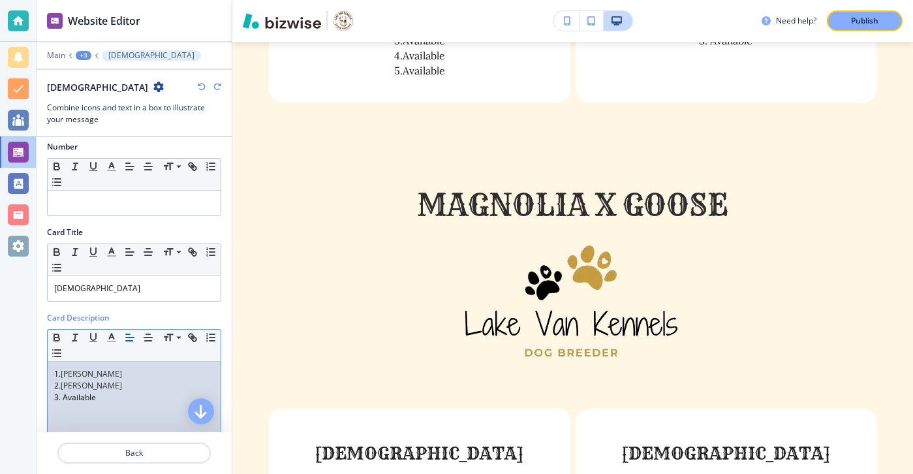
drag, startPoint x: 121, startPoint y: 375, endPoint x: 66, endPoint y: 378, distance: 54.9
click at [65, 378] on p "1. Kaitlyn Abadid" at bounding box center [134, 374] width 160 height 12
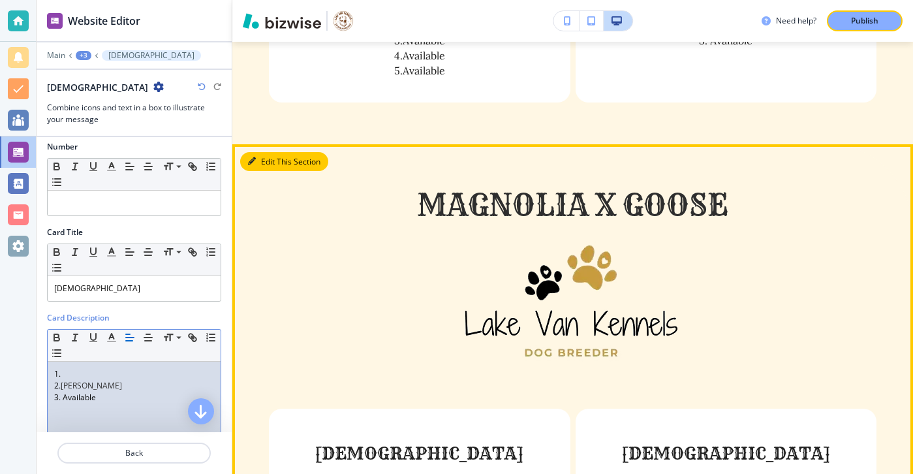
click at [273, 152] on button "Edit This Section" at bounding box center [284, 162] width 88 height 20
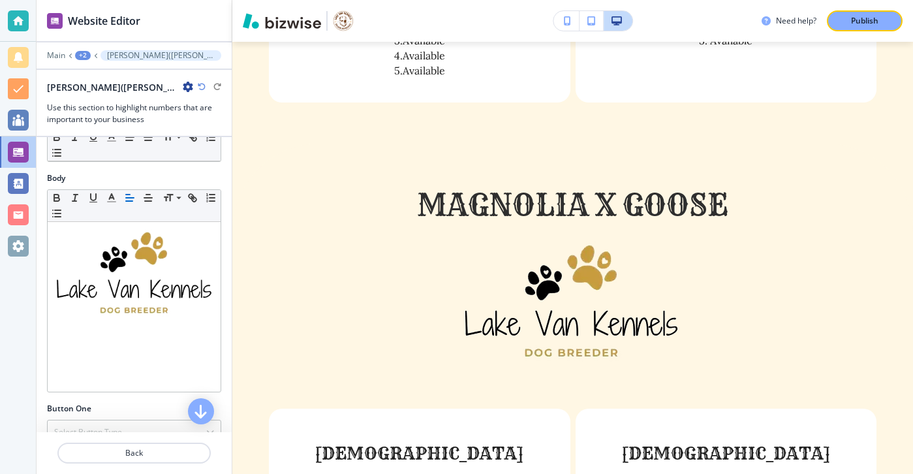
scroll to position [168, 0]
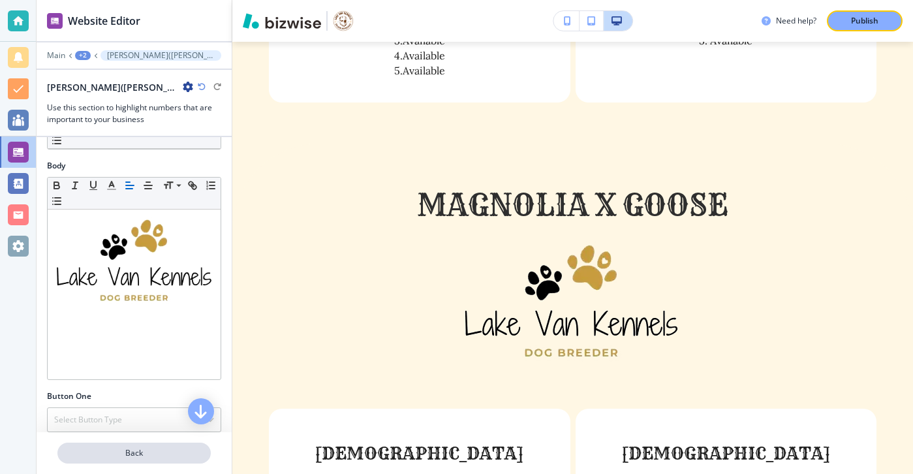
click at [155, 443] on button "Back" at bounding box center [133, 453] width 153 height 21
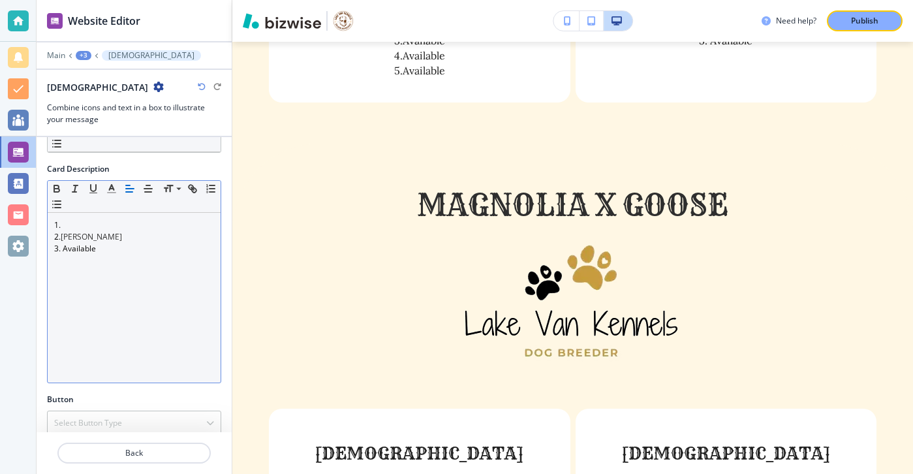
scroll to position [327, 0]
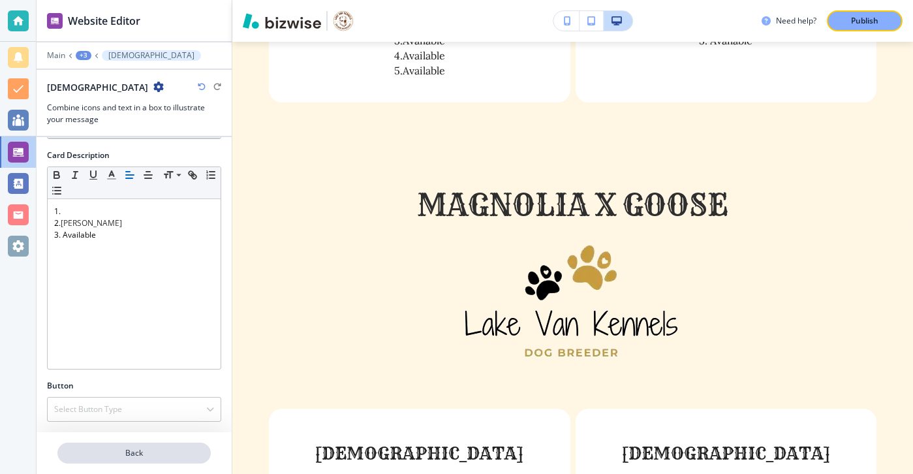
click at [149, 452] on p "Back" at bounding box center [134, 453] width 151 height 12
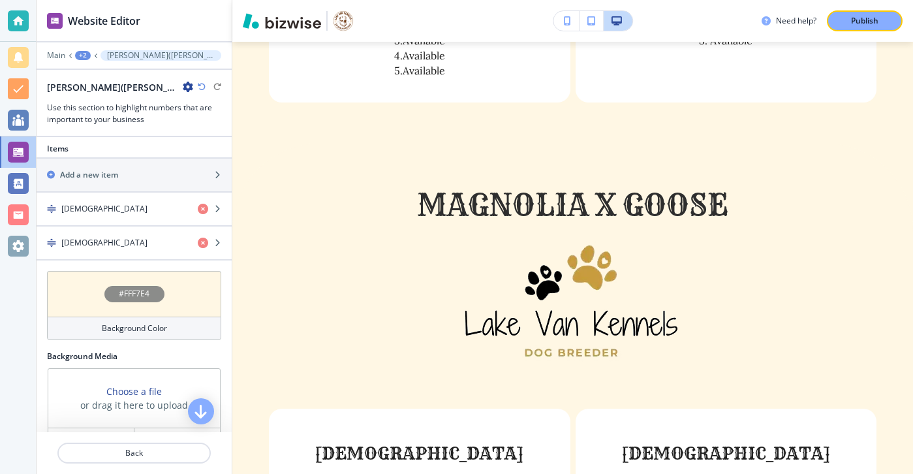
scroll to position [519, 0]
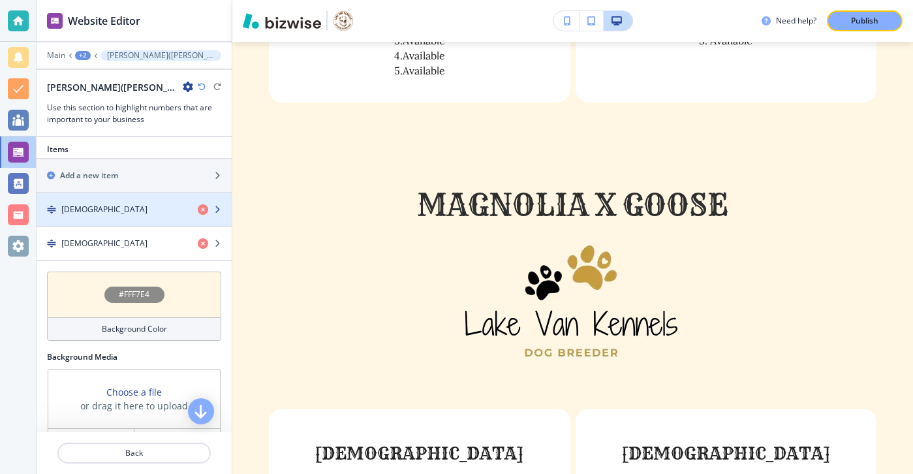
click at [123, 204] on div "Males" at bounding box center [112, 210] width 151 height 12
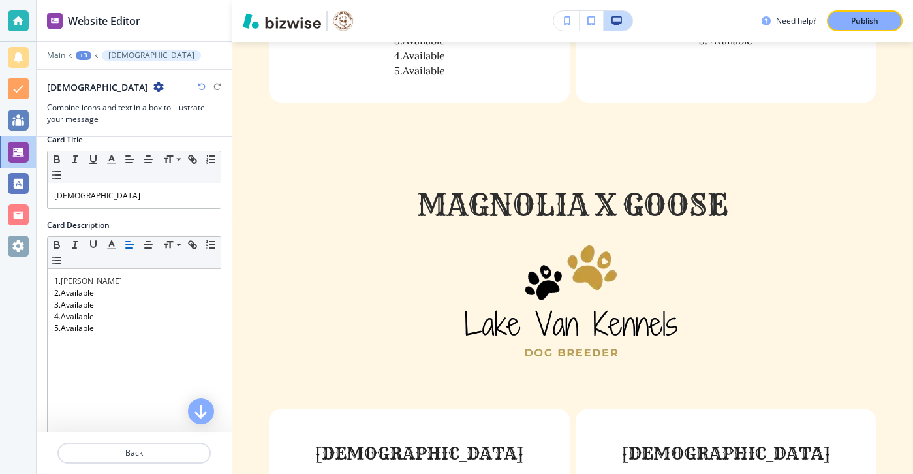
scroll to position [260, 0]
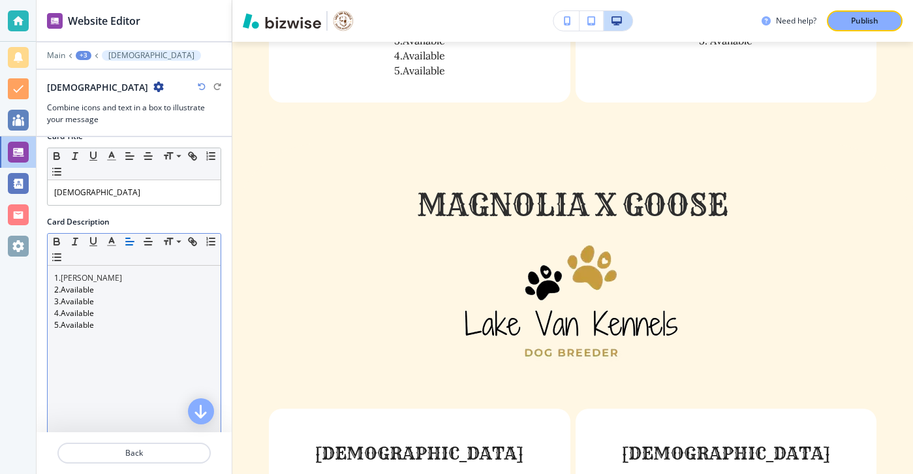
click at [61, 277] on span "Caroline Beggs" at bounding box center [91, 277] width 61 height 11
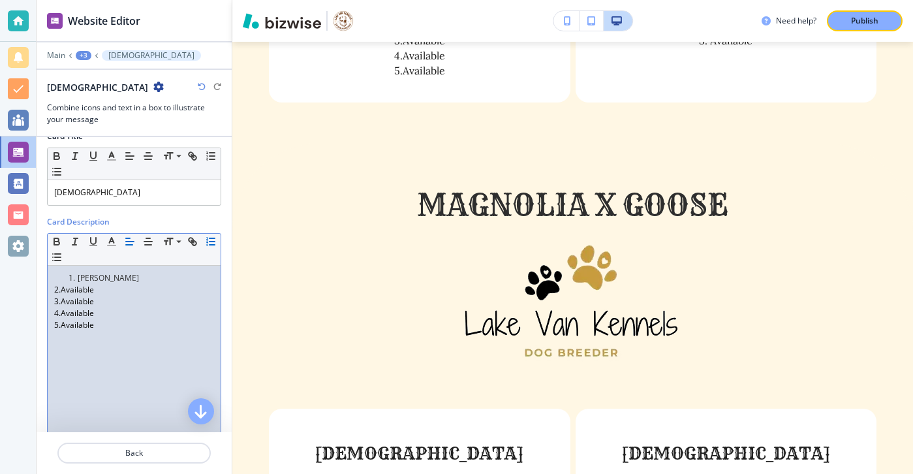
click at [200, 87] on icon "button" at bounding box center [202, 87] width 8 height 8
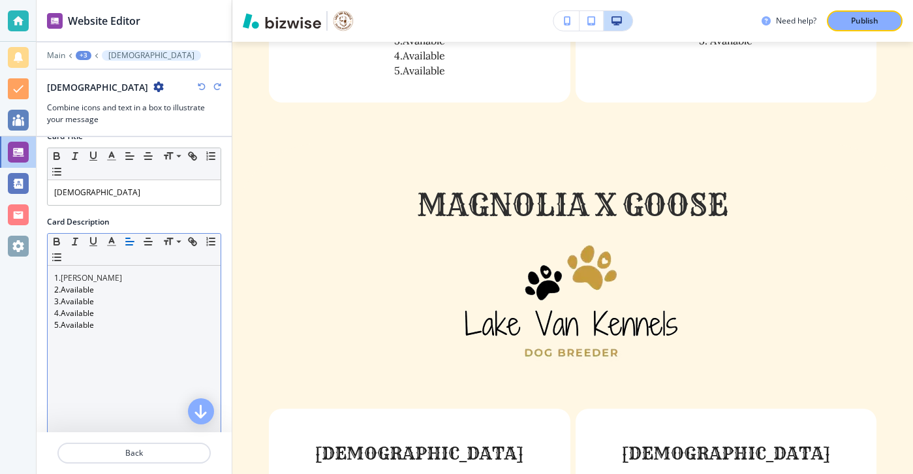
click at [200, 87] on icon "button" at bounding box center [202, 87] width 8 height 8
click at [84, 329] on p "5.Available" at bounding box center [134, 325] width 160 height 12
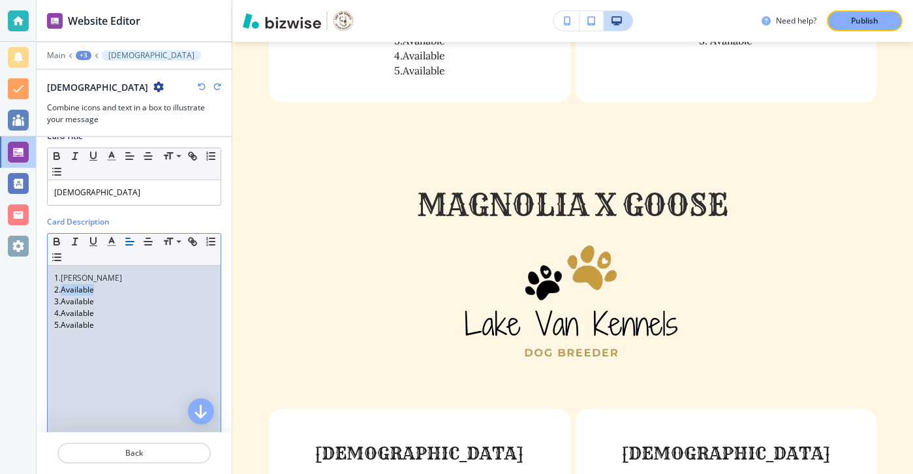
drag, startPoint x: 94, startPoint y: 288, endPoint x: 61, endPoint y: 294, distance: 33.0
click at [61, 294] on p "2.Available" at bounding box center [134, 290] width 160 height 12
click at [62, 302] on p "3.Available" at bounding box center [134, 302] width 160 height 12
click at [200, 84] on icon "button" at bounding box center [202, 87] width 8 height 8
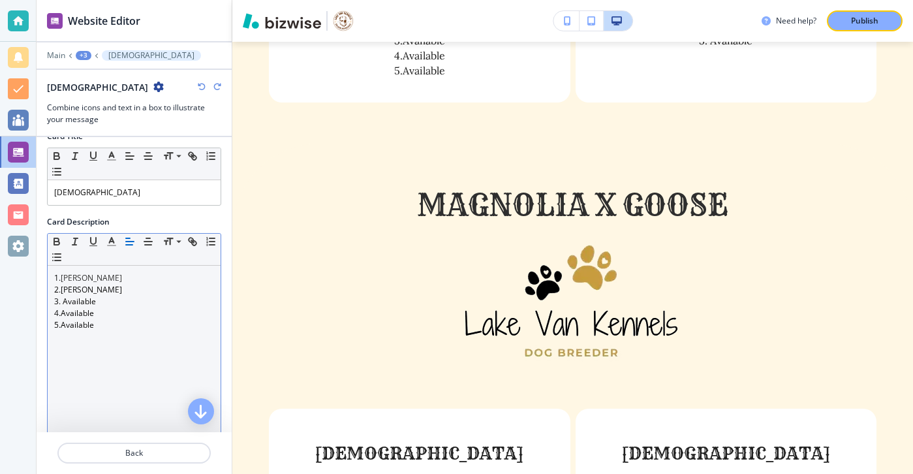
click at [200, 84] on icon "button" at bounding box center [202, 87] width 8 height 8
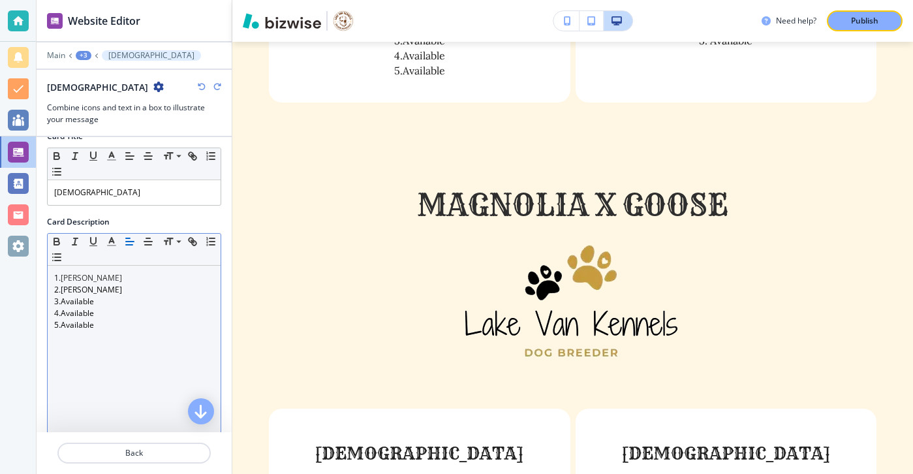
click at [200, 84] on icon "button" at bounding box center [202, 87] width 8 height 8
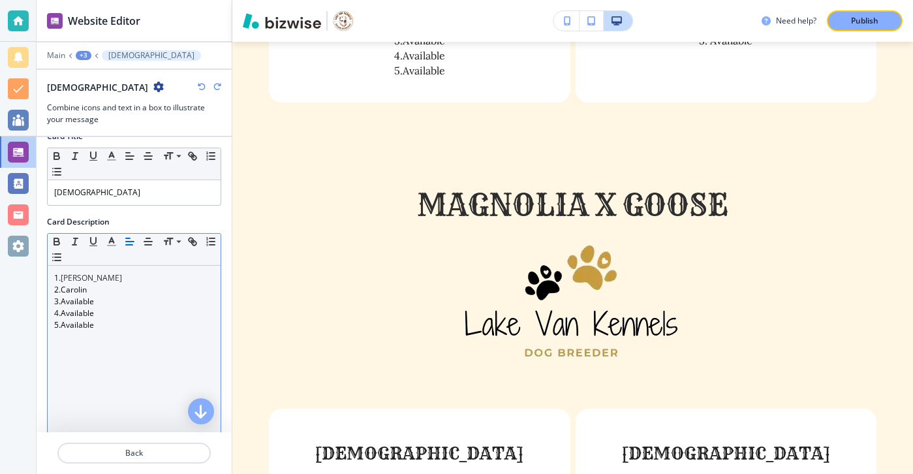
click at [200, 84] on icon "button" at bounding box center [202, 87] width 8 height 8
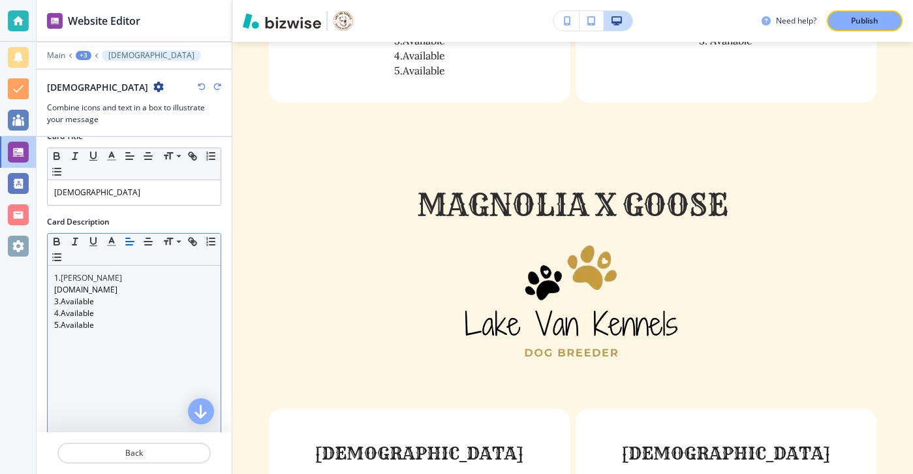
click at [200, 84] on icon "button" at bounding box center [202, 87] width 8 height 8
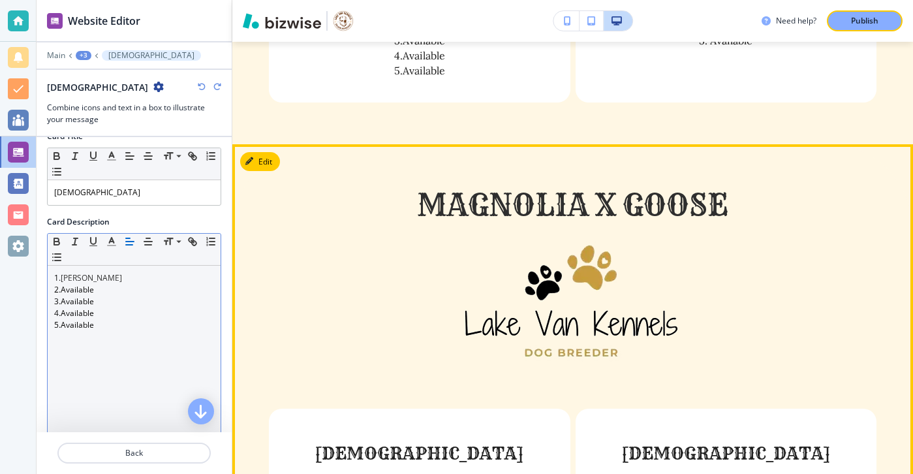
click at [278, 144] on div "Magnolia X goose Males 1. Caroline Beggs 2.Available 3.Available 4.Available 5.…" at bounding box center [572, 403] width 681 height 519
click at [275, 152] on button "Edit This Section" at bounding box center [284, 162] width 88 height 20
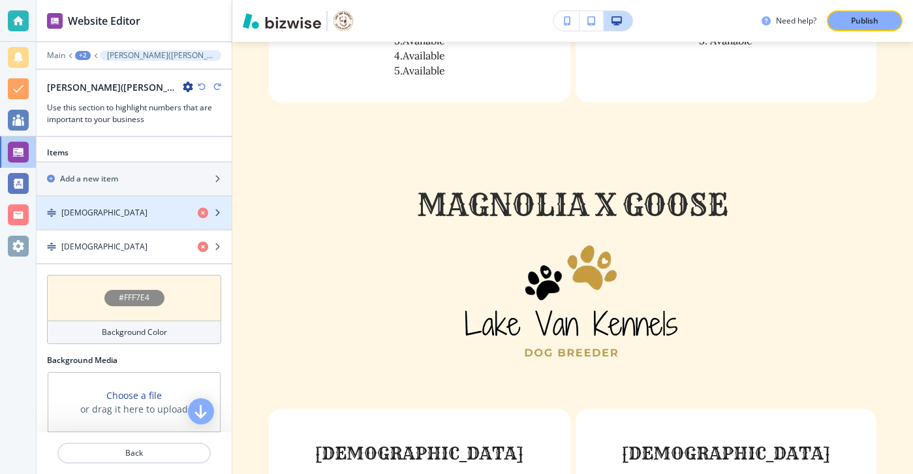
scroll to position [459, 0]
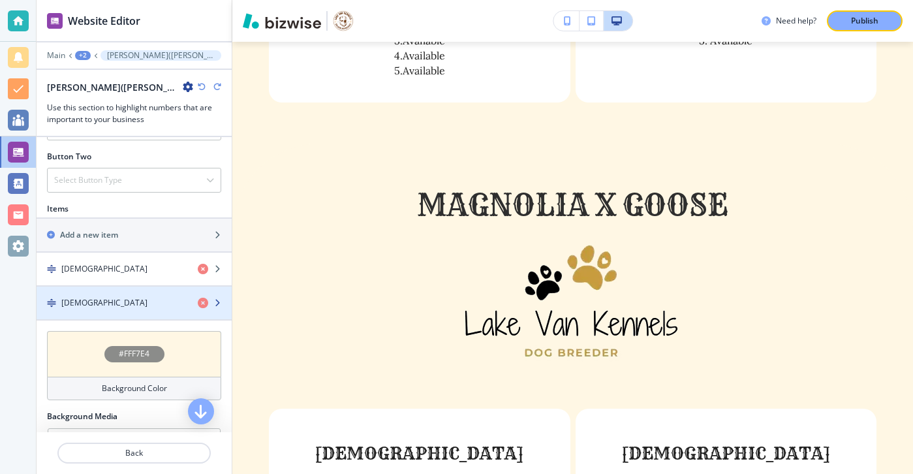
click at [140, 293] on div "button" at bounding box center [134, 292] width 195 height 10
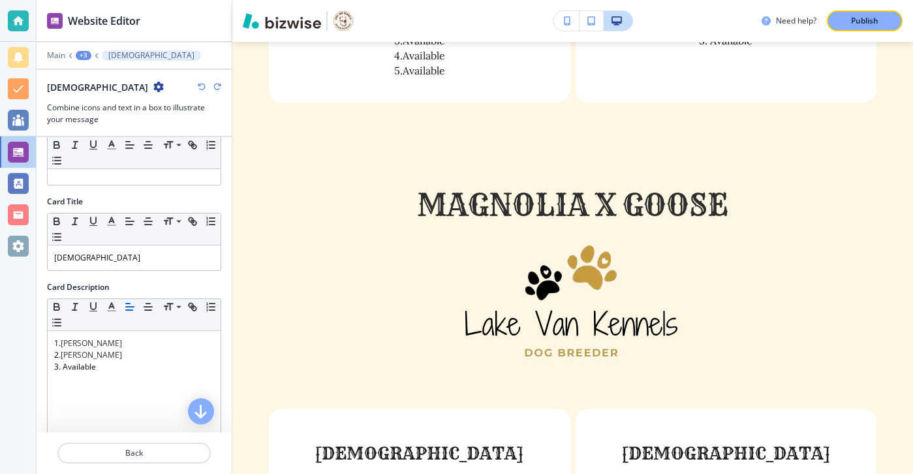
scroll to position [223, 0]
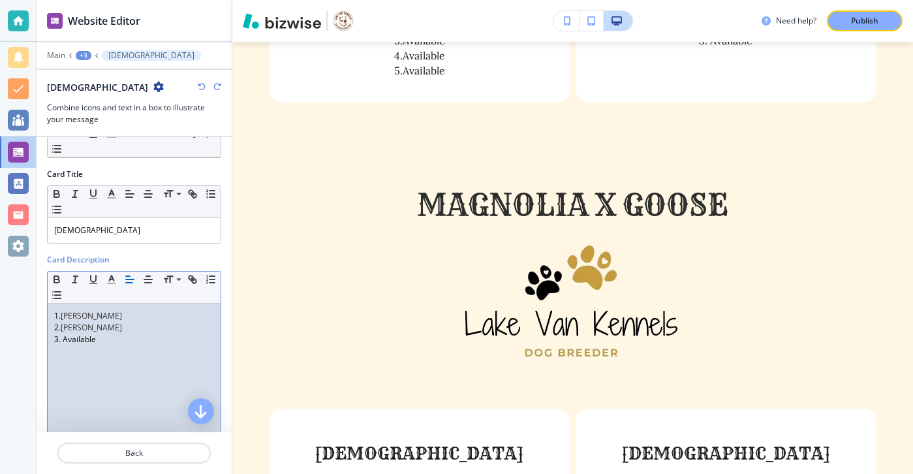
drag, startPoint x: 156, startPoint y: 310, endPoint x: 63, endPoint y: 313, distance: 93.4
click at [63, 313] on p "1. Kaitlyn Abadid" at bounding box center [134, 316] width 160 height 12
drag, startPoint x: 135, startPoint y: 324, endPoint x: 64, endPoint y: 324, distance: 71.1
click at [64, 324] on p "2. Heidi Anderson" at bounding box center [134, 328] width 160 height 12
click at [86, 329] on span "Sydni& Andrew Jones" at bounding box center [123, 327] width 125 height 11
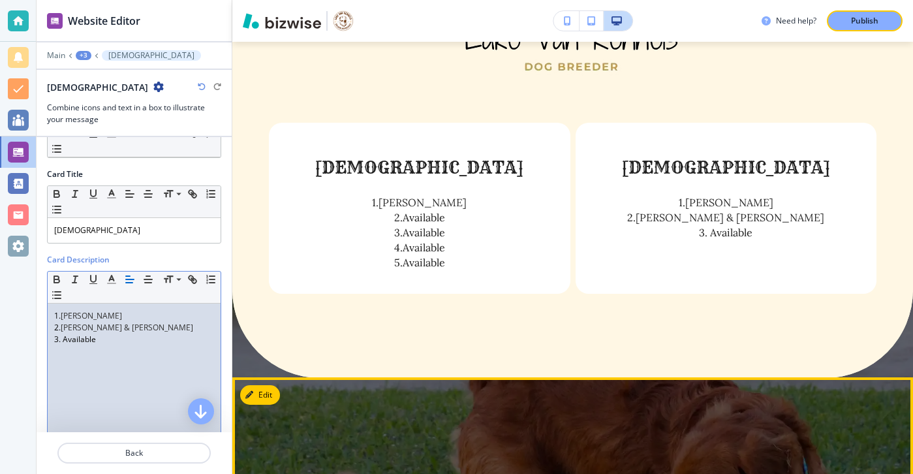
scroll to position [1140, 0]
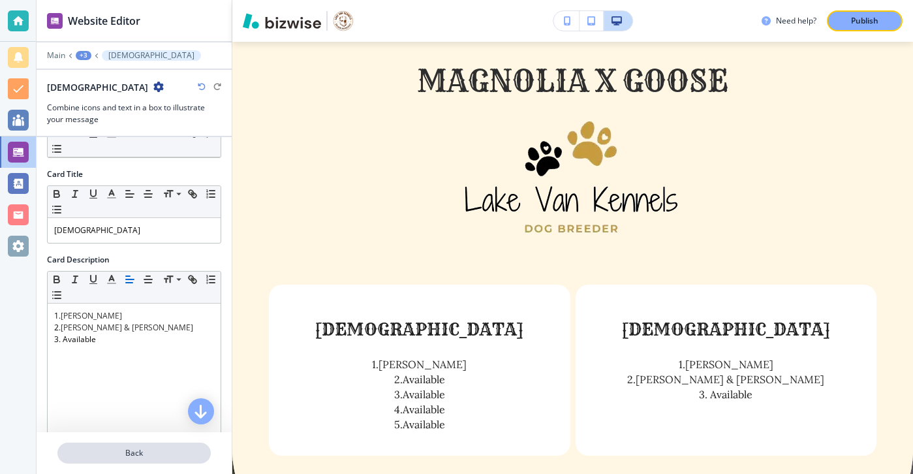
click at [166, 454] on p "Back" at bounding box center [134, 453] width 151 height 12
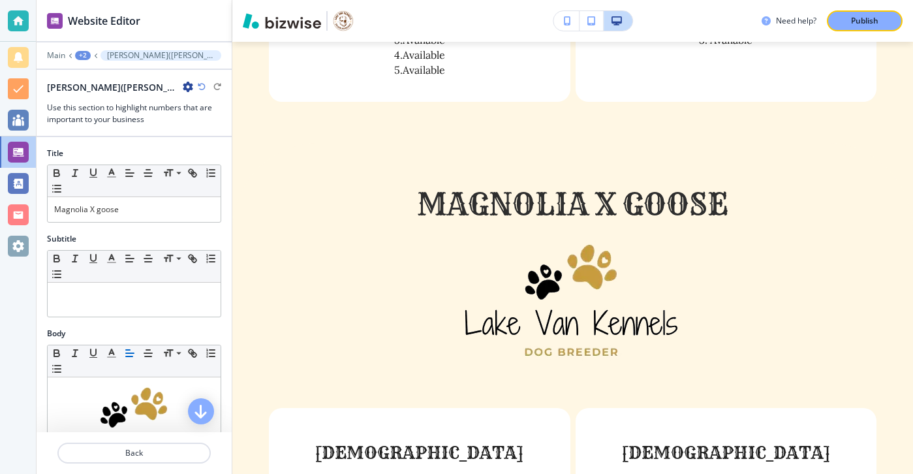
scroll to position [1016, 0]
click at [153, 456] on p "Back" at bounding box center [134, 453] width 151 height 12
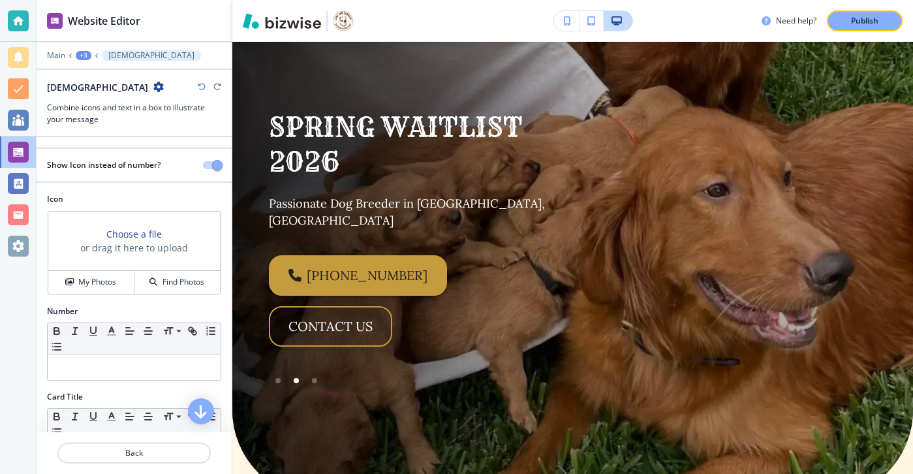
scroll to position [0, 0]
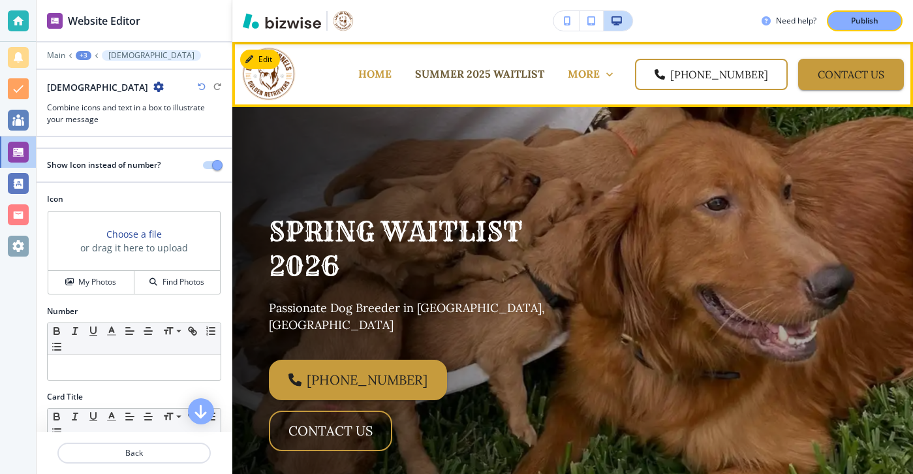
click at [533, 74] on p "SUMMER 2025 WAITLIST" at bounding box center [479, 74] width 129 height 15
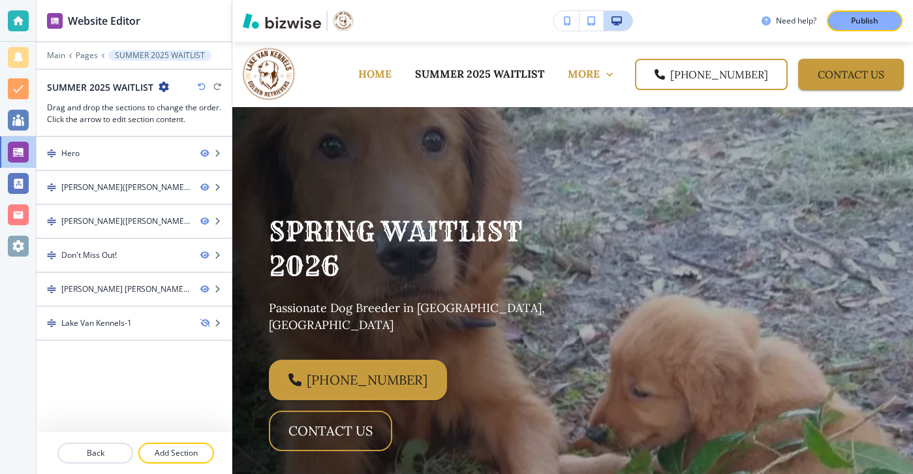
click at [162, 84] on icon "button" at bounding box center [164, 87] width 10 height 10
click at [198, 110] on p "Edit Page Settings" at bounding box center [199, 110] width 67 height 12
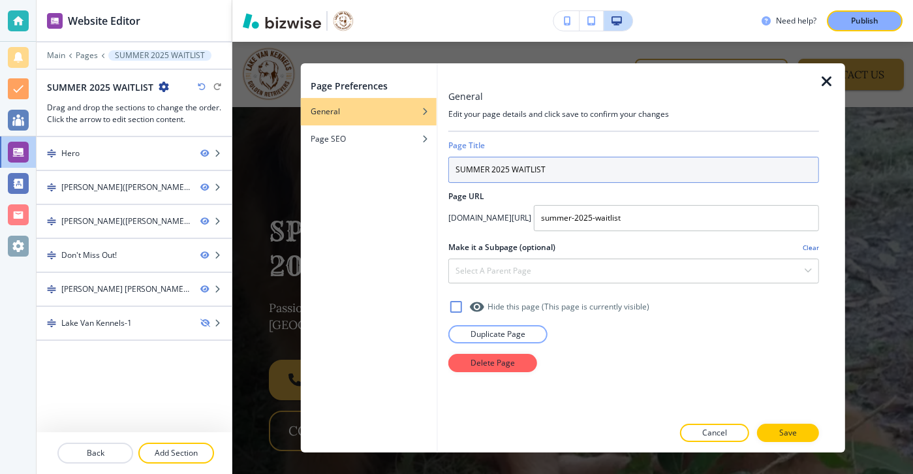
drag, startPoint x: 510, startPoint y: 171, endPoint x: 336, endPoint y: 171, distance: 174.3
click at [336, 171] on div "Page Preferences General Page SEO General Edit your page details and click save…" at bounding box center [572, 257] width 544 height 389
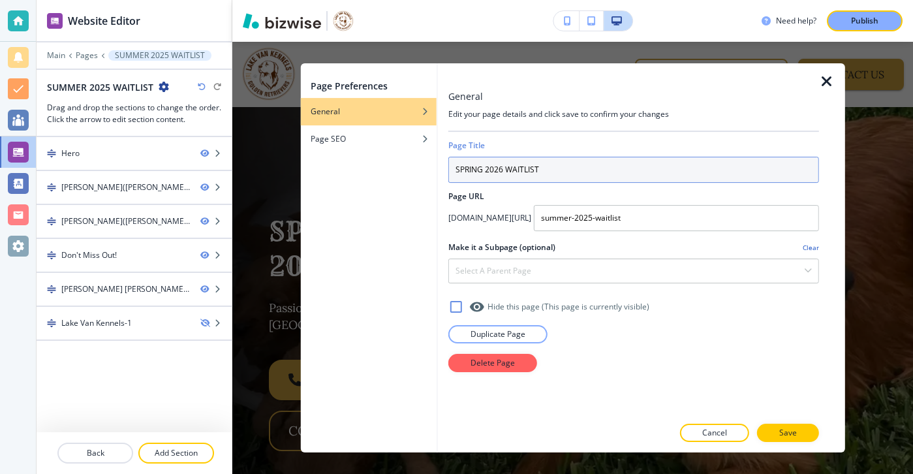
type input "SPRING 2026 WAITLIST"
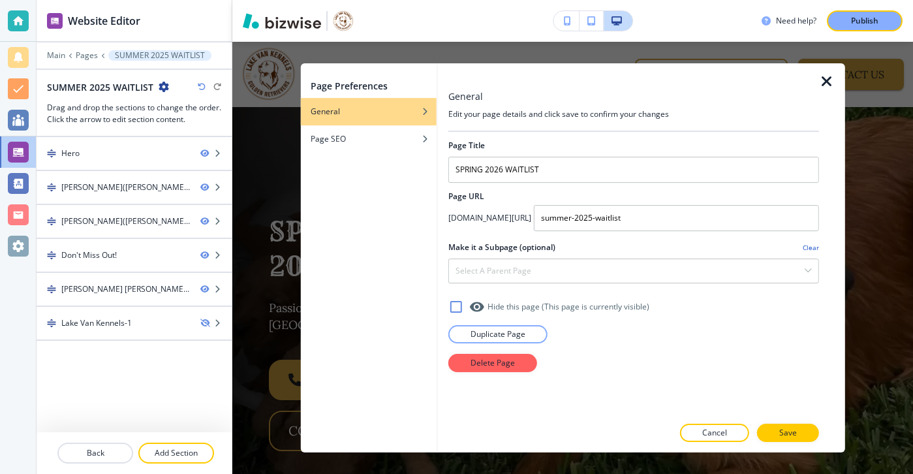
click at [781, 423] on div at bounding box center [633, 420] width 371 height 8
click at [781, 429] on p "Save" at bounding box center [788, 433] width 18 height 12
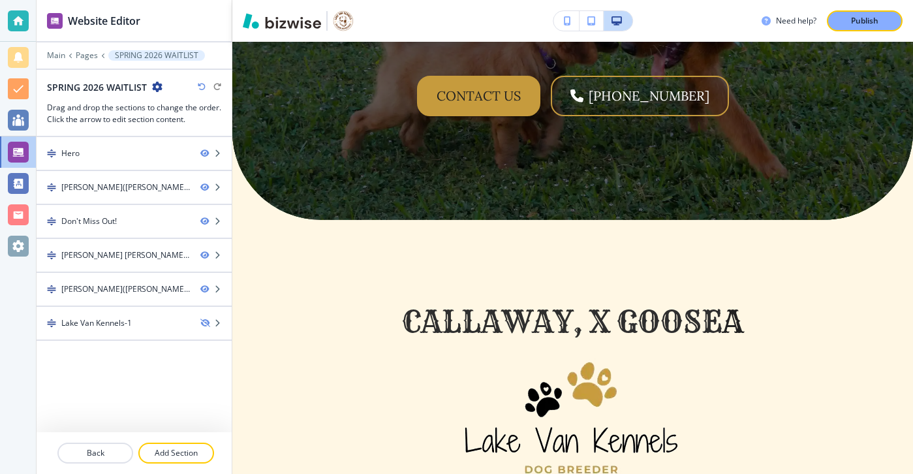
scroll to position [1369, 0]
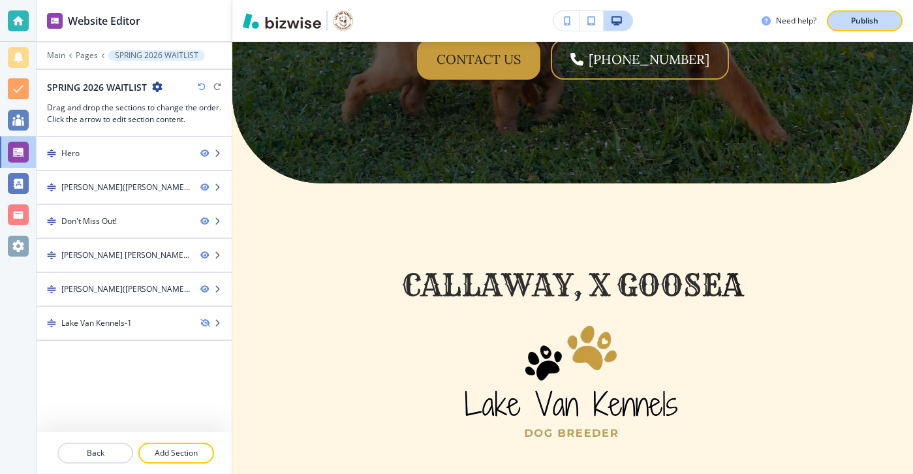
click at [854, 18] on p "Publish" at bounding box center [864, 21] width 27 height 12
click at [20, 33] on div at bounding box center [18, 21] width 36 height 42
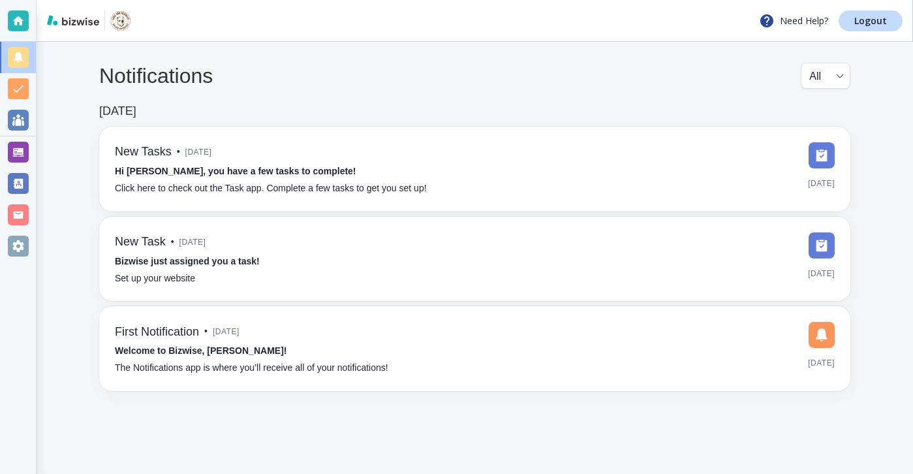
click at [899, 33] on div "Need Help? Logout" at bounding box center [475, 21] width 877 height 42
click at [897, 31] on div "Need Help? Logout" at bounding box center [475, 21] width 877 height 42
click at [893, 29] on link "Logout" at bounding box center [871, 20] width 64 height 21
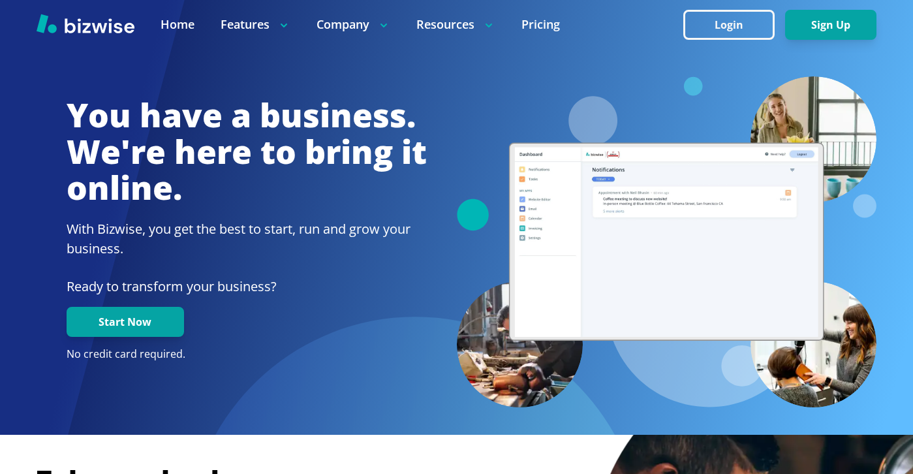
click at [725, 44] on div at bounding box center [456, 24] width 913 height 49
click at [730, 39] on button "Login" at bounding box center [728, 25] width 91 height 30
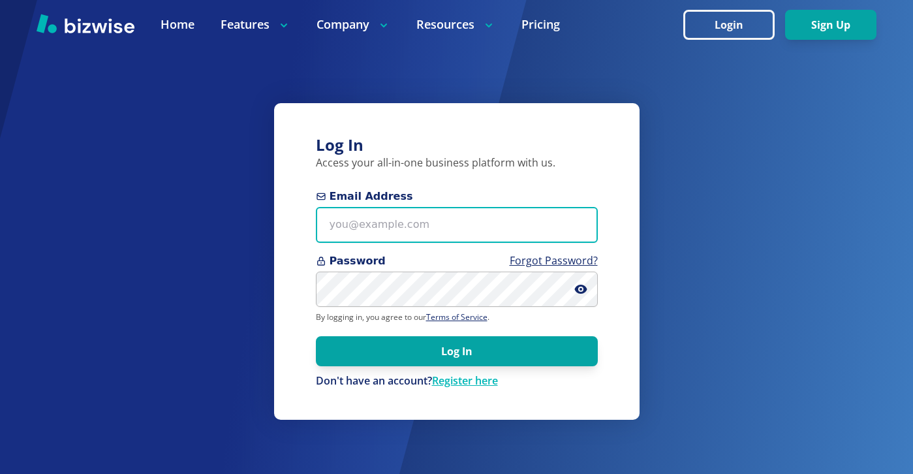
click at [476, 233] on input "Email Address" at bounding box center [457, 225] width 282 height 36
paste input "3YZslLauw8$n"
type input "3YZslLauw8$n"
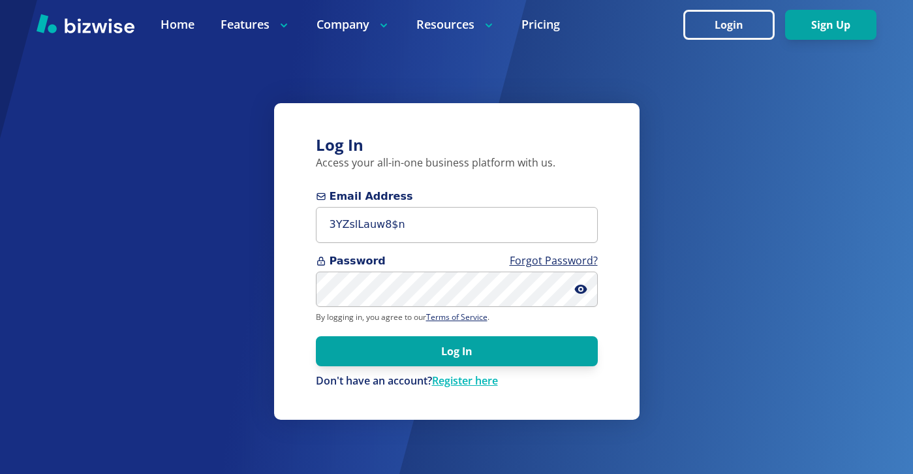
click at [461, 243] on form "Email Address 3YZslLauw8$n Password Forgot Password? By logging in, you agree t…" at bounding box center [457, 289] width 282 height 200
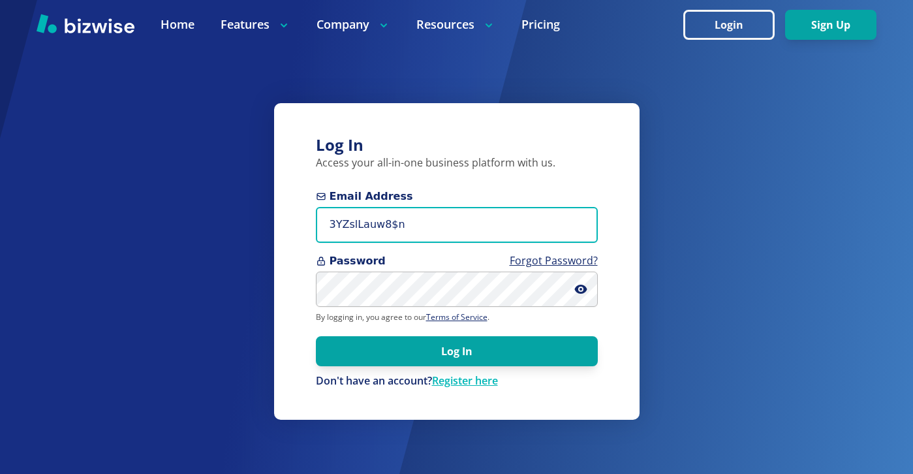
click at [469, 233] on input "3YZslLauw8$n" at bounding box center [457, 225] width 282 height 36
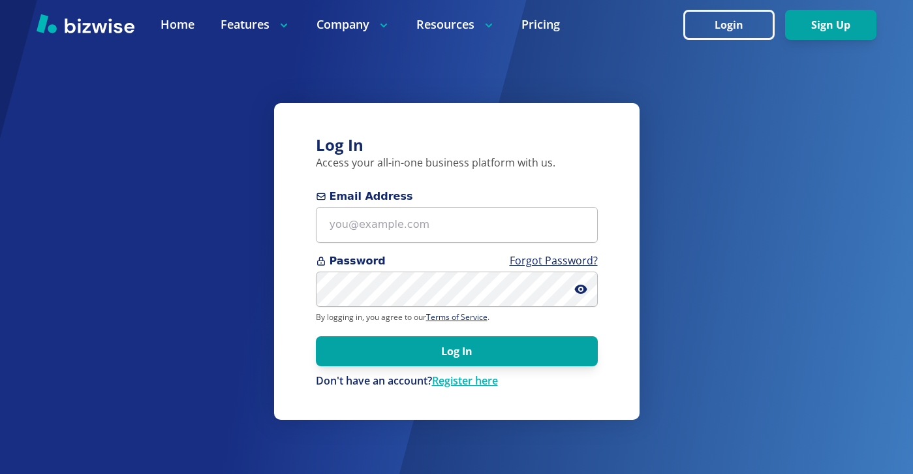
click at [473, 266] on span "Password Forgot Password?" at bounding box center [457, 261] width 282 height 16
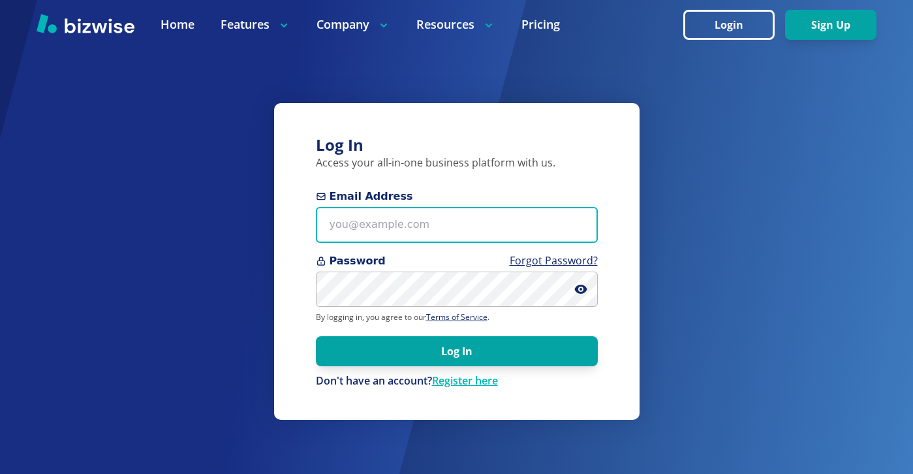
click at [482, 236] on input "Email Address" at bounding box center [457, 225] width 282 height 36
paste input "[PERSON_NAME][EMAIL_ADDRESS][DOMAIN_NAME]"
type input "[PERSON_NAME][EMAIL_ADDRESS][DOMAIN_NAME]"
click at [316, 336] on button "Log In" at bounding box center [457, 351] width 282 height 30
